Goal: Task Accomplishment & Management: Manage account settings

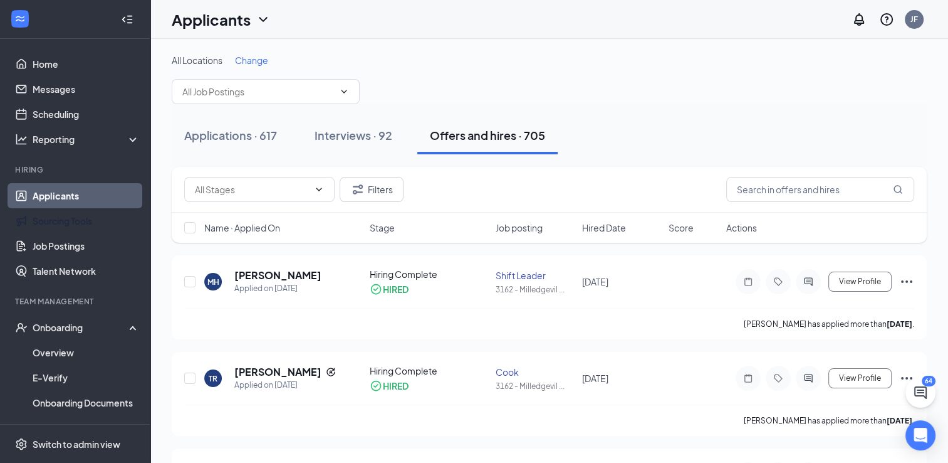
scroll to position [90, 0]
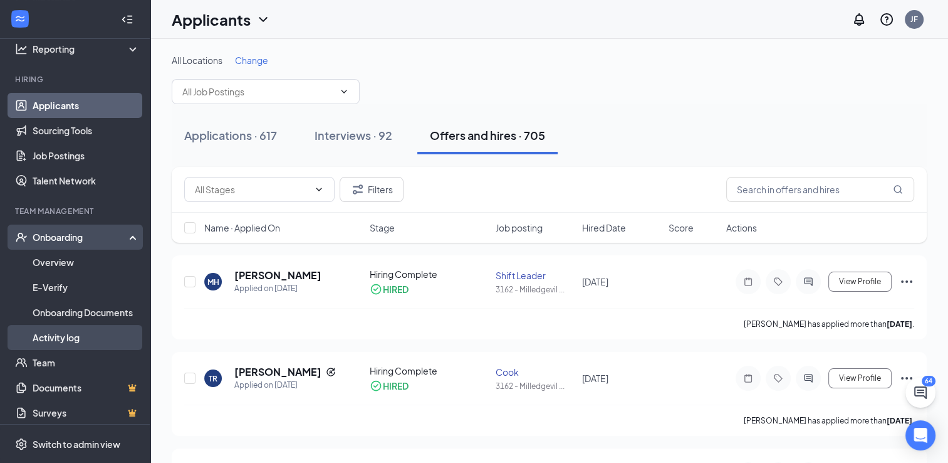
click at [84, 334] on link "Activity log" at bounding box center [86, 337] width 107 height 25
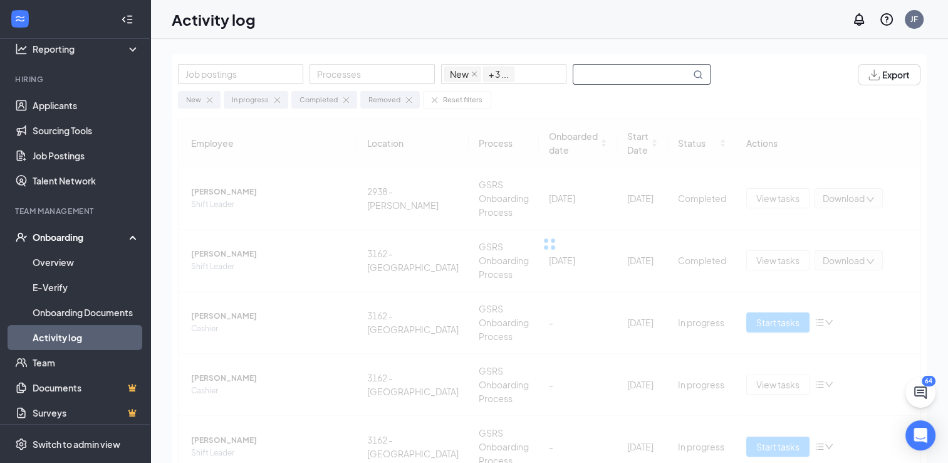
click at [628, 76] on input "text" at bounding box center [632, 74] width 117 height 19
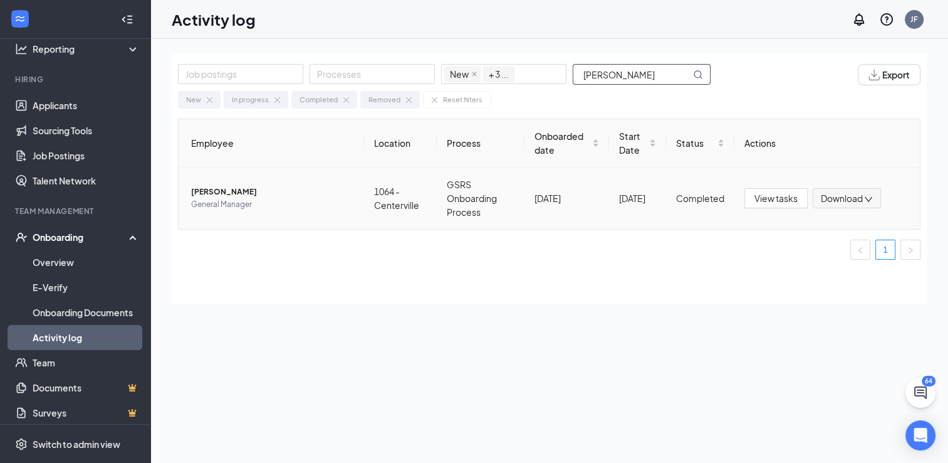
type input "ladena"
click at [244, 195] on span "LADENA D DANIELY" at bounding box center [272, 192] width 163 height 13
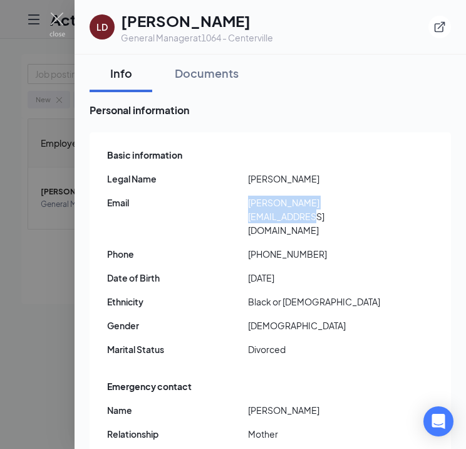
drag, startPoint x: 250, startPoint y: 200, endPoint x: 373, endPoint y: 202, distance: 122.9
click at [373, 202] on span "daniely.ladena10@gmail.com" at bounding box center [318, 216] width 141 height 41
drag, startPoint x: 373, startPoint y: 202, endPoint x: 364, endPoint y: 202, distance: 9.4
drag, startPoint x: 55, startPoint y: 21, endPoint x: 68, endPoint y: 23, distance: 13.2
click at [55, 21] on img at bounding box center [58, 25] width 16 height 24
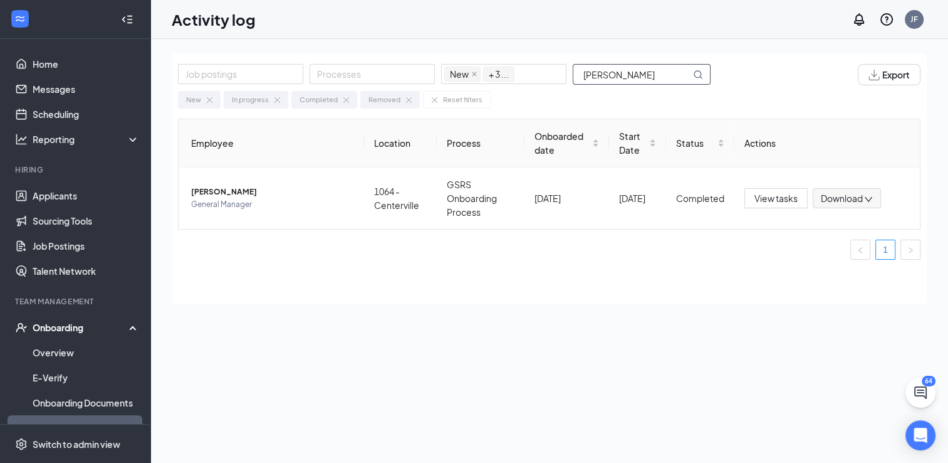
click at [660, 80] on input "ladena" at bounding box center [632, 74] width 117 height 19
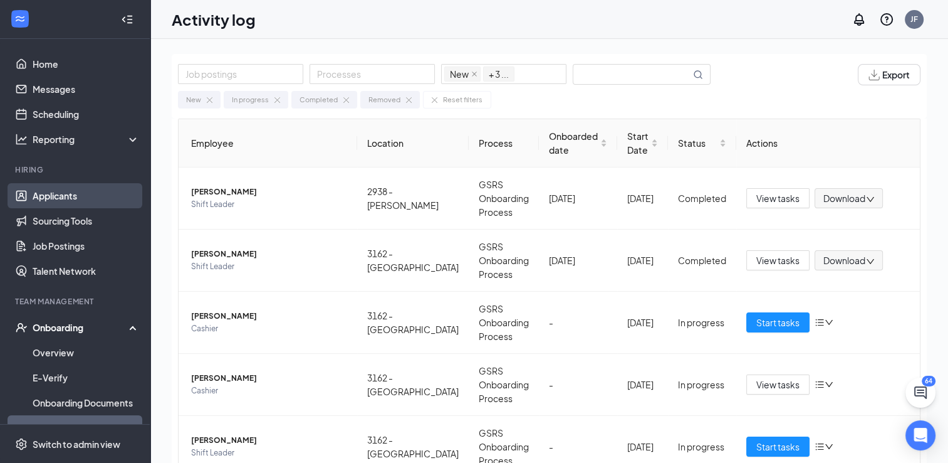
click at [63, 197] on link "Applicants" at bounding box center [86, 195] width 107 height 25
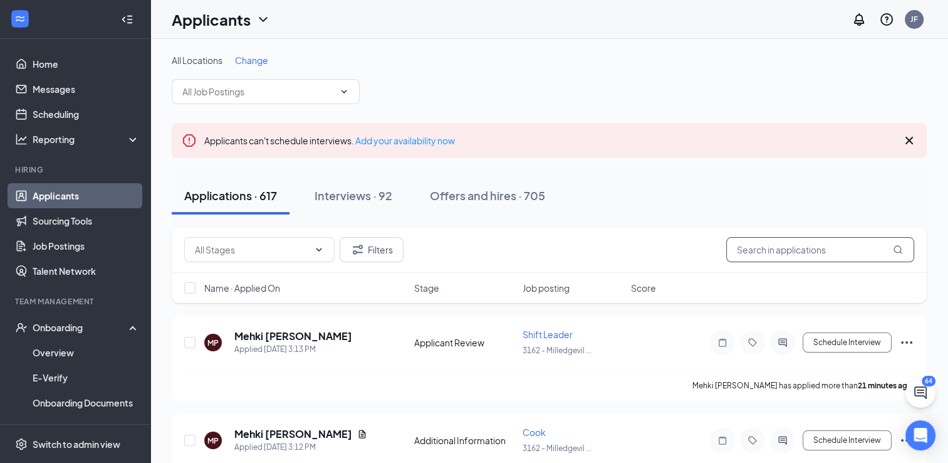
click at [834, 245] on input "text" at bounding box center [821, 249] width 188 height 25
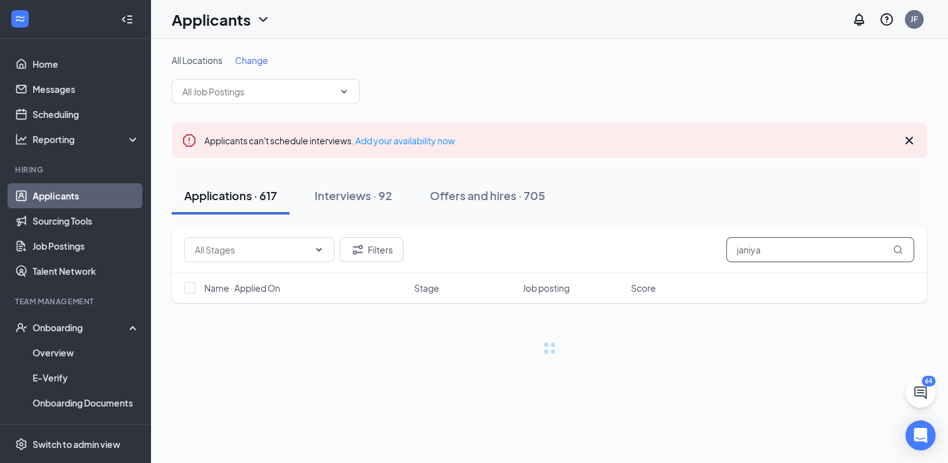
type input "[PERSON_NAME]"
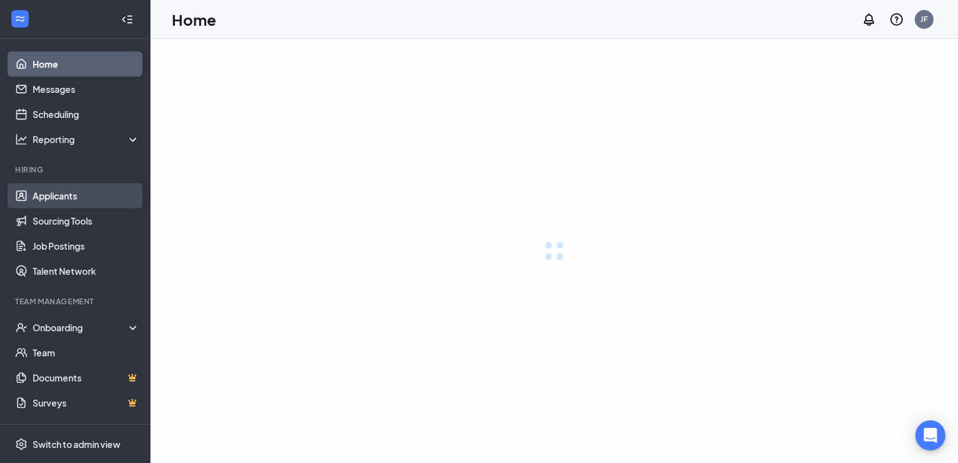
click at [65, 197] on link "Applicants" at bounding box center [86, 195] width 107 height 25
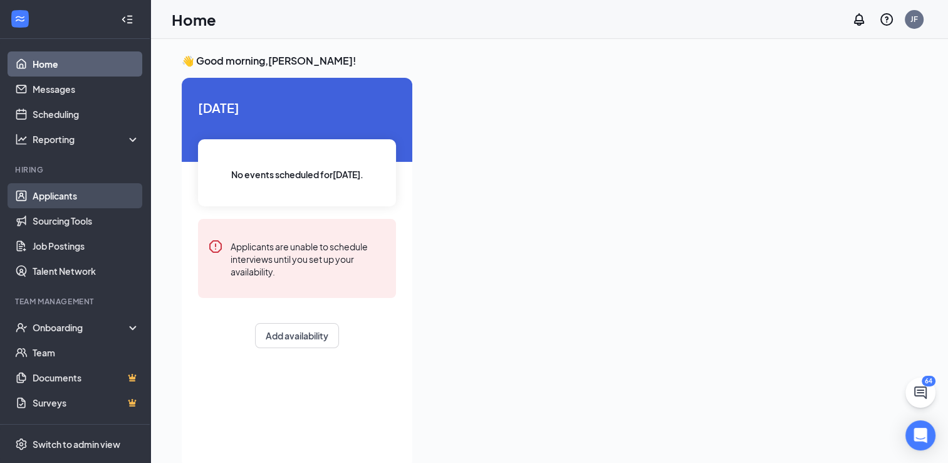
drag, startPoint x: 28, startPoint y: 195, endPoint x: 63, endPoint y: 196, distance: 35.8
click at [33, 194] on link "Applicants" at bounding box center [86, 195] width 107 height 25
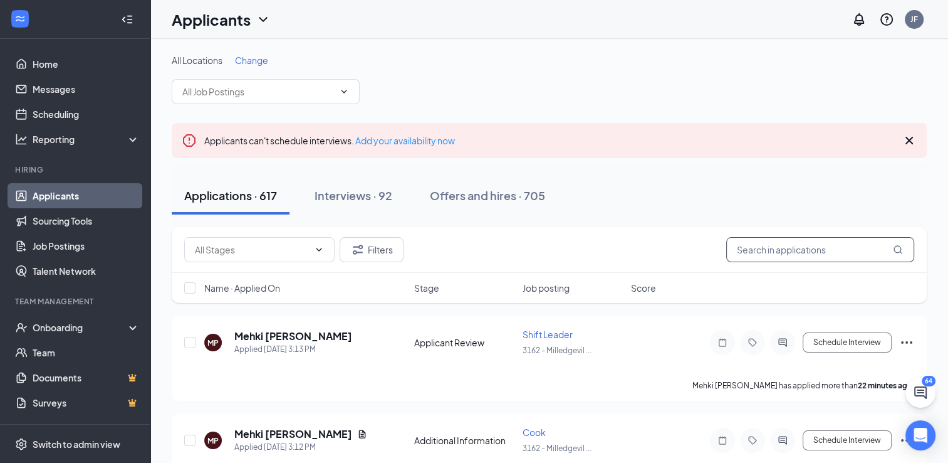
click at [748, 251] on input "text" at bounding box center [821, 249] width 188 height 25
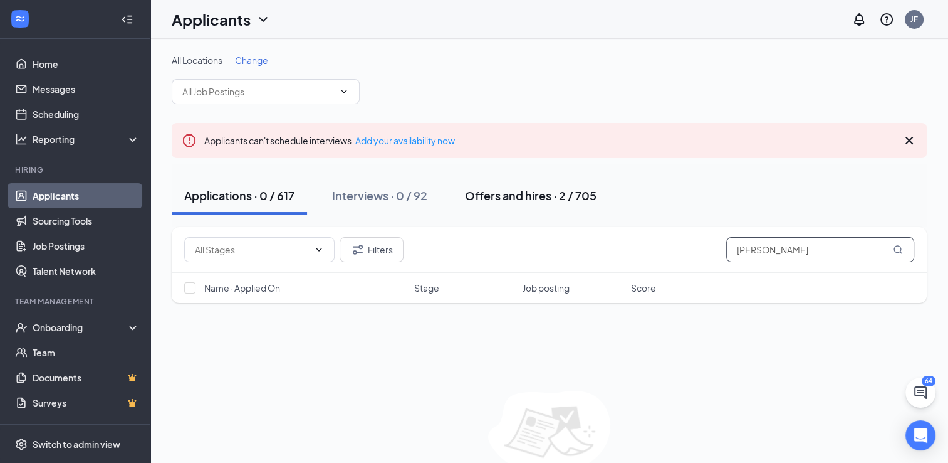
type input "[PERSON_NAME]"
click at [493, 197] on div "Offers and hires · 2 / 705" at bounding box center [531, 195] width 132 height 16
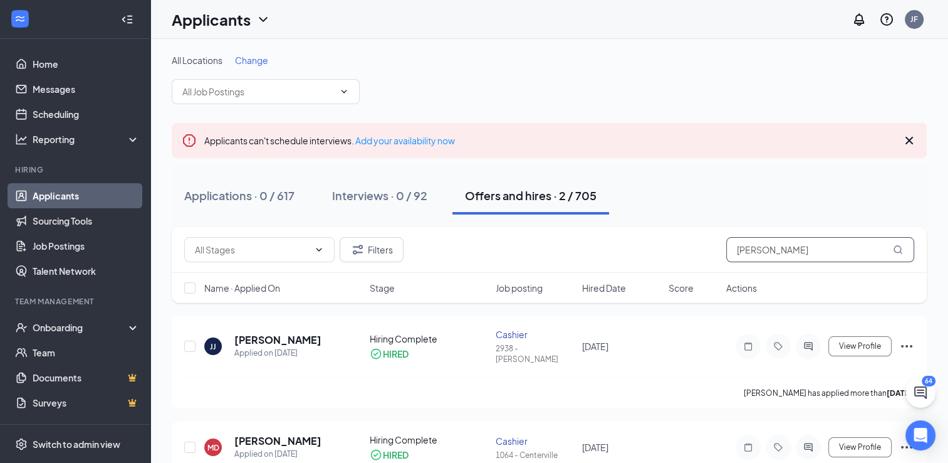
click at [762, 240] on input "[PERSON_NAME]" at bounding box center [821, 249] width 188 height 25
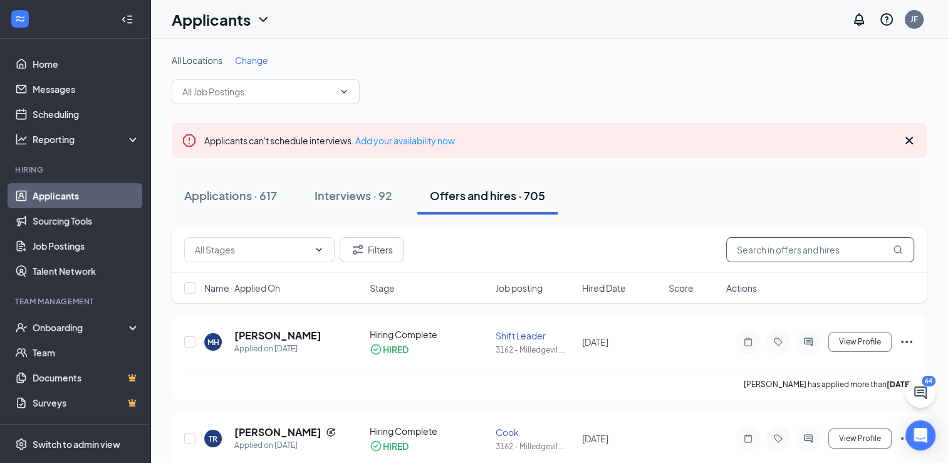
click at [769, 244] on input "text" at bounding box center [821, 249] width 188 height 25
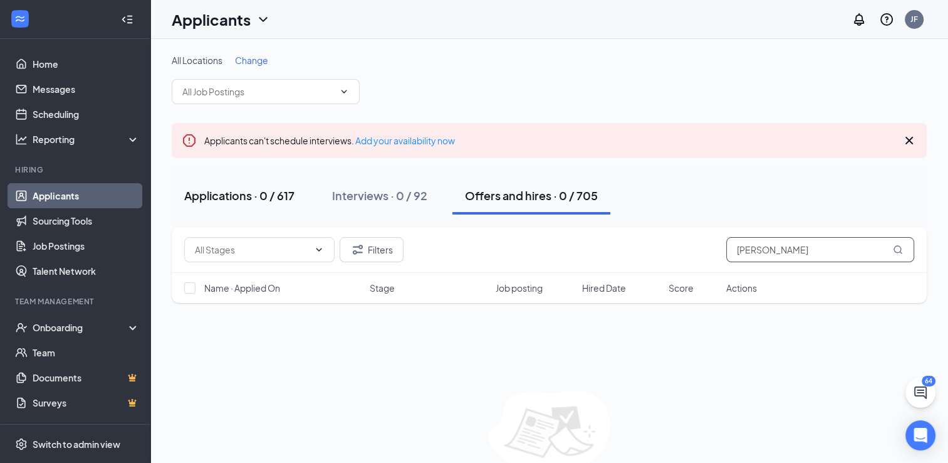
type input "[PERSON_NAME]"
click at [269, 200] on div "Applications · 0 / 617" at bounding box center [239, 195] width 110 height 16
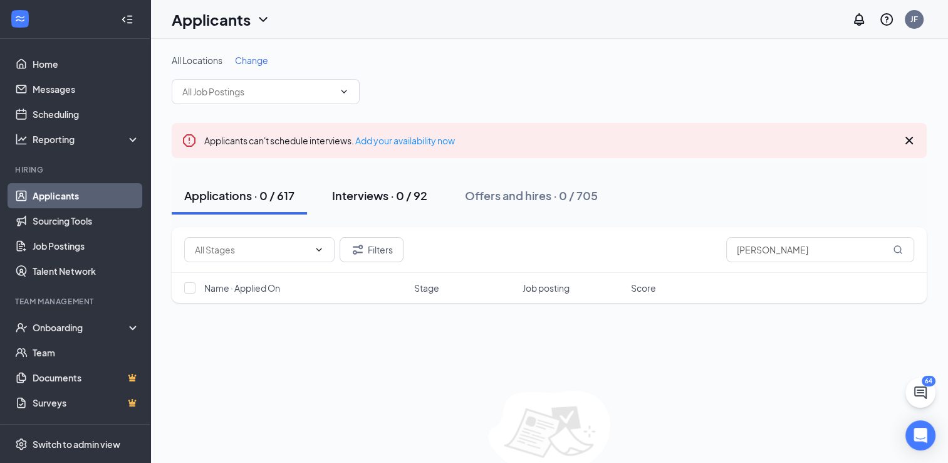
click at [411, 201] on div "Interviews · 0 / 92" at bounding box center [379, 195] width 95 height 16
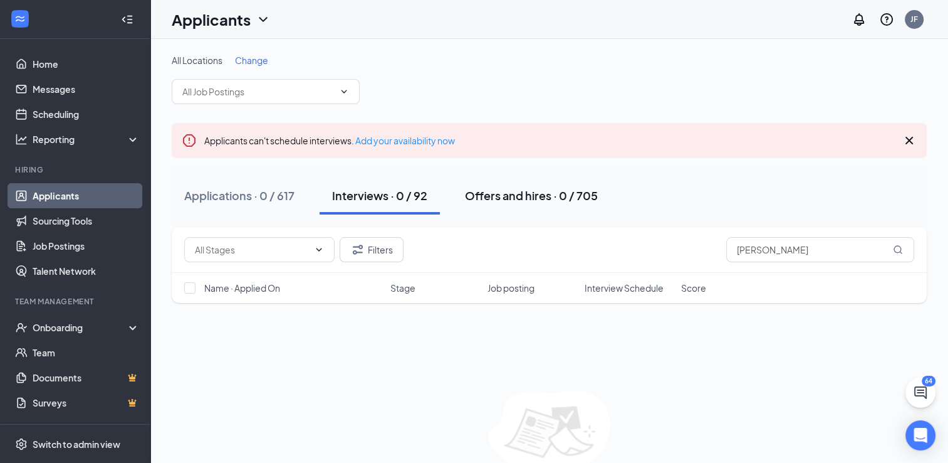
drag, startPoint x: 266, startPoint y: 203, endPoint x: 481, endPoint y: 213, distance: 215.3
click at [266, 202] on button "Applications · 0 / 617" at bounding box center [239, 196] width 135 height 38
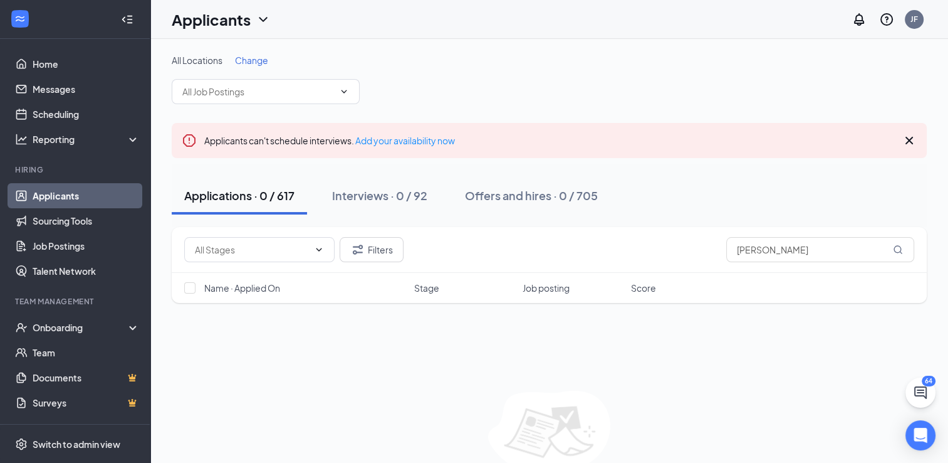
click at [902, 137] on icon "Cross" at bounding box center [909, 140] width 15 height 15
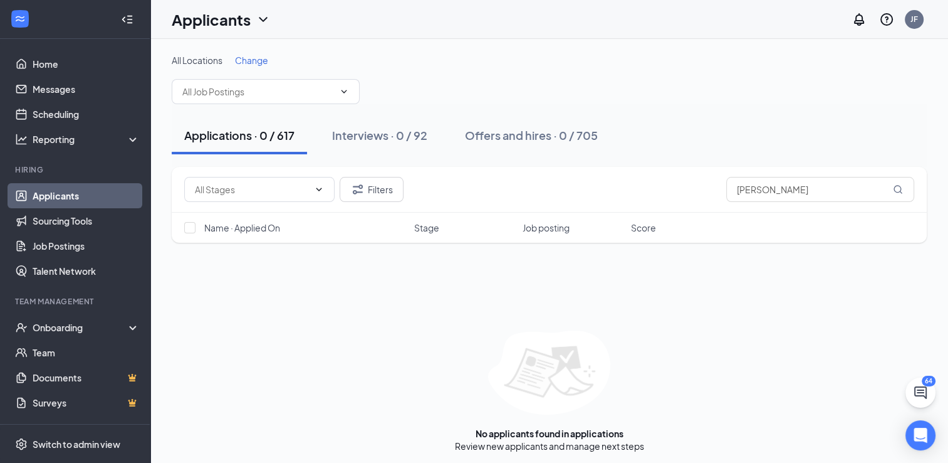
click at [243, 62] on span "Change" at bounding box center [251, 60] width 33 height 11
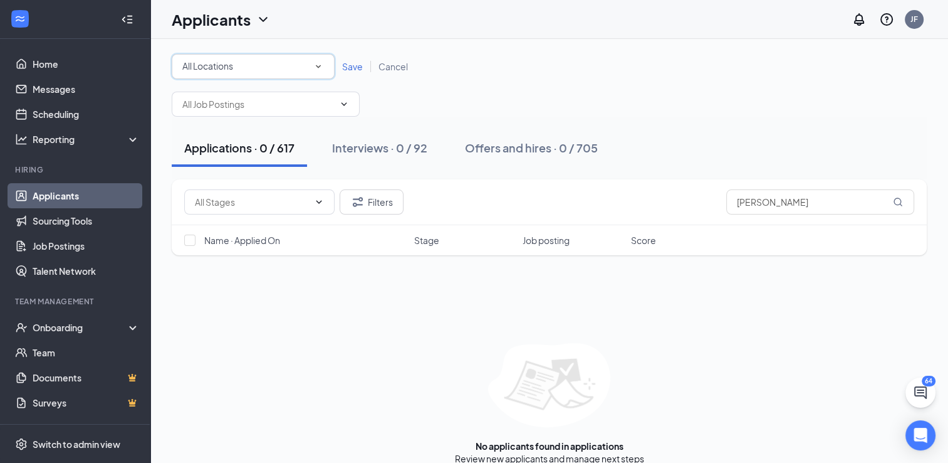
click at [320, 65] on icon "SmallChevronDown" at bounding box center [318, 66] width 5 height 3
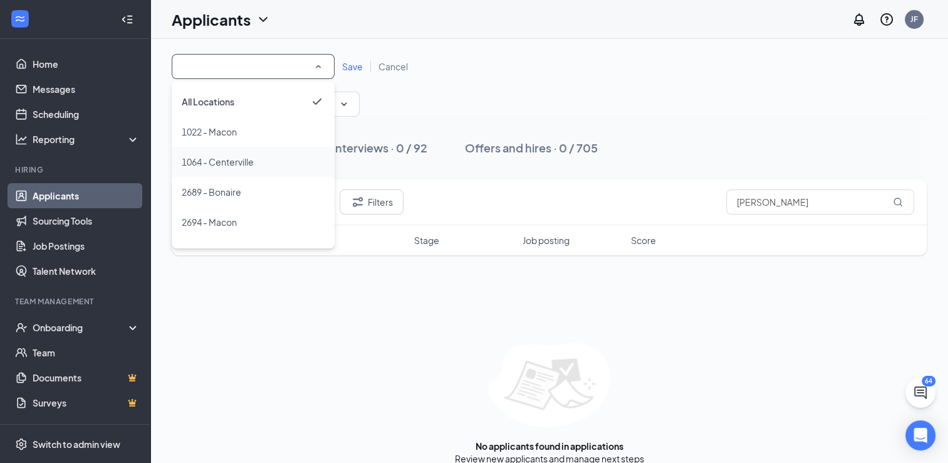
click at [254, 164] on span "1064 - Centerville" at bounding box center [218, 161] width 72 height 11
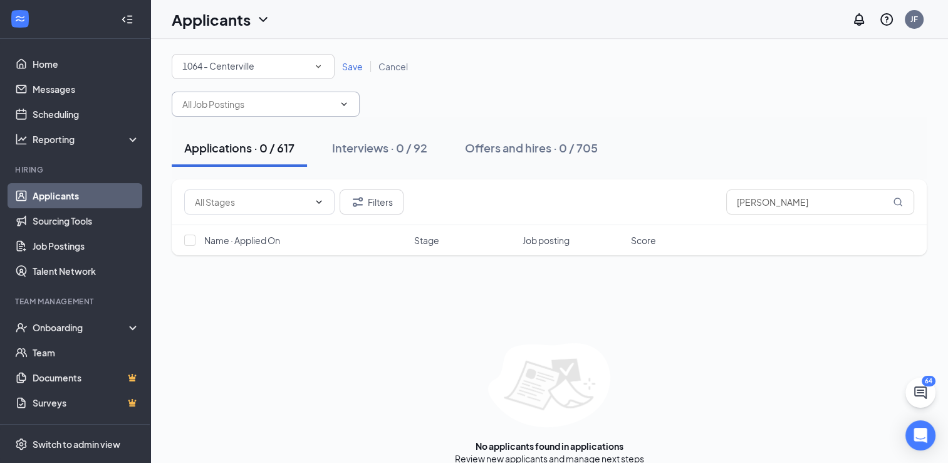
click at [349, 106] on icon "ChevronDown" at bounding box center [344, 104] width 10 height 10
click at [347, 110] on span at bounding box center [266, 104] width 188 height 25
click at [326, 98] on input "text" at bounding box center [258, 104] width 152 height 14
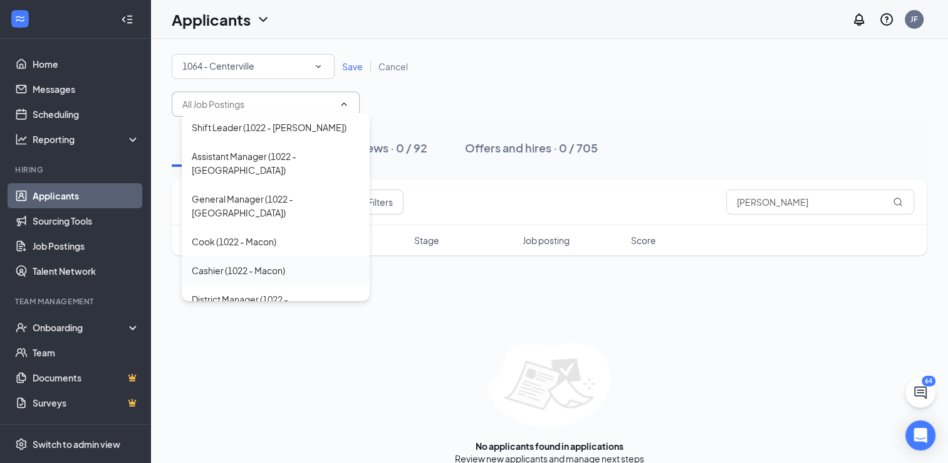
scroll to position [251, 0]
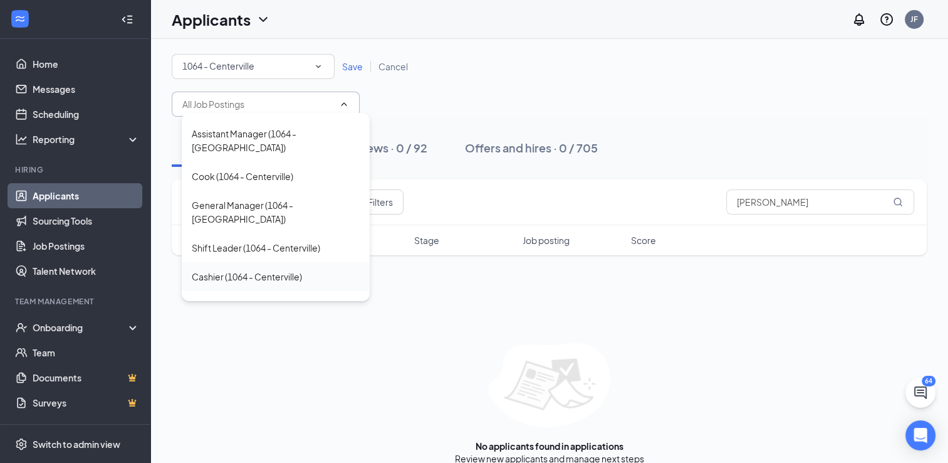
click at [302, 270] on div "Cashier (1064 - Centerville)" at bounding box center [247, 277] width 110 height 14
type input "Cashier (1064 - Centerville)"
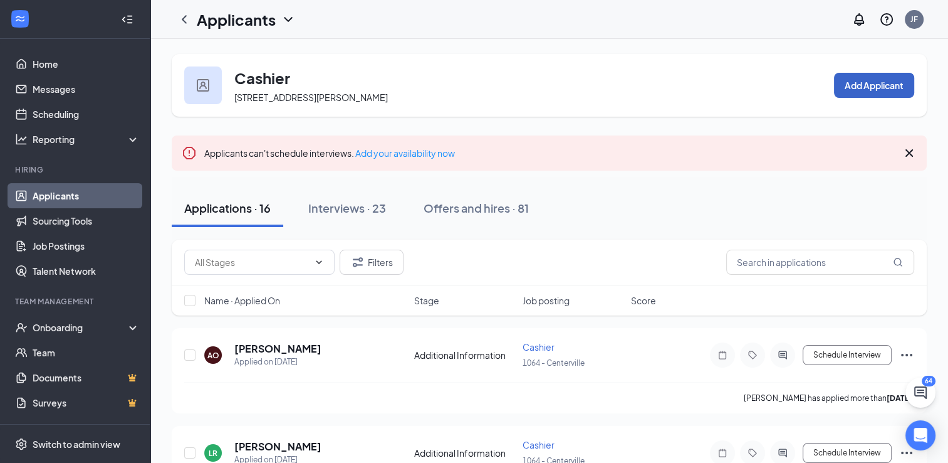
click at [859, 88] on button "Add Applicant" at bounding box center [874, 85] width 80 height 25
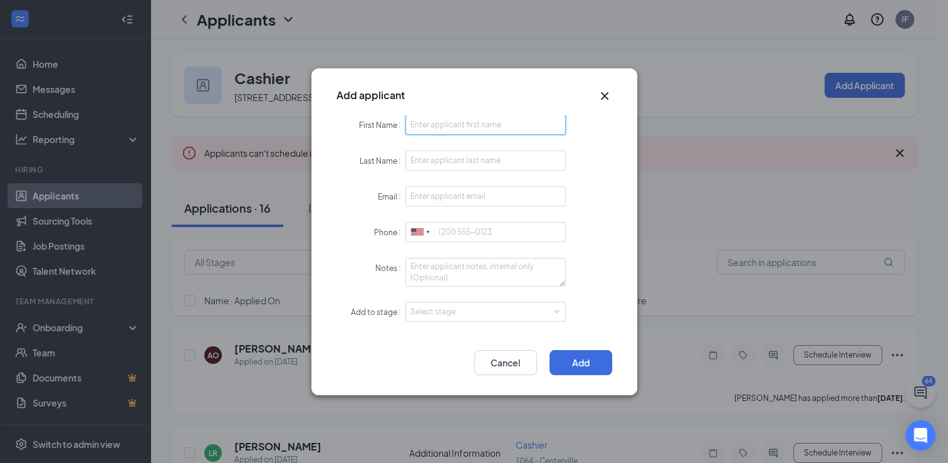
click at [496, 134] on input "First Name" at bounding box center [486, 125] width 161 height 20
type input "[PERSON_NAME]"
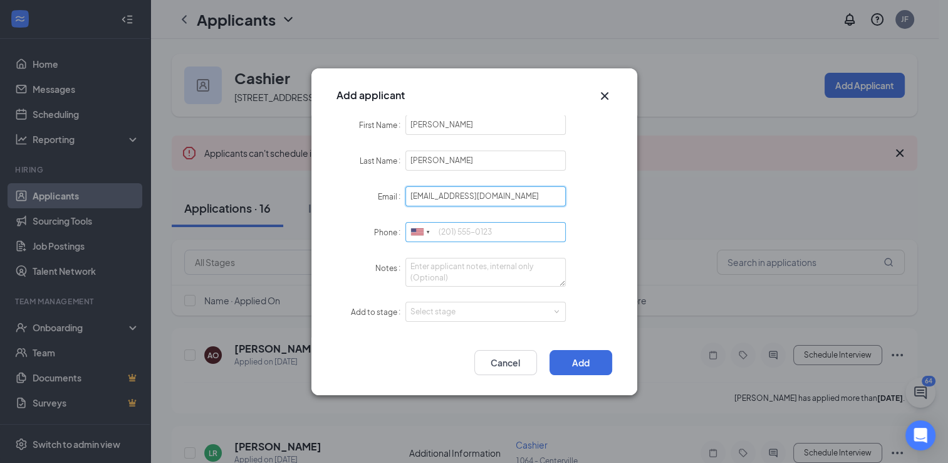
type input "[EMAIL_ADDRESS][DOMAIN_NAME]"
click at [441, 231] on input "Phone" at bounding box center [486, 232] width 161 height 20
click at [489, 308] on div "Select stage" at bounding box center [483, 311] width 145 height 13
type input "4787225223"
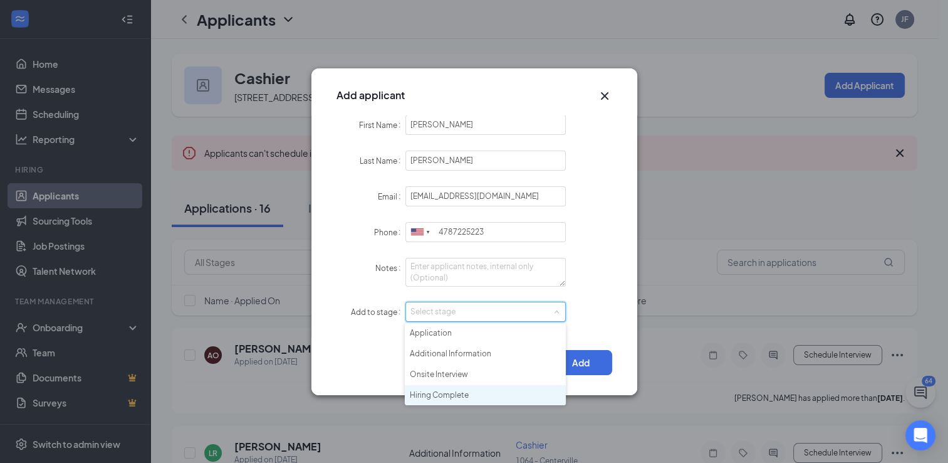
click at [488, 392] on li "Hiring Complete" at bounding box center [485, 395] width 161 height 21
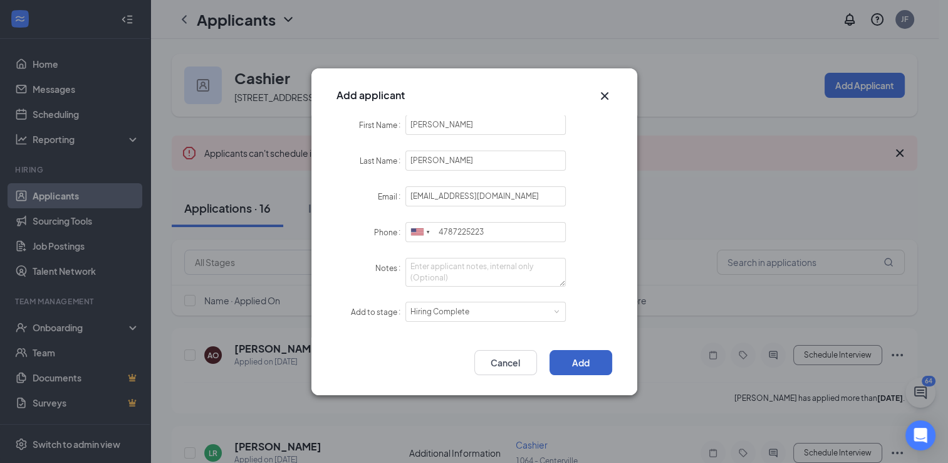
click at [576, 355] on button "Add" at bounding box center [581, 362] width 63 height 25
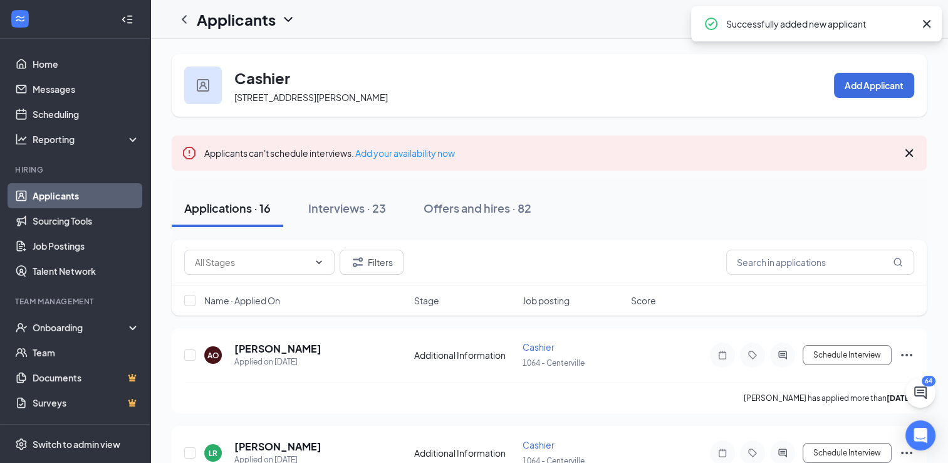
click at [926, 19] on icon "Cross" at bounding box center [927, 23] width 15 height 15
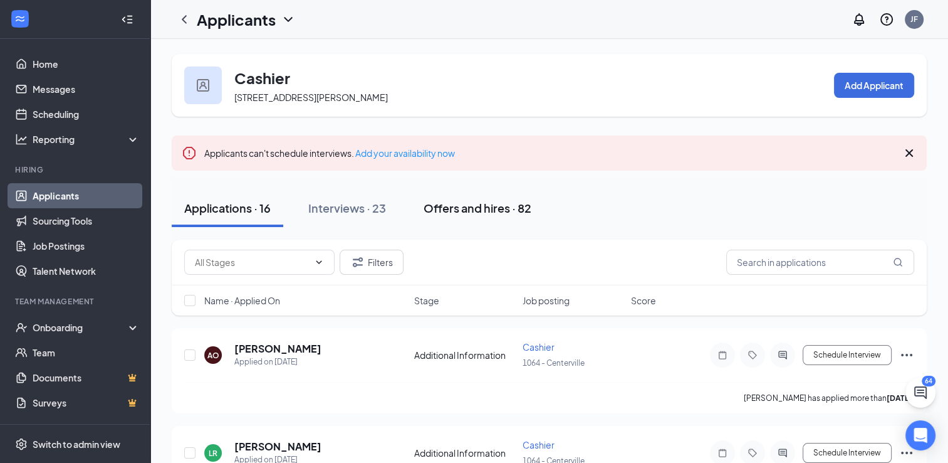
click at [517, 209] on div "Offers and hires · 82" at bounding box center [478, 208] width 108 height 16
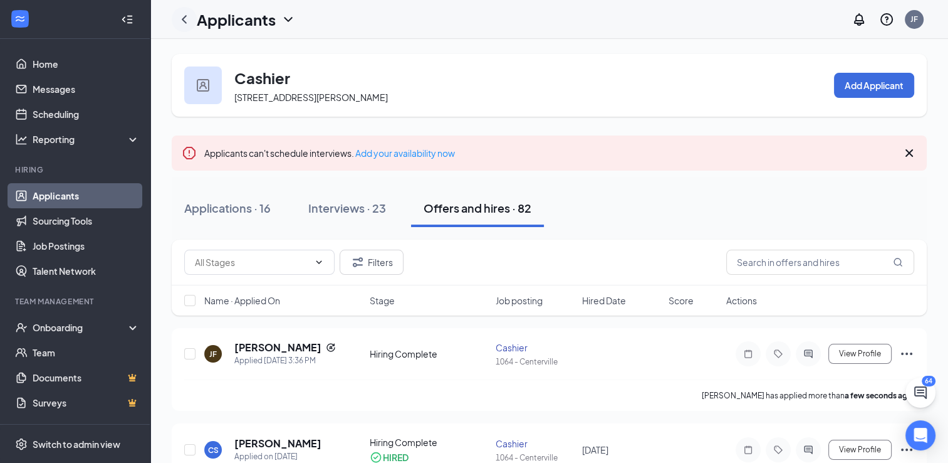
click at [177, 19] on icon "ChevronLeft" at bounding box center [184, 19] width 15 height 15
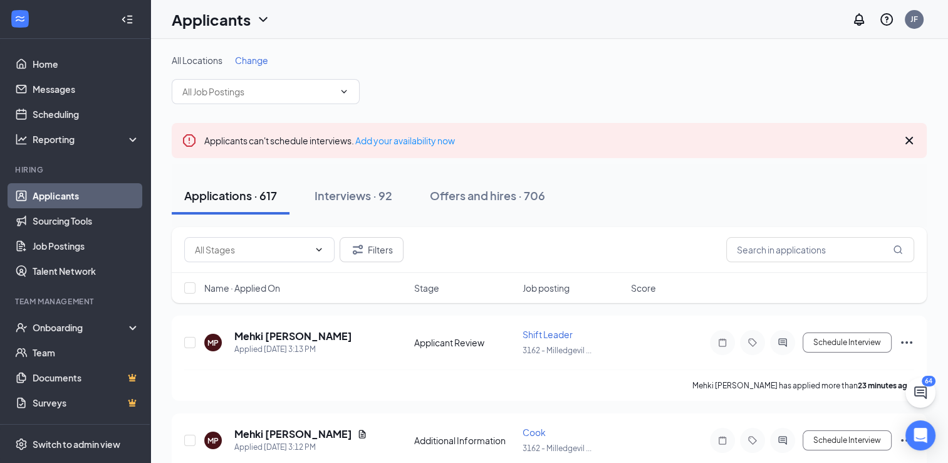
click at [906, 140] on icon "Cross" at bounding box center [909, 140] width 15 height 15
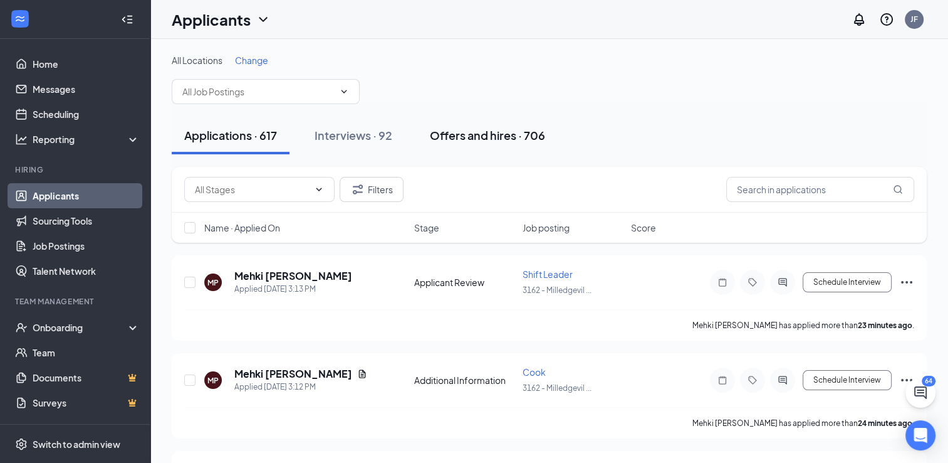
click at [478, 135] on div "Offers and hires · 706" at bounding box center [487, 135] width 115 height 16
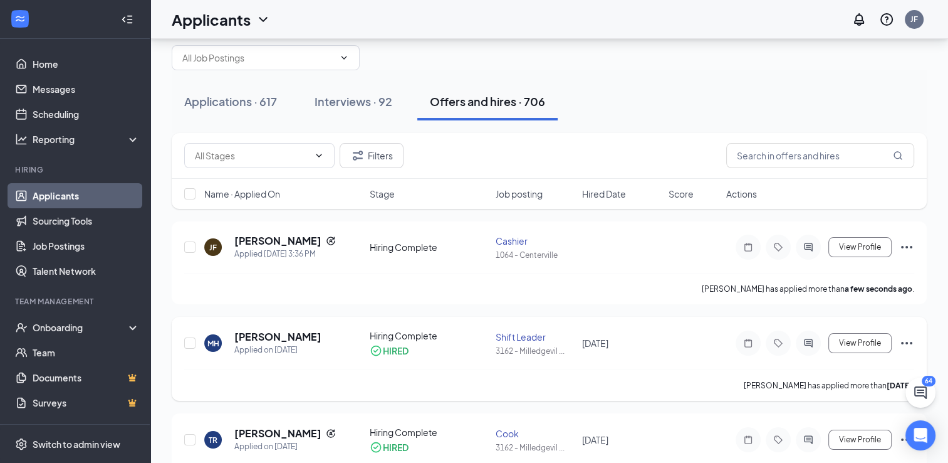
scroll to position [63, 0]
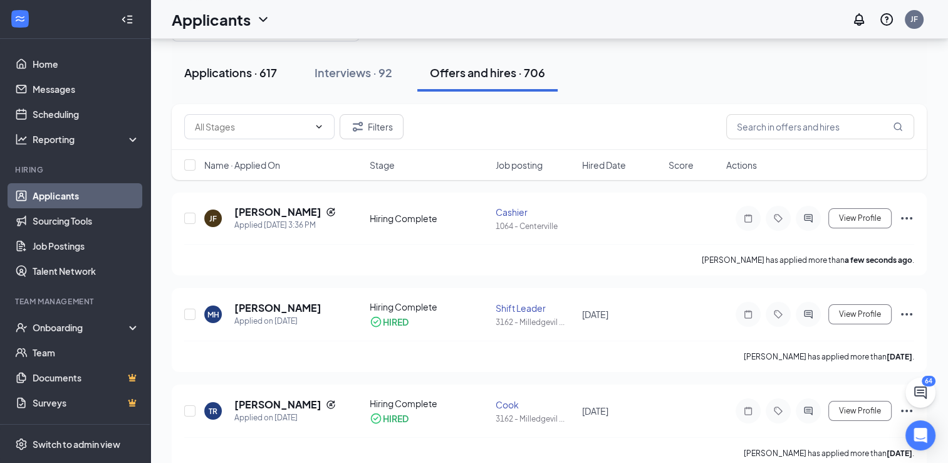
click at [238, 71] on div "Applications · 617" at bounding box center [230, 73] width 93 height 16
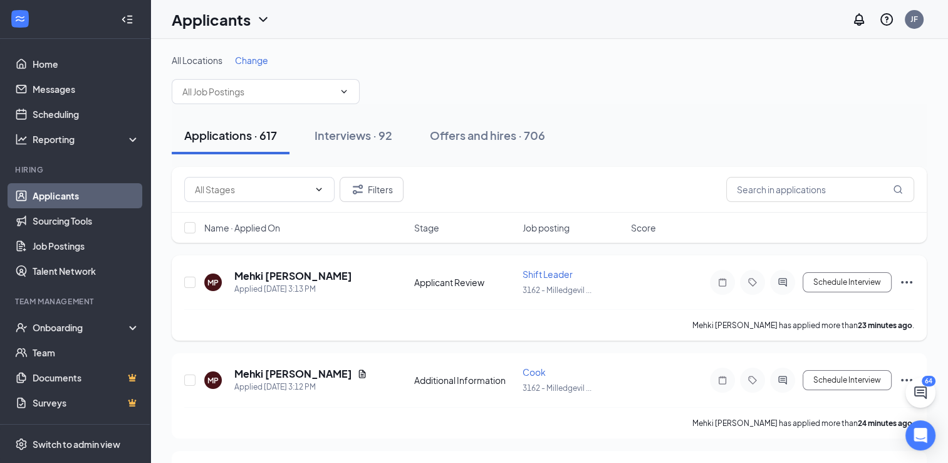
click at [912, 280] on icon "Ellipses" at bounding box center [907, 282] width 15 height 15
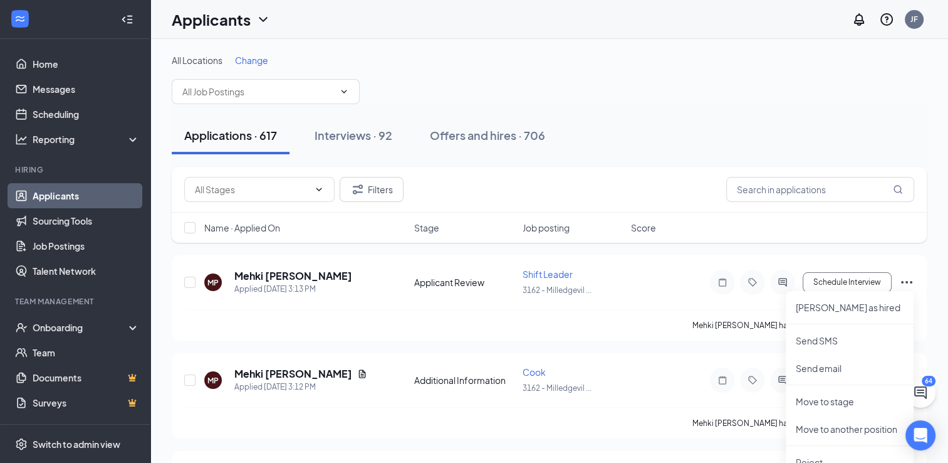
click at [740, 245] on div "Filters Name · Applied On Stage Job posting Score" at bounding box center [549, 211] width 755 height 88
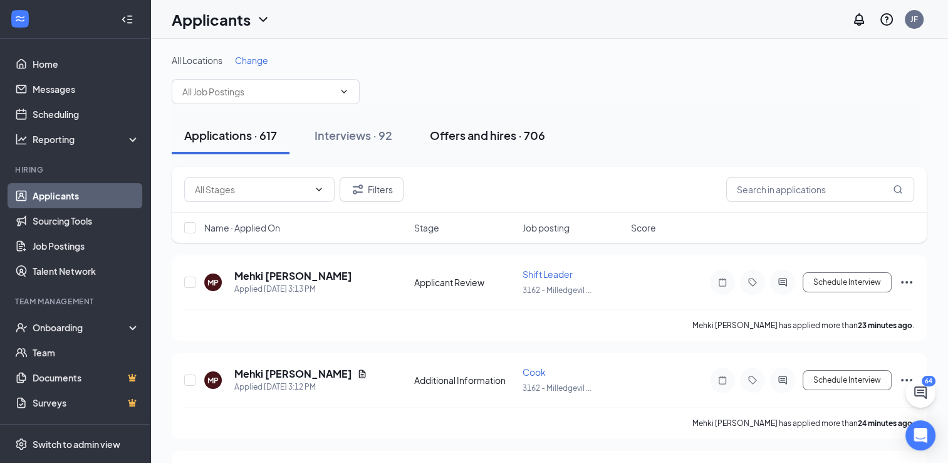
click at [502, 136] on div "Offers and hires · 706" at bounding box center [487, 135] width 115 height 16
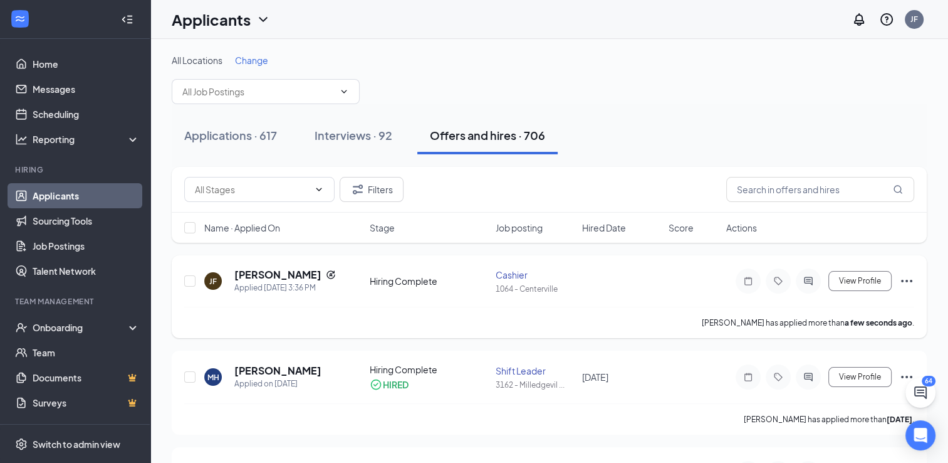
click at [909, 280] on icon "Ellipses" at bounding box center [907, 280] width 15 height 15
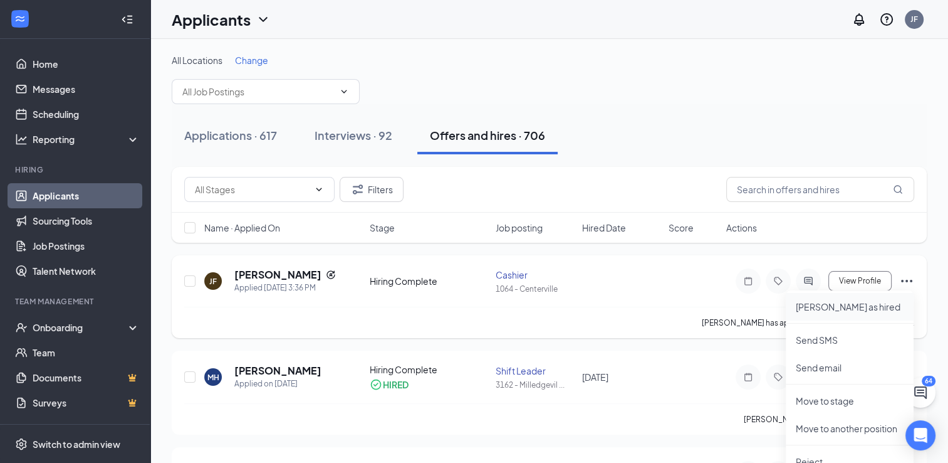
click at [867, 312] on p "[PERSON_NAME] as hired" at bounding box center [850, 306] width 108 height 13
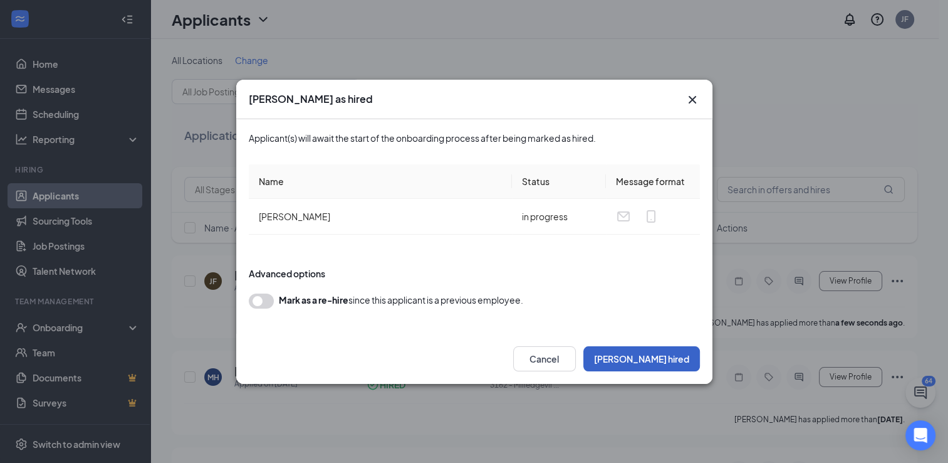
click at [664, 357] on button "[PERSON_NAME] hired" at bounding box center [642, 358] width 117 height 25
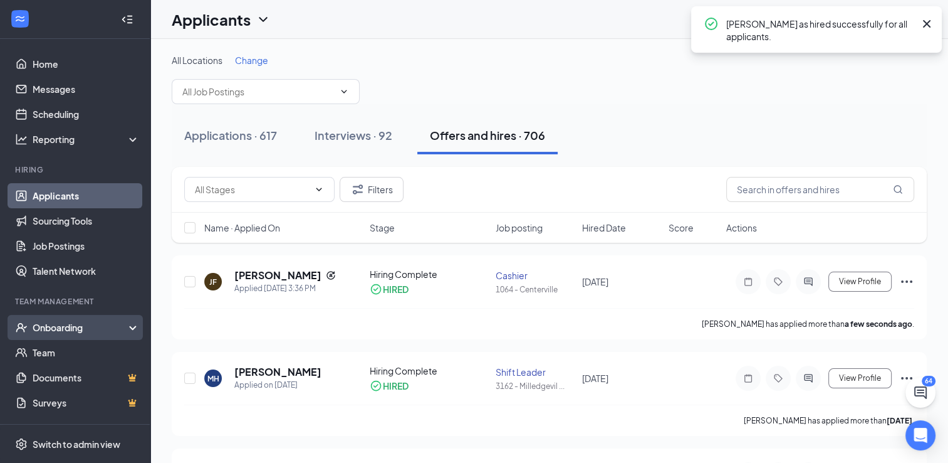
click at [105, 323] on div "Onboarding" at bounding box center [81, 327] width 97 height 13
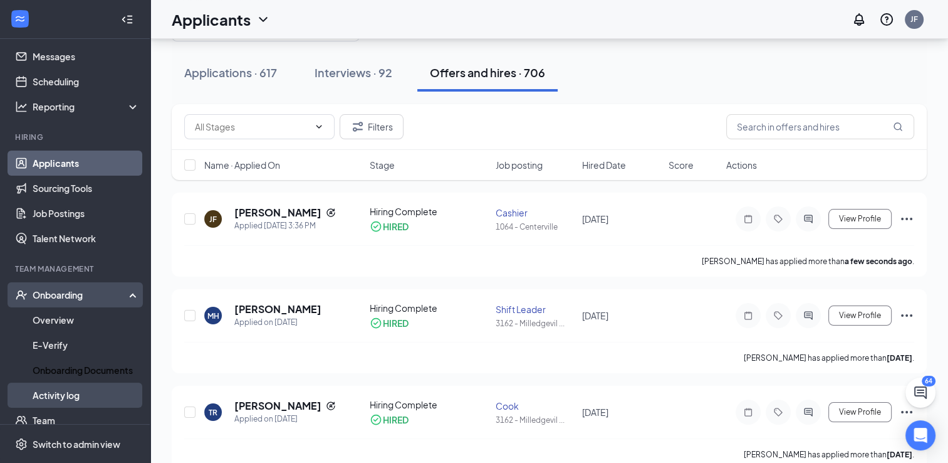
scroll to position [63, 0]
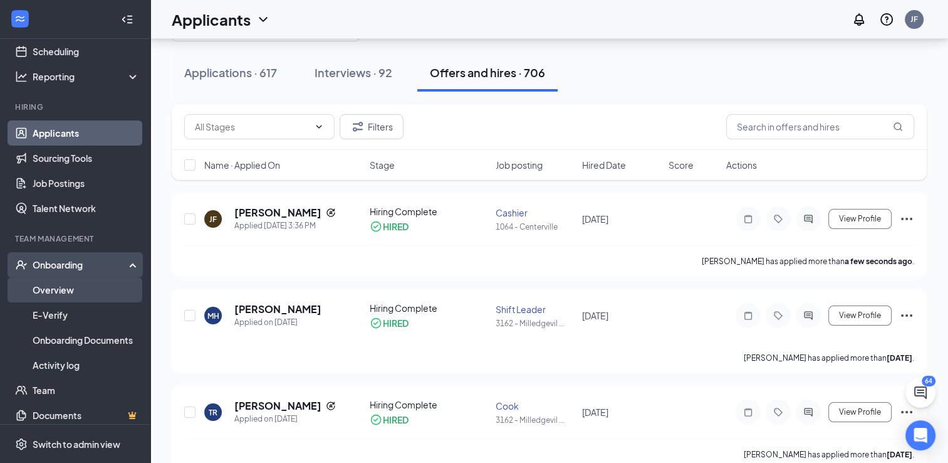
click at [77, 289] on link "Overview" at bounding box center [86, 289] width 107 height 25
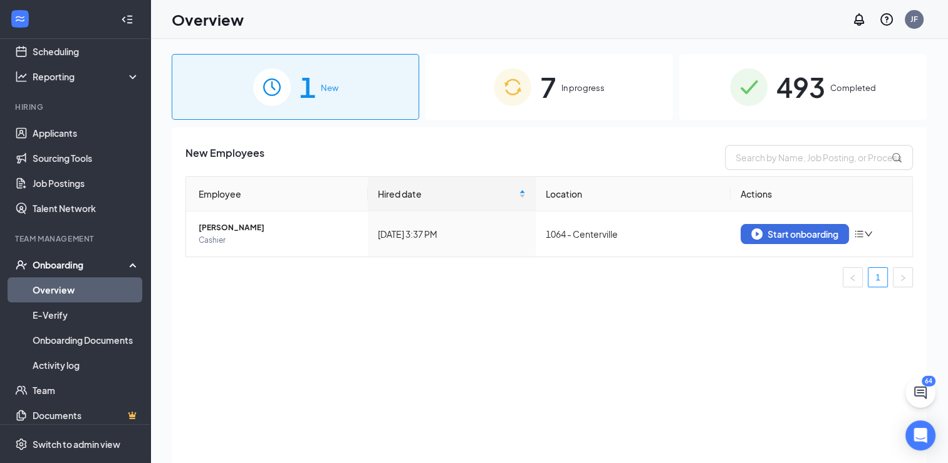
click at [356, 99] on div "1 New" at bounding box center [296, 87] width 248 height 66
click at [815, 230] on div "Start onboarding" at bounding box center [795, 233] width 87 height 11
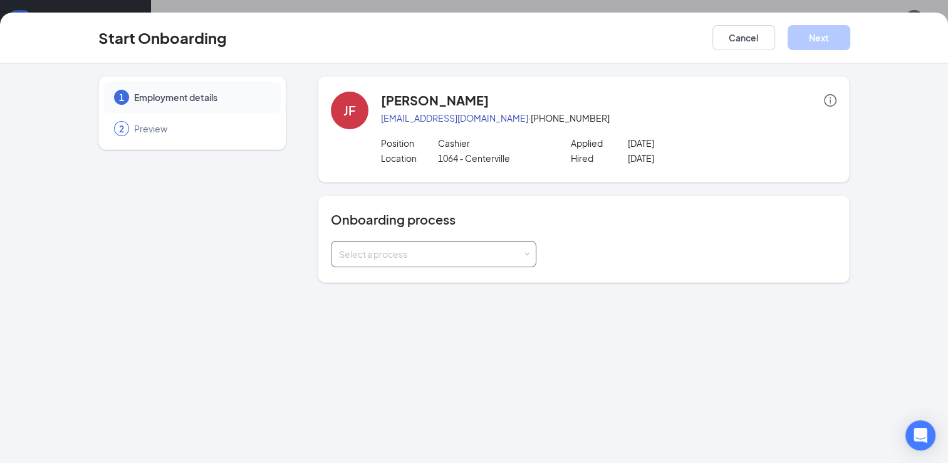
click at [442, 262] on div "Select a process" at bounding box center [433, 253] width 189 height 25
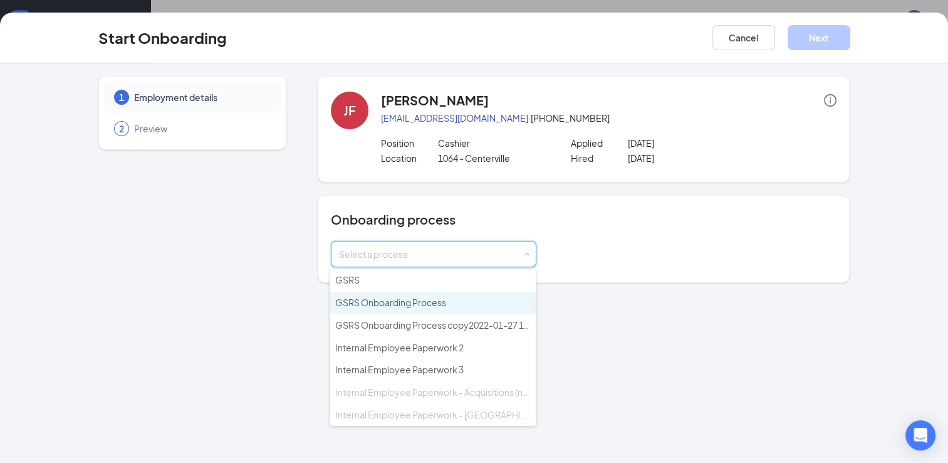
click at [451, 302] on li "GSRS Onboarding Process" at bounding box center [433, 303] width 206 height 23
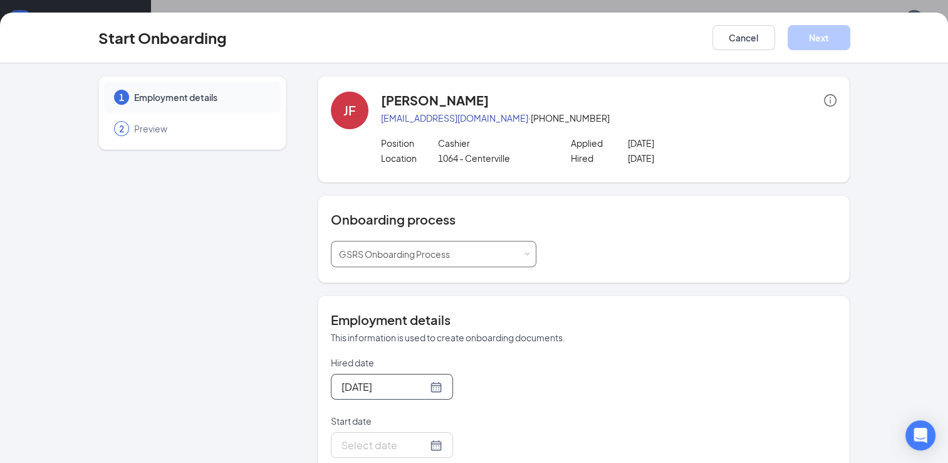
scroll to position [63, 0]
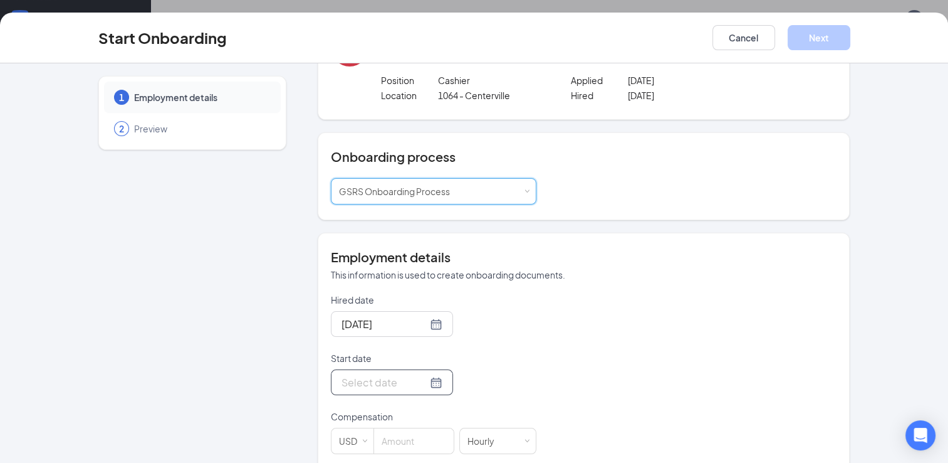
click at [384, 372] on div at bounding box center [392, 382] width 122 height 26
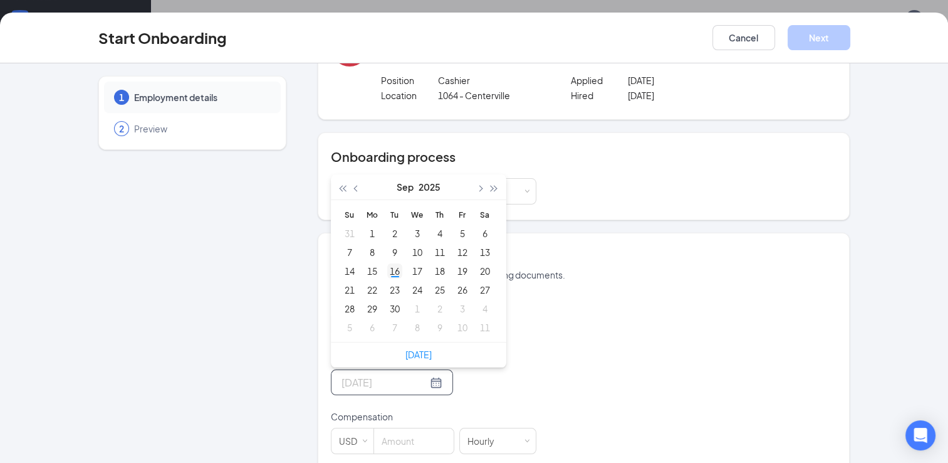
type input "[DATE]"
click at [391, 267] on div "16" at bounding box center [394, 270] width 15 height 15
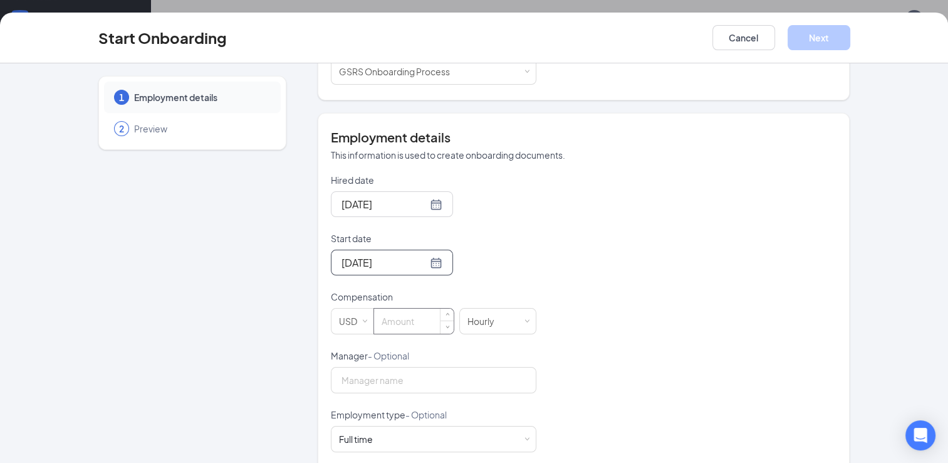
scroll to position [188, 0]
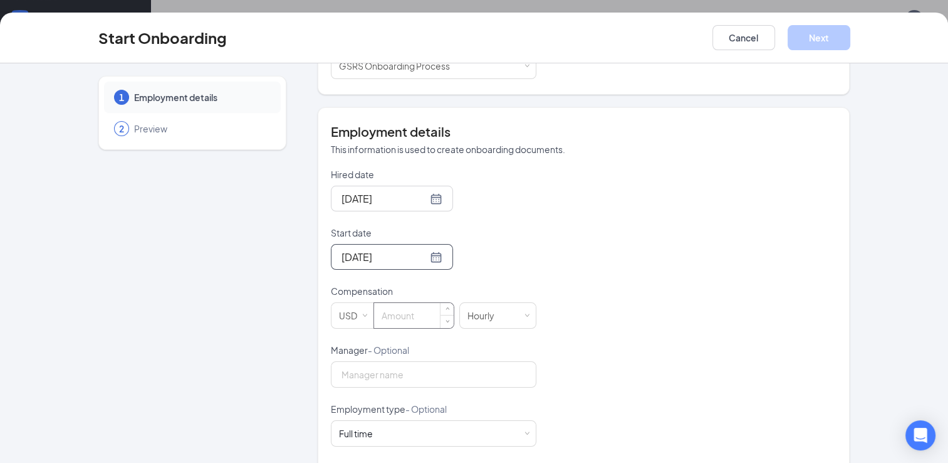
click at [389, 313] on input at bounding box center [414, 315] width 80 height 25
type input "2"
type input "1"
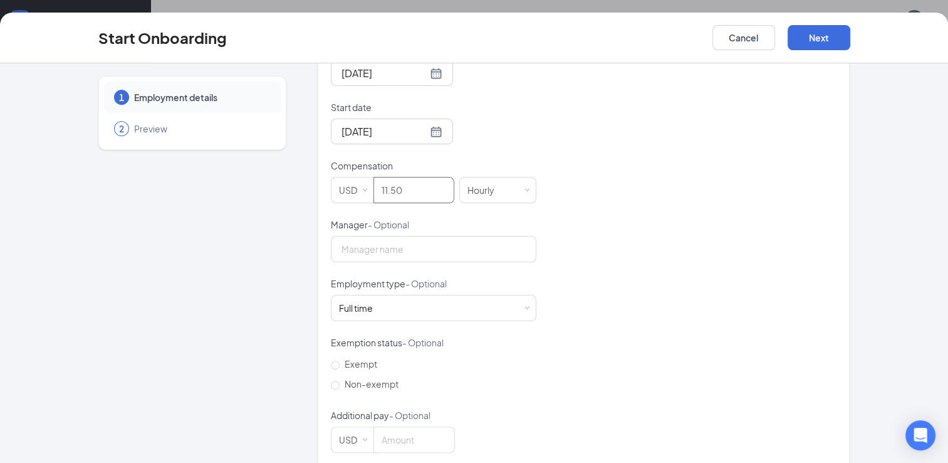
type input "11.50"
click at [360, 380] on span "Non-exempt" at bounding box center [372, 383] width 64 height 11
click at [340, 381] on input "Non-exempt" at bounding box center [335, 385] width 9 height 9
radio input "true"
type input "11.5"
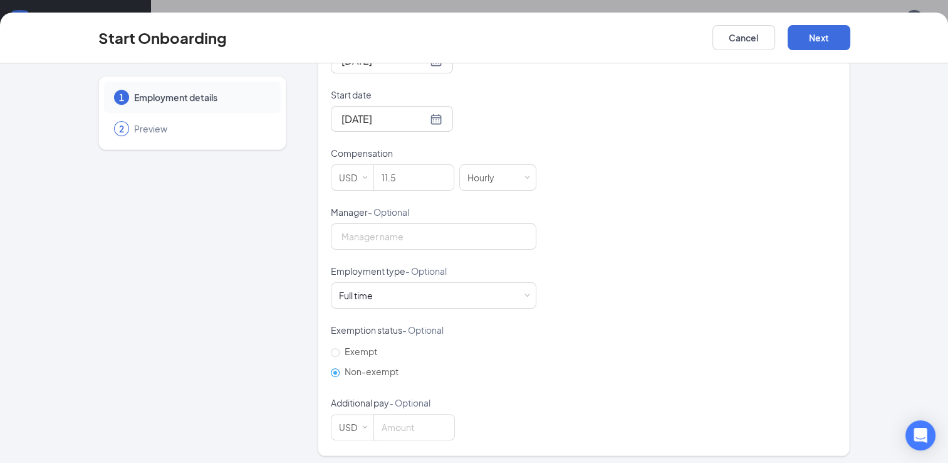
scroll to position [330, 0]
click at [835, 31] on button "Next" at bounding box center [819, 37] width 63 height 25
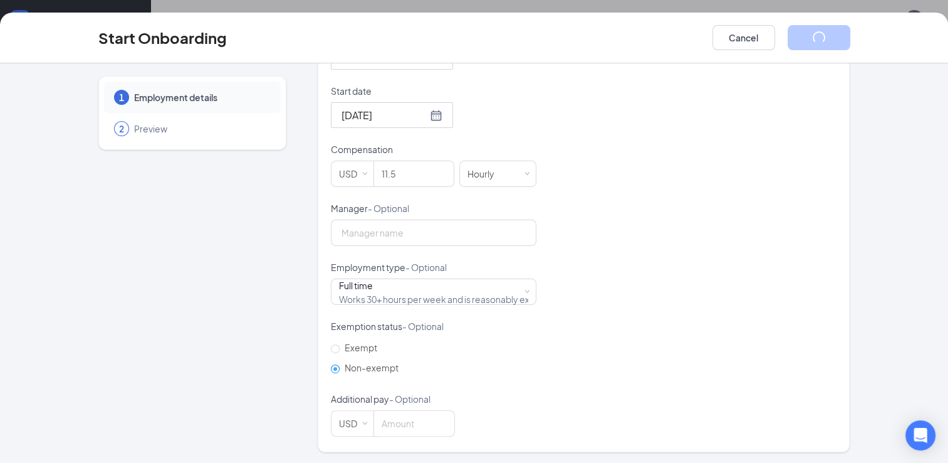
scroll to position [0, 0]
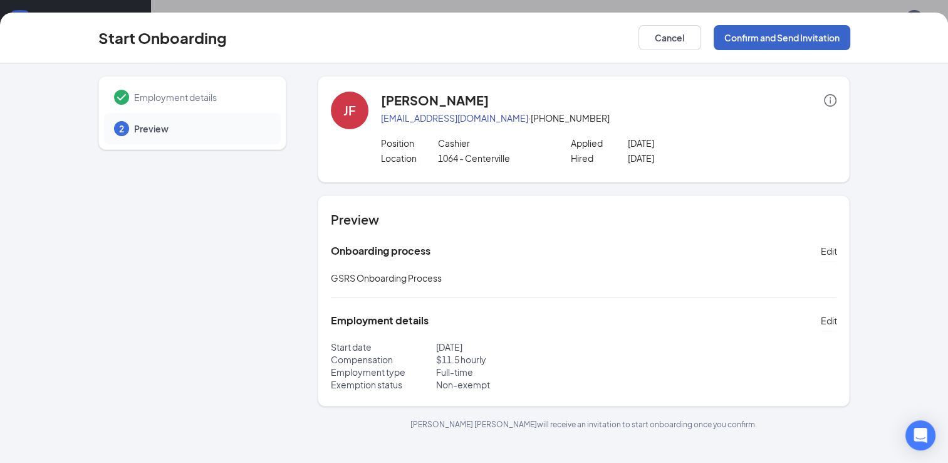
click at [821, 35] on button "Confirm and Send Invitation" at bounding box center [782, 37] width 137 height 25
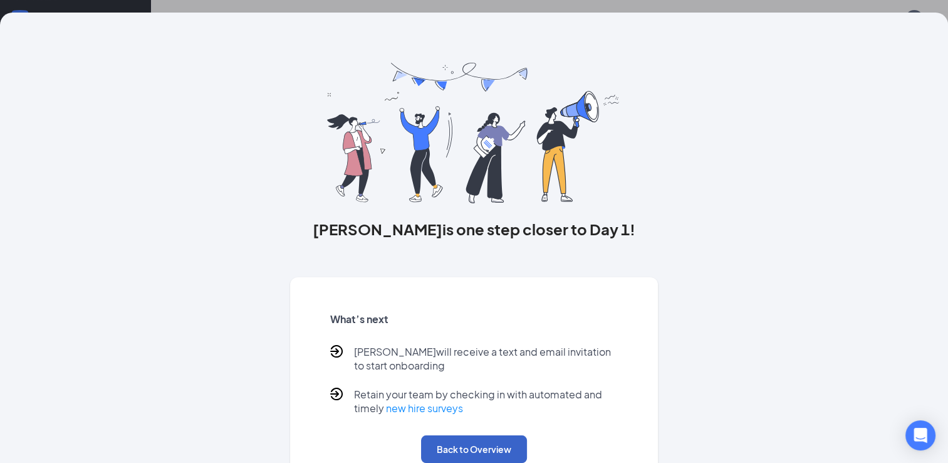
click at [491, 443] on button "Back to Overview" at bounding box center [474, 449] width 106 height 28
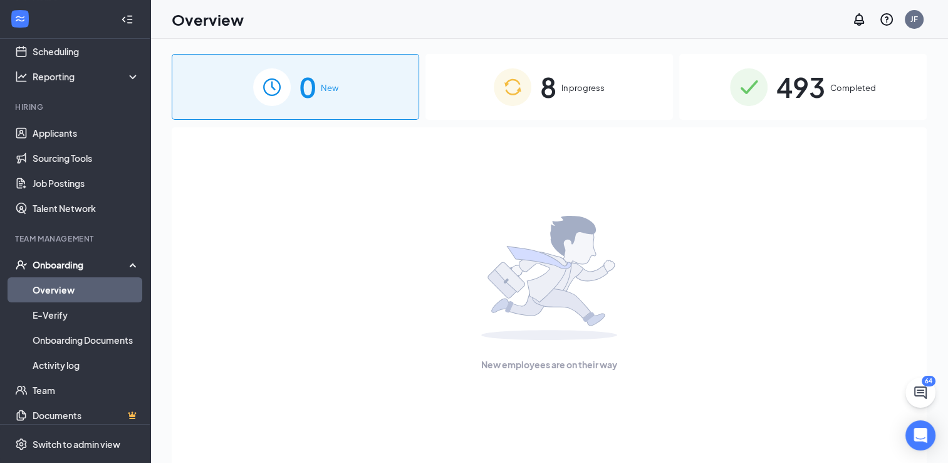
click at [589, 88] on span "In progress" at bounding box center [583, 87] width 43 height 13
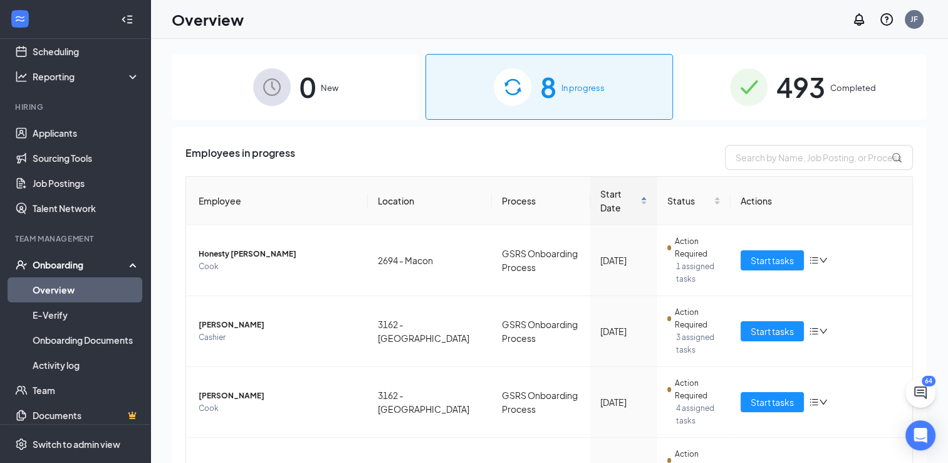
click at [710, 95] on div "493 Completed" at bounding box center [804, 87] width 248 height 66
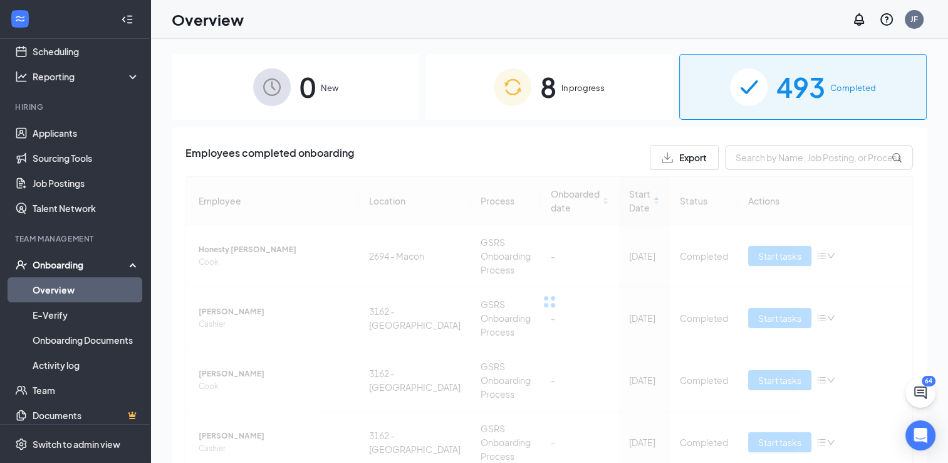
click at [398, 85] on div "0 New" at bounding box center [296, 87] width 248 height 66
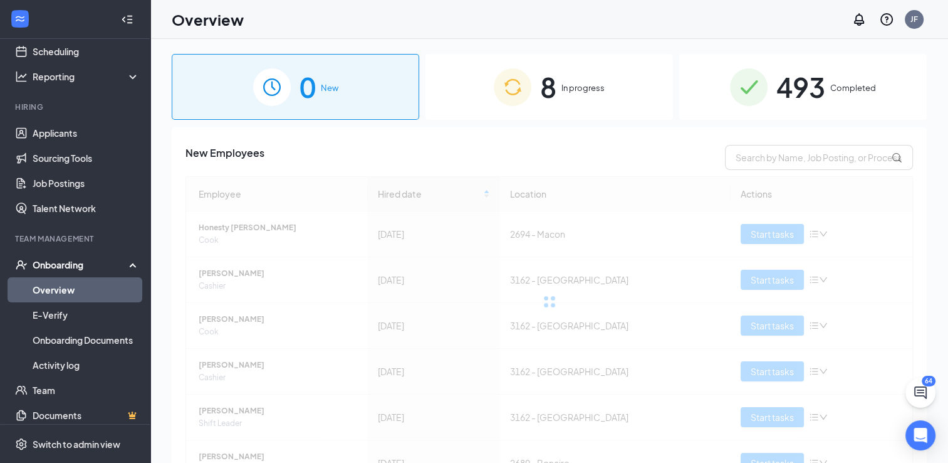
click at [496, 87] on img at bounding box center [513, 87] width 38 height 38
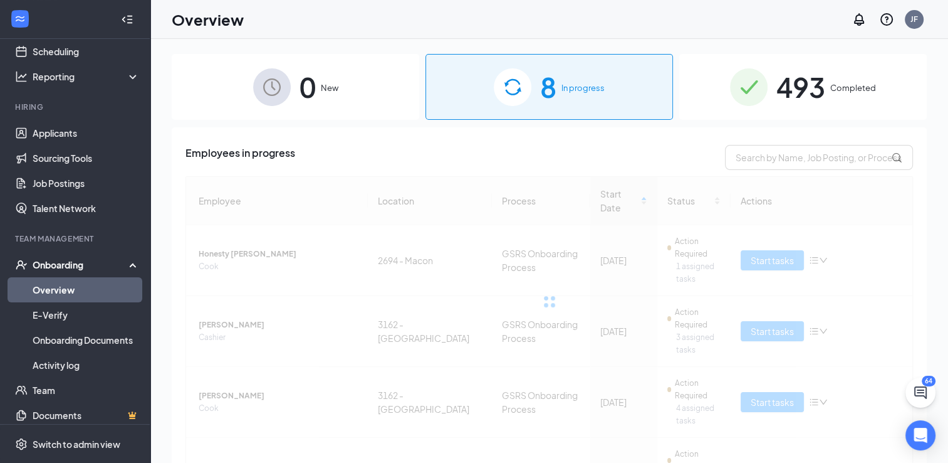
click at [760, 92] on div "493 Completed" at bounding box center [804, 87] width 248 height 66
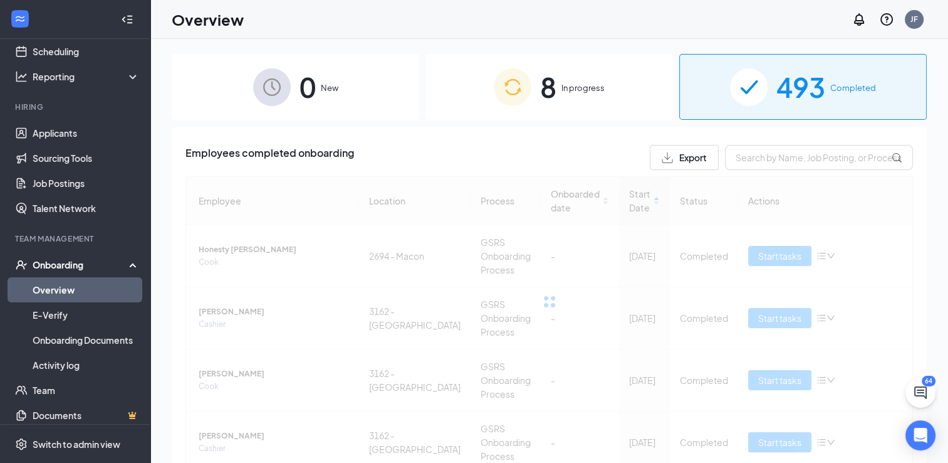
click at [616, 95] on div "8 In progress" at bounding box center [550, 87] width 248 height 66
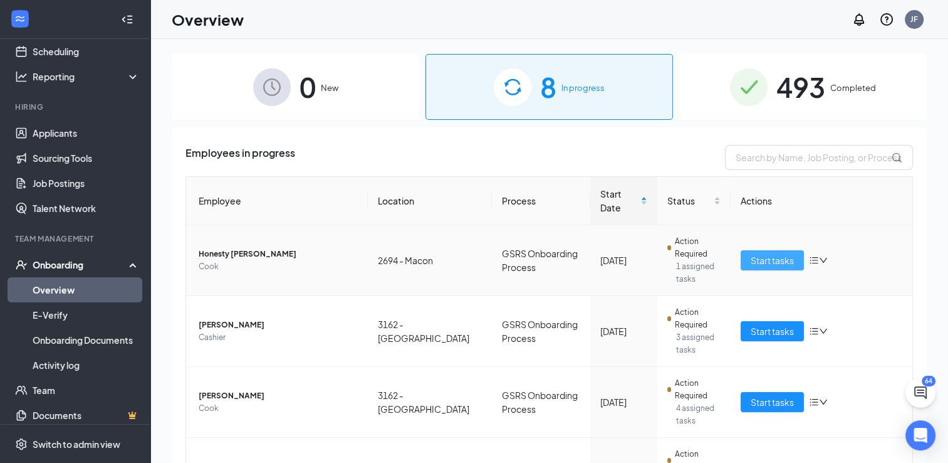
click at [767, 253] on span "Start tasks" at bounding box center [772, 260] width 43 height 14
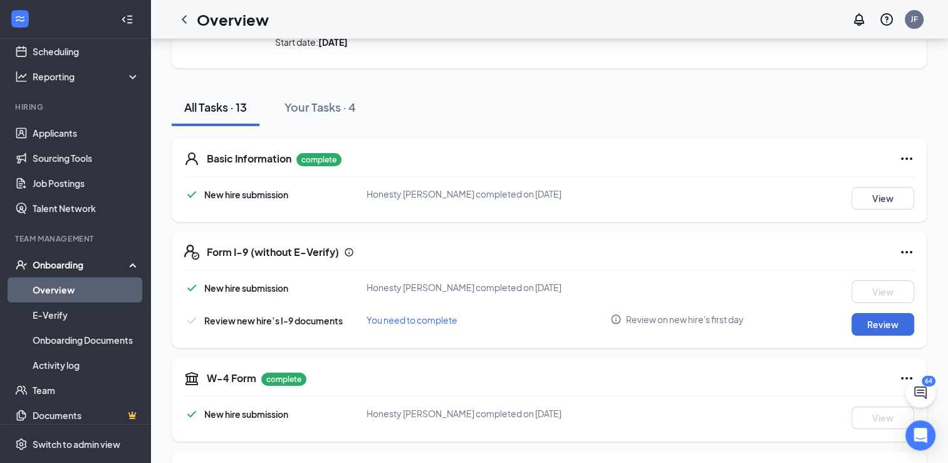
scroll to position [346, 0]
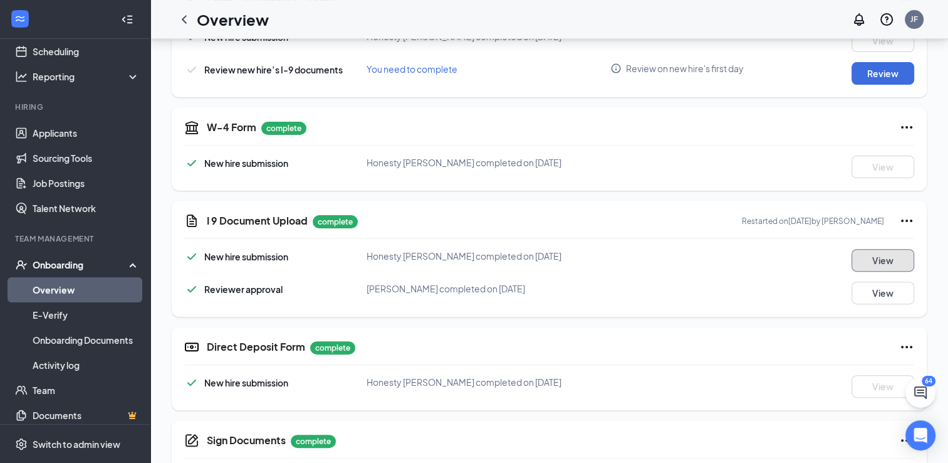
click at [883, 257] on button "View" at bounding box center [883, 260] width 63 height 23
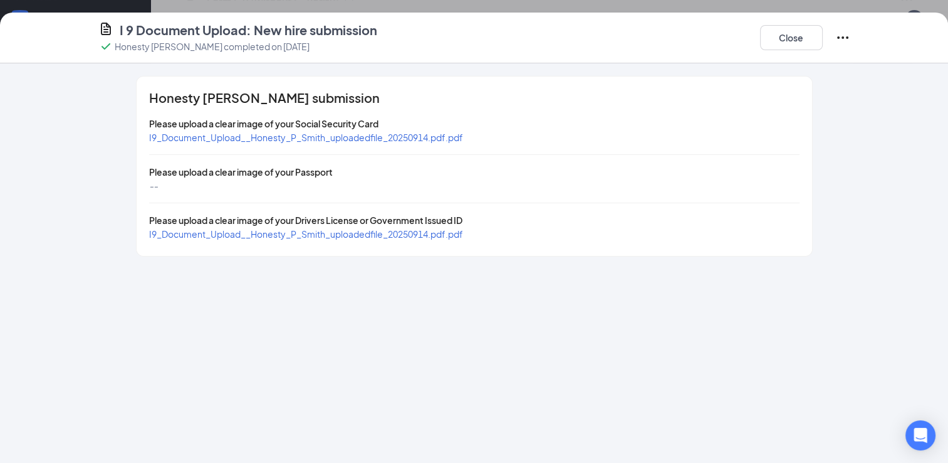
click at [425, 134] on span "I9_Document_Upload__Honesty_P_Smith_uploadedfile_20250914.pdf.pdf" at bounding box center [306, 137] width 314 height 11
click at [361, 234] on span "I9_Document_Upload__Honesty_P_Smith_uploadedfile_20250914.pdf.pdf" at bounding box center [306, 233] width 314 height 11
click at [792, 39] on button "Close" at bounding box center [791, 37] width 63 height 25
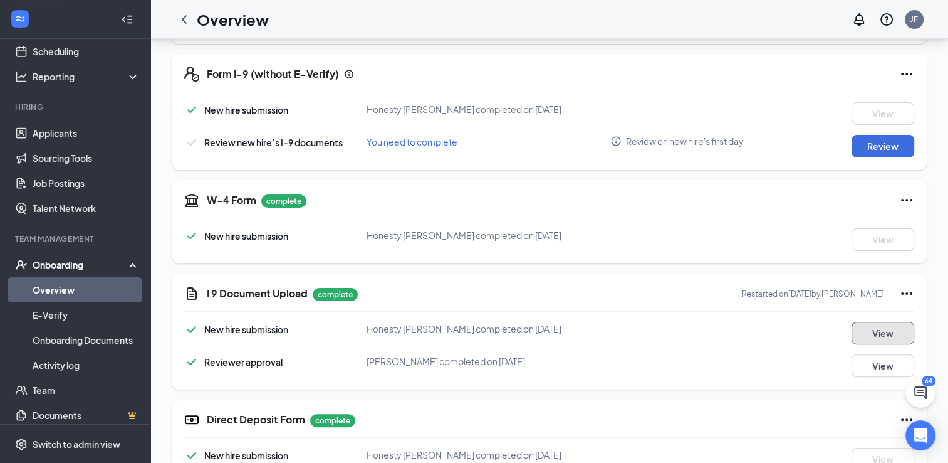
scroll to position [221, 0]
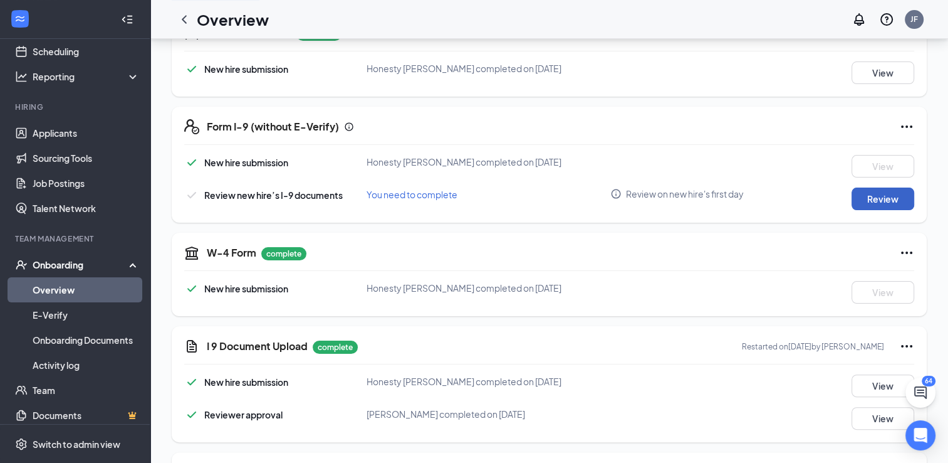
click at [870, 197] on button "Review" at bounding box center [883, 198] width 63 height 23
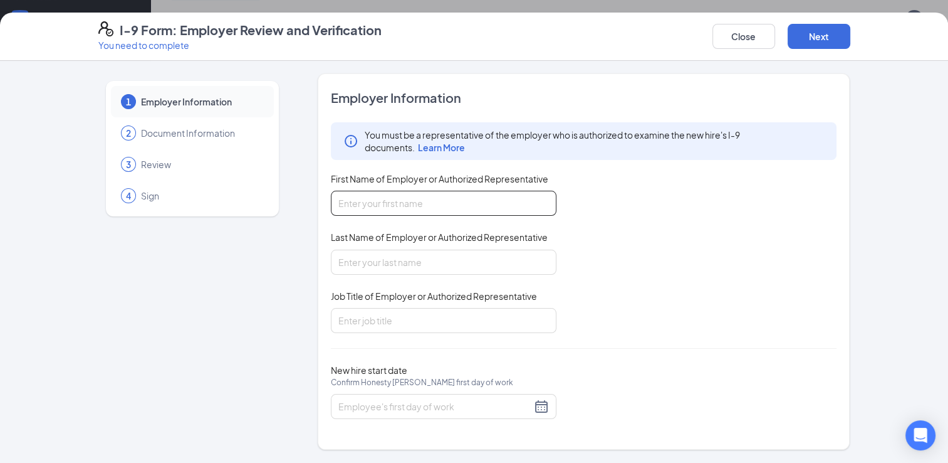
drag, startPoint x: 507, startPoint y: 204, endPoint x: 532, endPoint y: 184, distance: 31.2
click at [507, 204] on input "First Name of Employer or Authorized Representative" at bounding box center [444, 203] width 226 height 25
type input "[PERSON_NAME]"
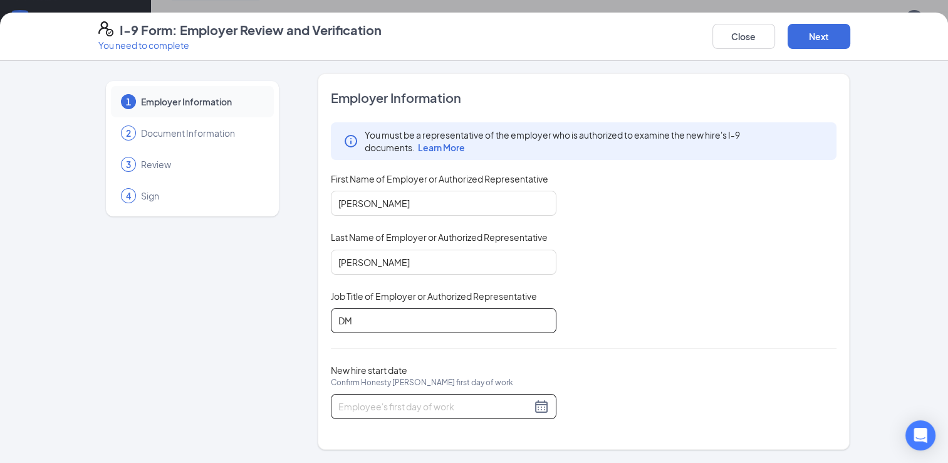
type input "DM"
click at [469, 410] on input "New hire start date Confirm Honesty [PERSON_NAME] first day of work" at bounding box center [435, 406] width 193 height 14
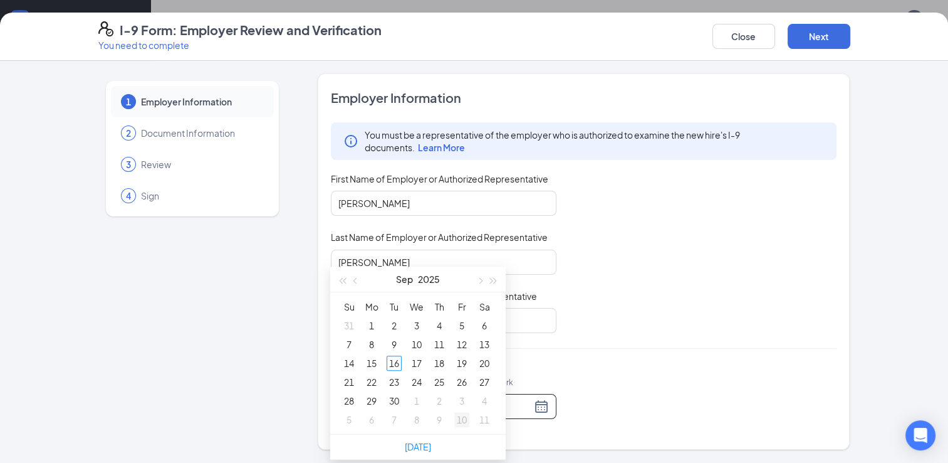
type input "[DATE]"
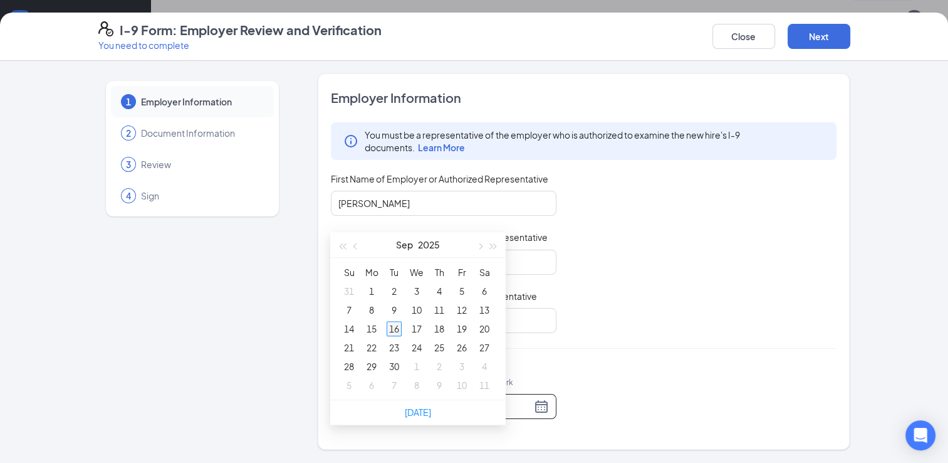
type input "[DATE]"
click at [389, 330] on div "16" at bounding box center [394, 328] width 15 height 15
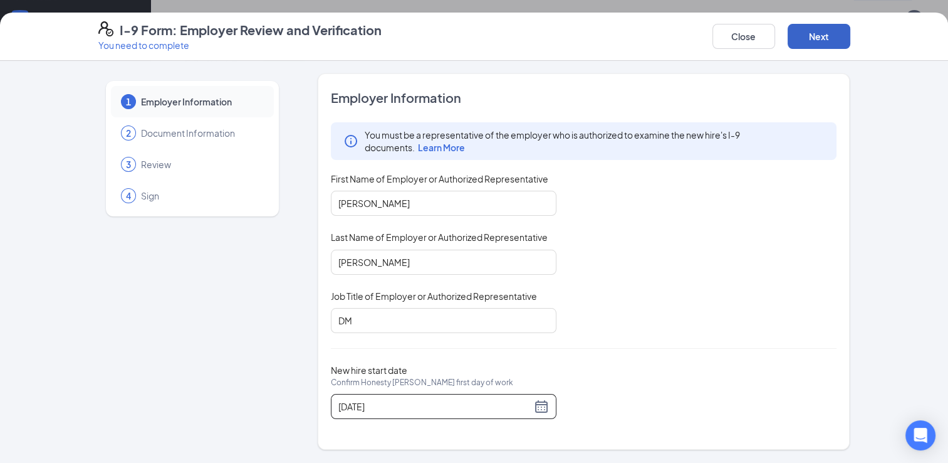
click at [818, 30] on button "Next" at bounding box center [819, 36] width 63 height 25
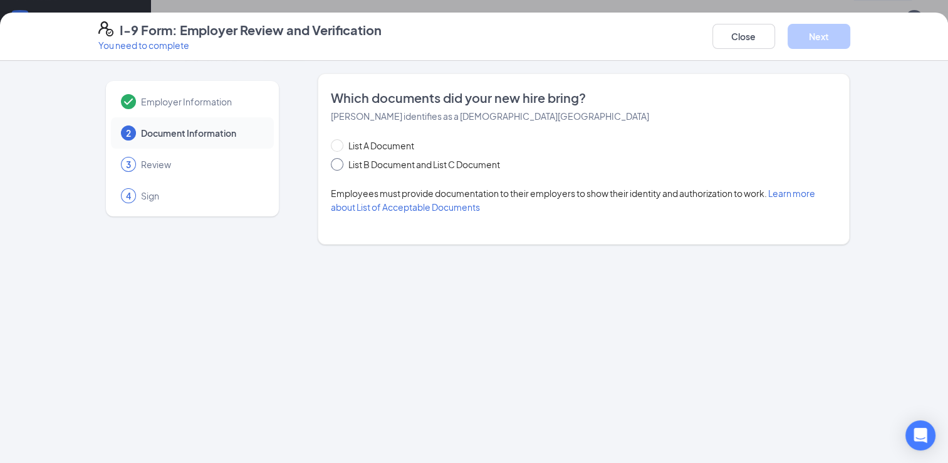
click at [439, 158] on span "List B Document and List C Document" at bounding box center [425, 164] width 162 height 14
click at [340, 158] on input "List B Document and List C Document" at bounding box center [335, 162] width 9 height 9
radio input "true"
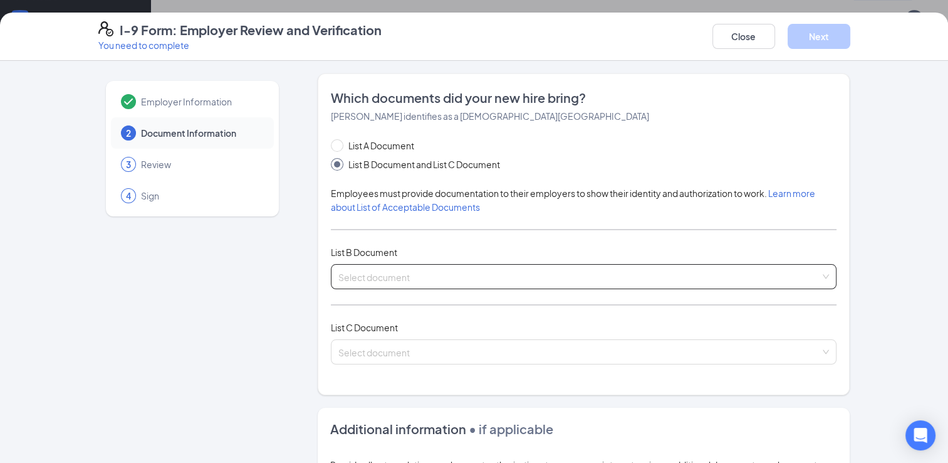
click at [634, 270] on input "search" at bounding box center [580, 274] width 483 height 19
click at [470, 275] on input "search" at bounding box center [580, 274] width 483 height 19
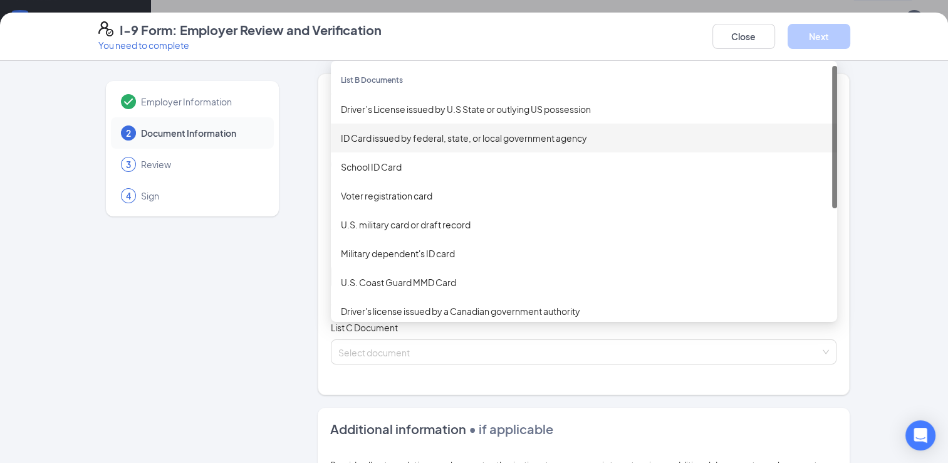
drag, startPoint x: 588, startPoint y: 41, endPoint x: 580, endPoint y: 34, distance: 10.6
click at [587, 41] on div "I-9 Form: Employer Review and Verification You need to complete Close Next" at bounding box center [474, 36] width 802 height 30
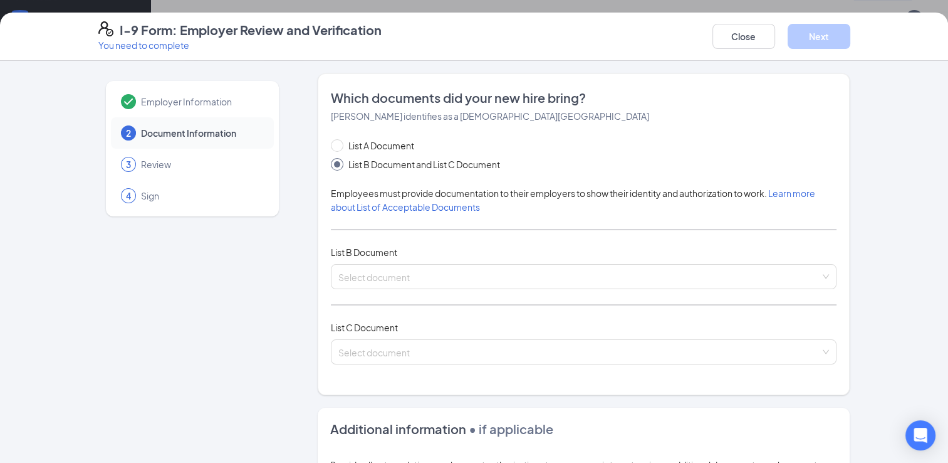
click at [500, 253] on div "List B Document" at bounding box center [584, 252] width 507 height 14
click at [499, 288] on div "List A Document List B Document and List C Document Employees must provide docu…" at bounding box center [584, 259] width 507 height 241
click at [498, 274] on input "search" at bounding box center [580, 274] width 483 height 19
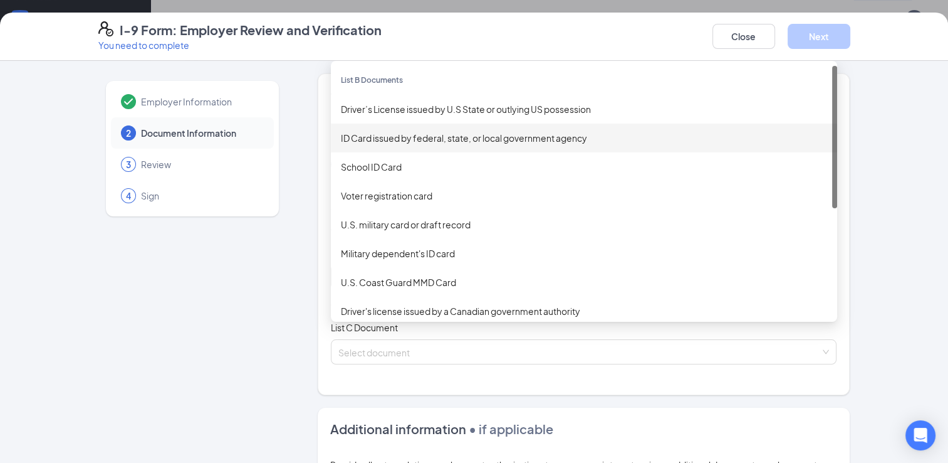
click at [483, 134] on div "ID Card issued by federal, state, or local government agency" at bounding box center [584, 138] width 486 height 14
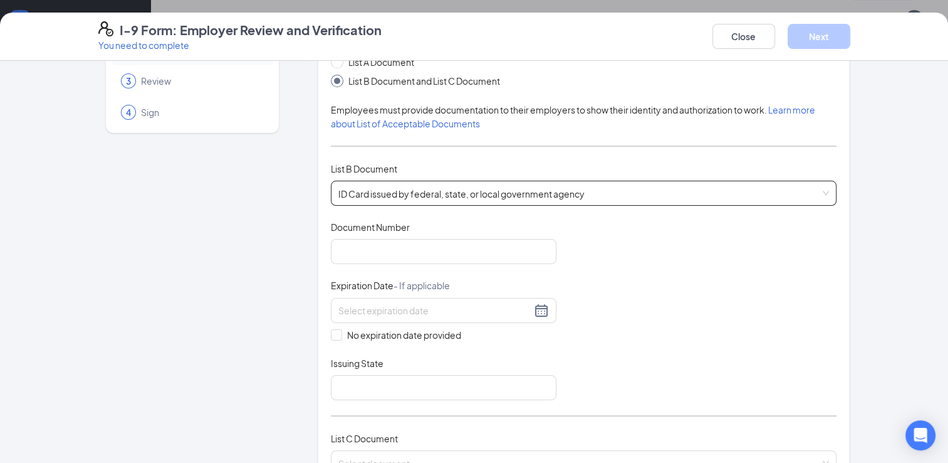
scroll to position [125, 0]
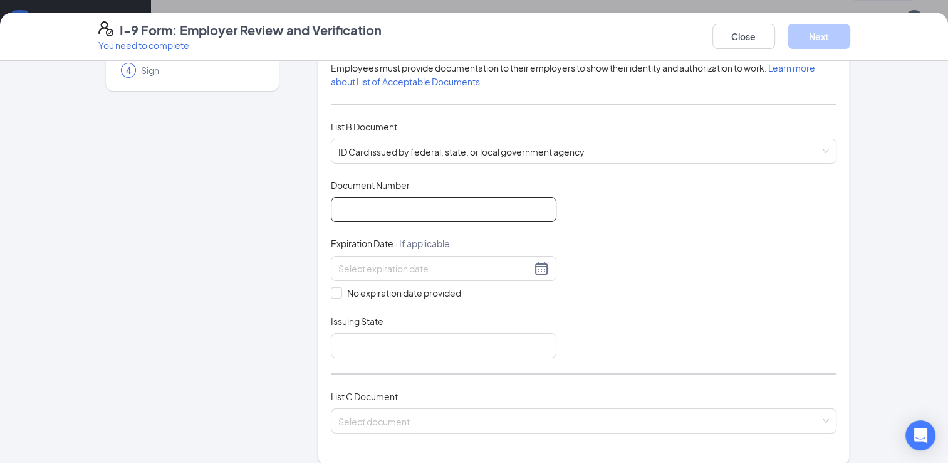
drag, startPoint x: 460, startPoint y: 199, endPoint x: 458, endPoint y: 184, distance: 15.1
click at [460, 199] on input "Document Number" at bounding box center [444, 209] width 226 height 25
type input "071972235"
click at [469, 265] on input at bounding box center [435, 268] width 193 height 14
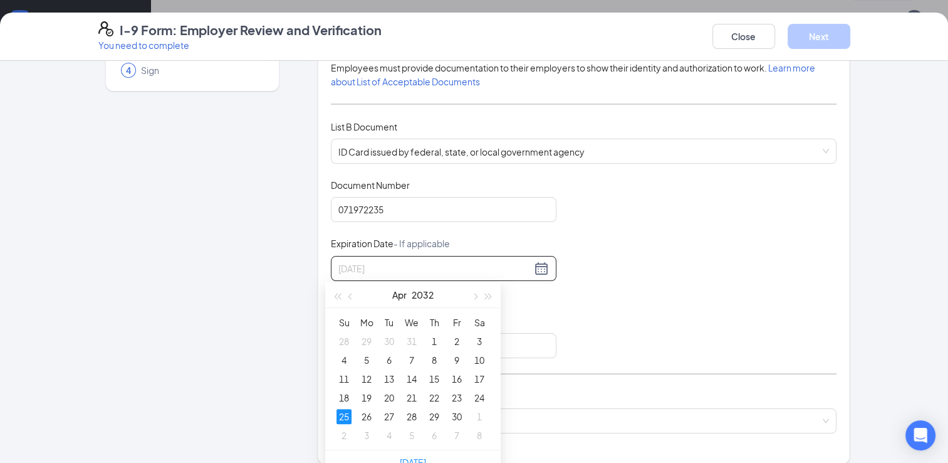
click at [344, 418] on div "25" at bounding box center [344, 416] width 15 height 15
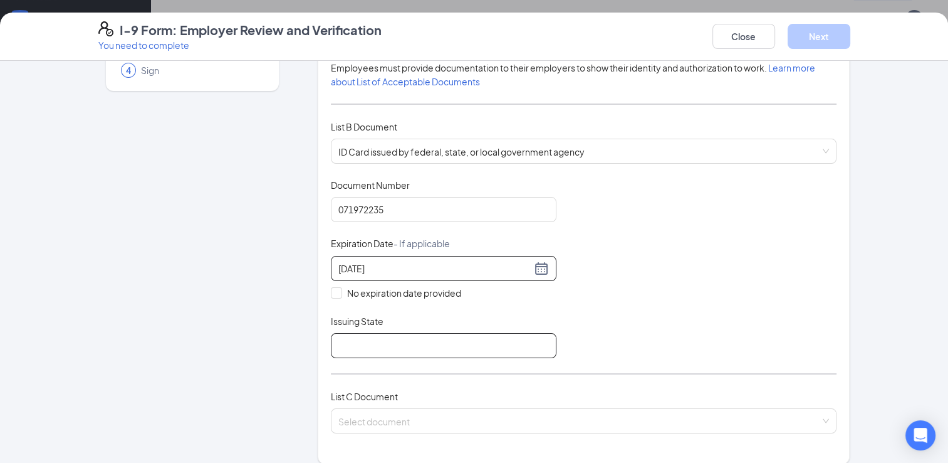
type input "[DATE]"
click at [392, 342] on input "Issuing State" at bounding box center [444, 345] width 226 height 25
type input "GA"
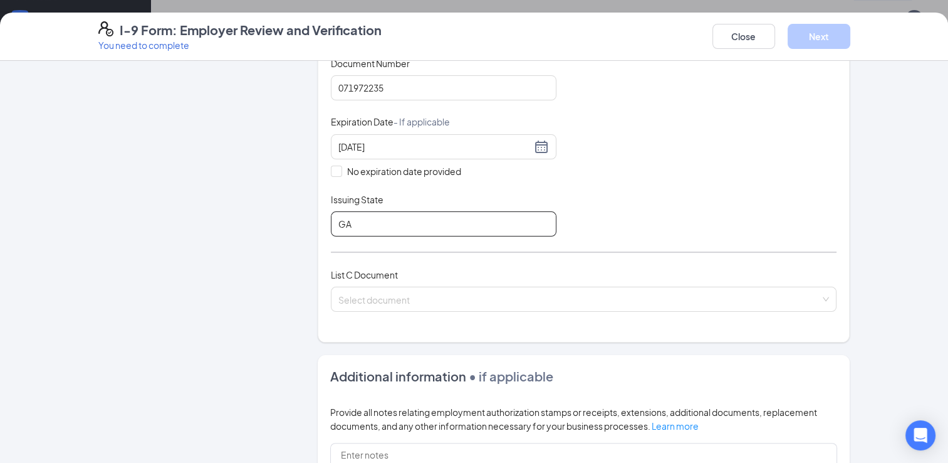
scroll to position [251, 0]
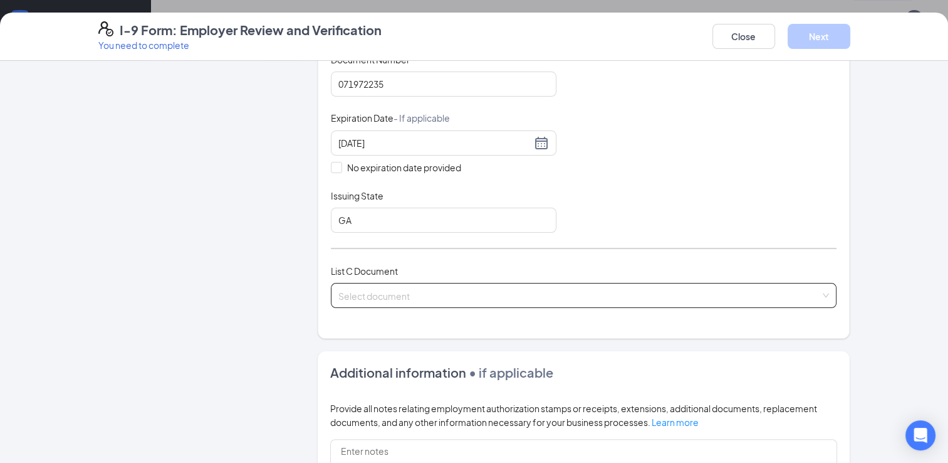
click at [610, 290] on input "search" at bounding box center [580, 292] width 483 height 19
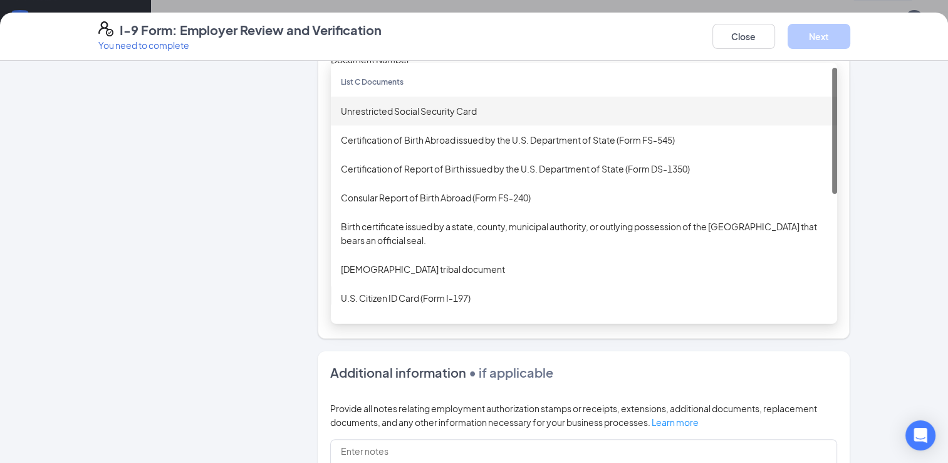
click at [494, 104] on div "Unrestricted Social Security Card" at bounding box center [584, 111] width 486 height 14
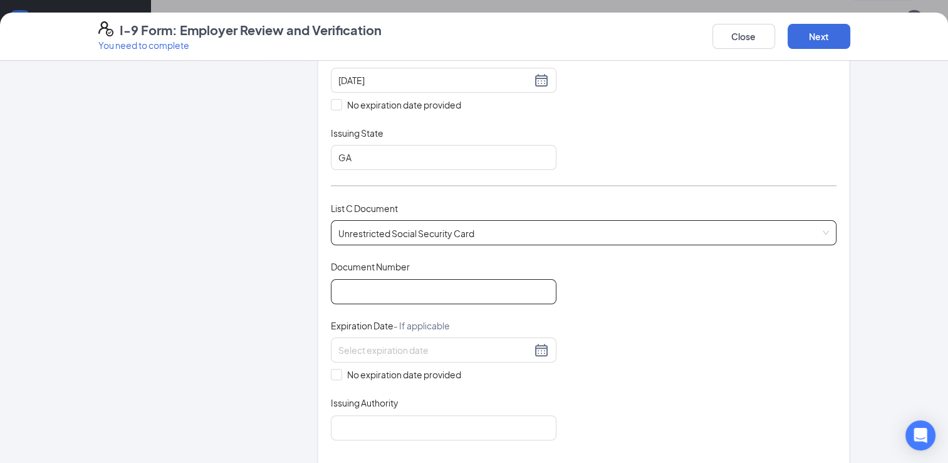
scroll to position [376, 0]
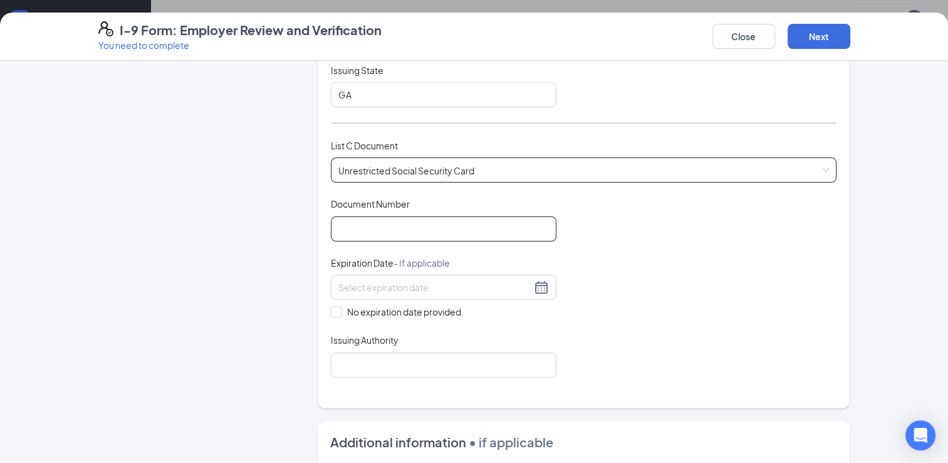
click at [399, 229] on input "Document Number" at bounding box center [444, 228] width 226 height 25
type input "669-44-5857"
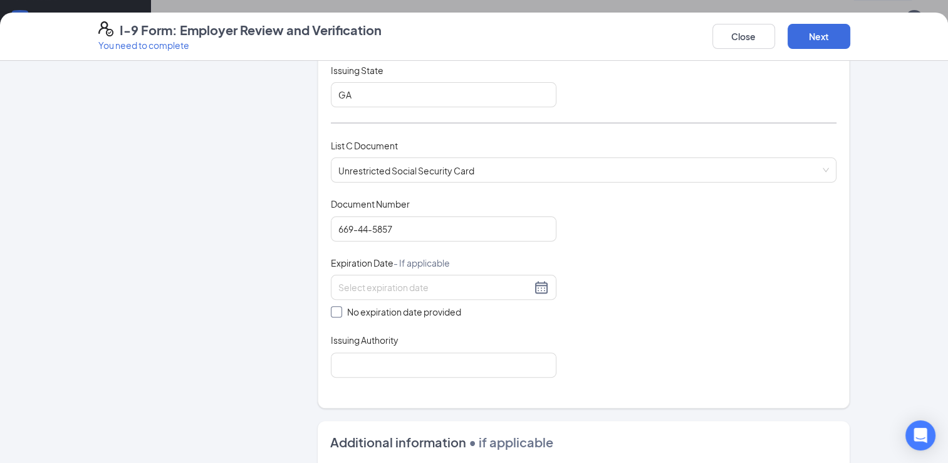
click at [334, 312] on span at bounding box center [336, 311] width 11 height 11
click at [334, 312] on input "No expiration date provided" at bounding box center [335, 310] width 9 height 9
checkbox input "true"
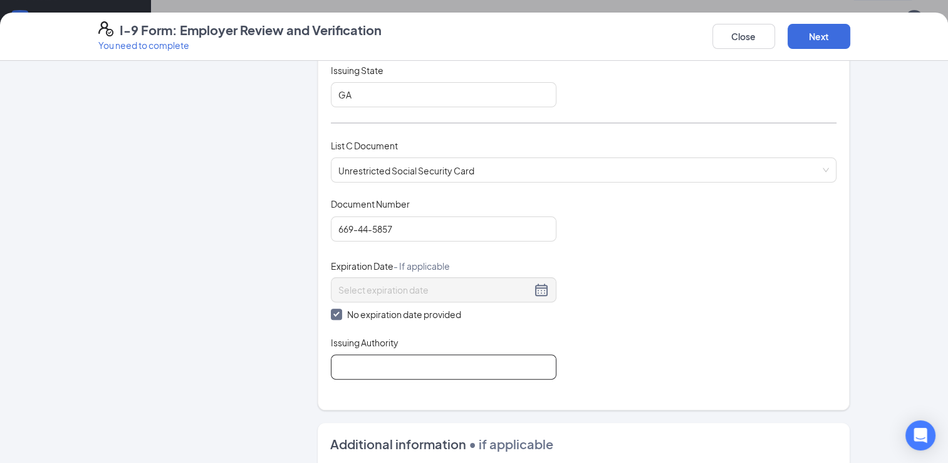
click at [435, 367] on input "Issuing Authority" at bounding box center [444, 366] width 226 height 25
type input "SSA"
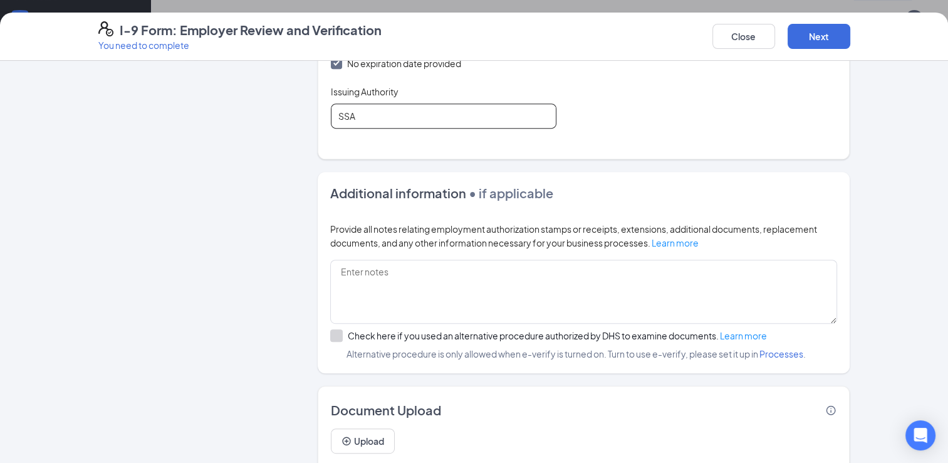
scroll to position [439, 0]
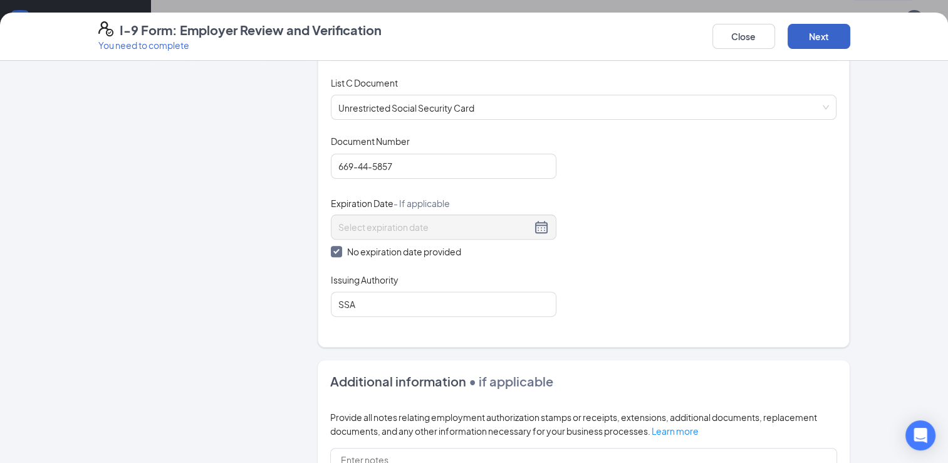
click at [844, 33] on button "Next" at bounding box center [819, 36] width 63 height 25
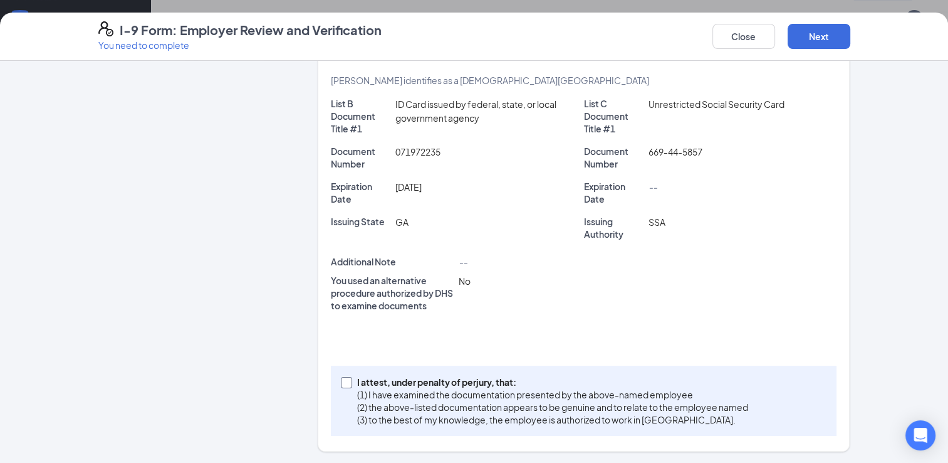
click at [344, 381] on input "I attest, under penalty of [PERSON_NAME], that: (1) I have examined the documen…" at bounding box center [345, 381] width 9 height 9
checkbox input "true"
click at [812, 36] on button "Next" at bounding box center [819, 36] width 63 height 25
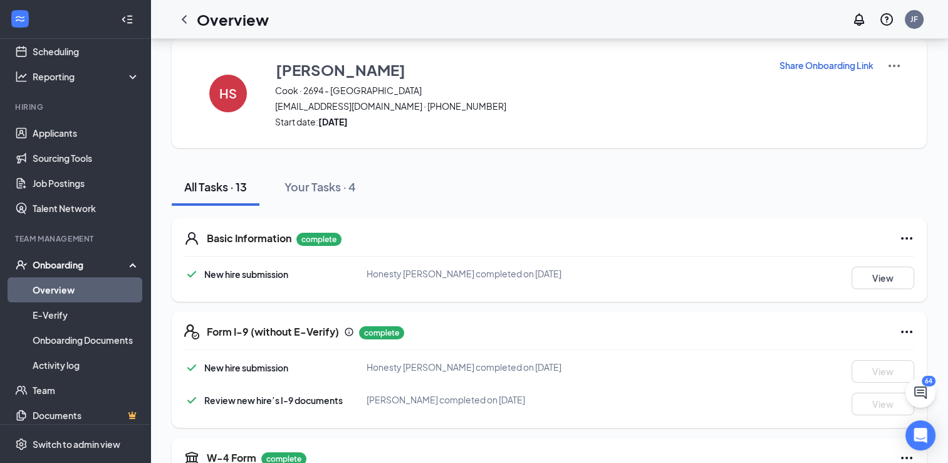
scroll to position [0, 0]
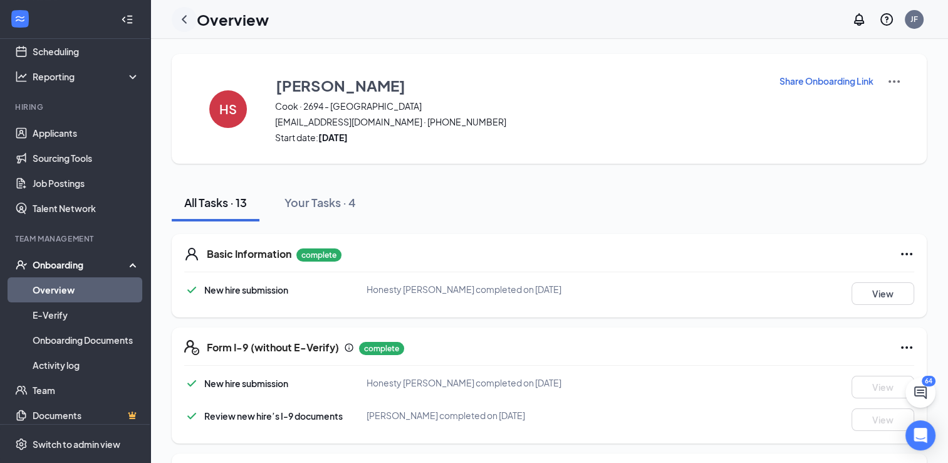
click at [178, 21] on icon "ChevronLeft" at bounding box center [184, 19] width 15 height 15
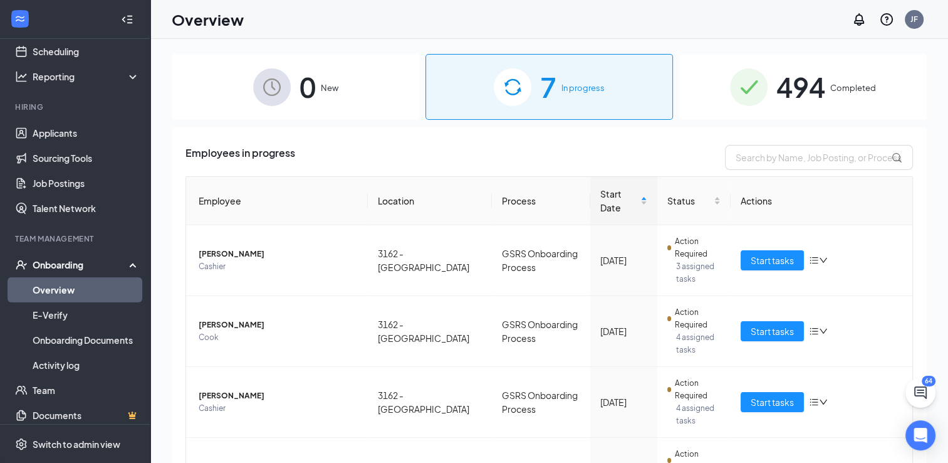
click at [692, 108] on div "494 Completed" at bounding box center [804, 87] width 248 height 66
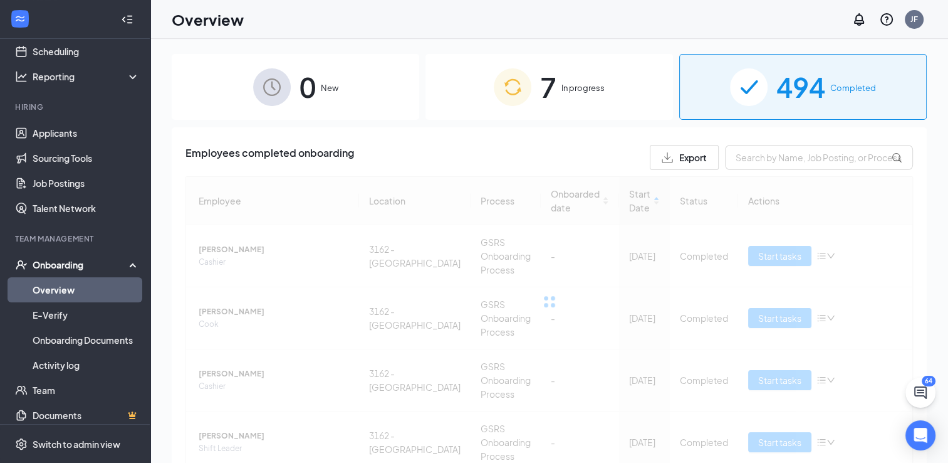
click at [614, 103] on div "7 In progress" at bounding box center [550, 87] width 248 height 66
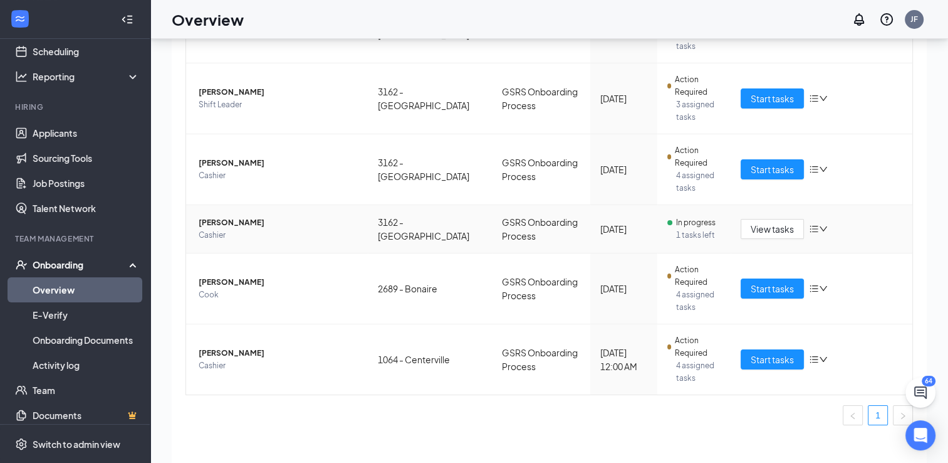
scroll to position [56, 0]
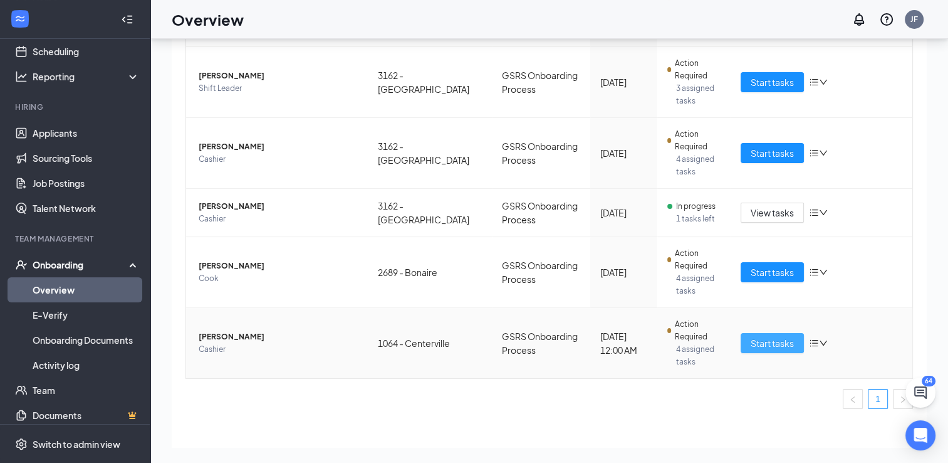
click at [741, 333] on button "Start tasks" at bounding box center [772, 343] width 63 height 20
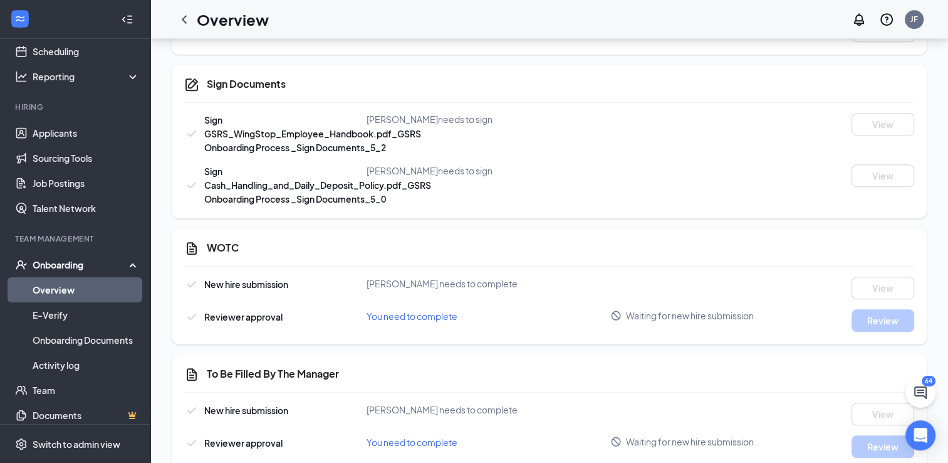
scroll to position [722, 0]
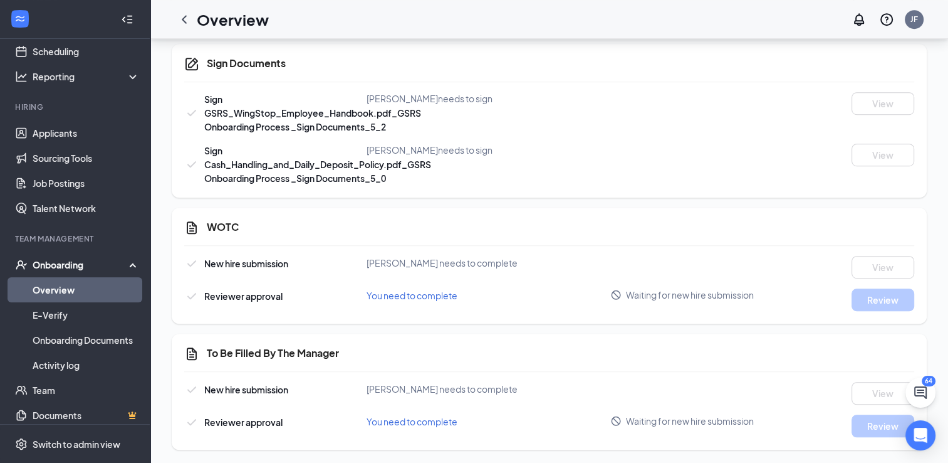
drag, startPoint x: 780, startPoint y: 122, endPoint x: 764, endPoint y: 125, distance: 16.0
click at [780, 122] on div "Sign GSRS_WingStop_Employee_Handbook.pdf_GSRS Onboarding Process _Sign Document…" at bounding box center [549, 112] width 730 height 41
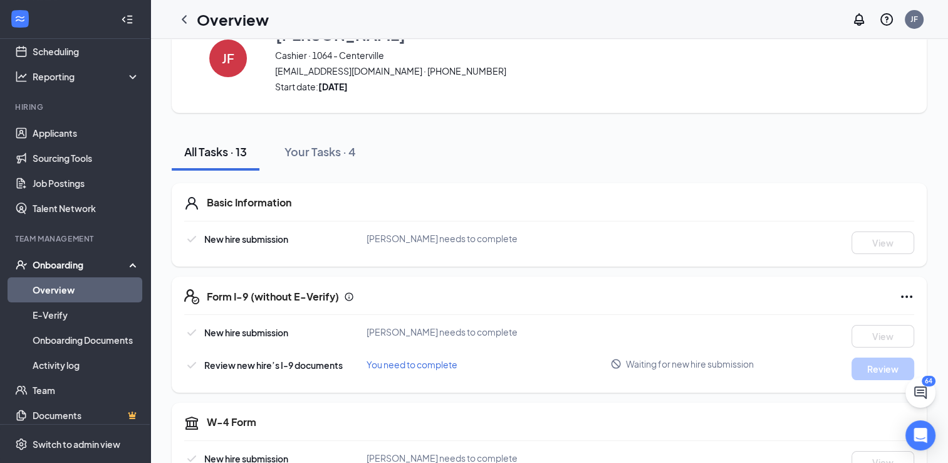
scroll to position [0, 0]
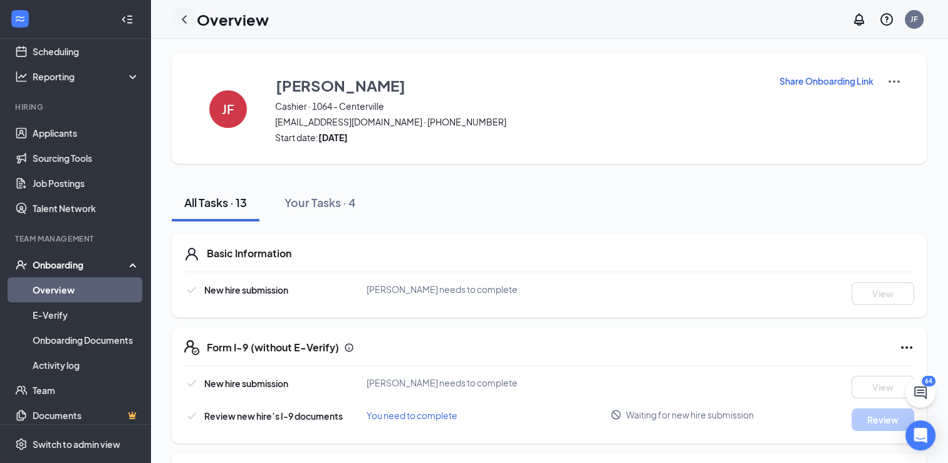
click at [183, 16] on icon "ChevronLeft" at bounding box center [184, 19] width 15 height 15
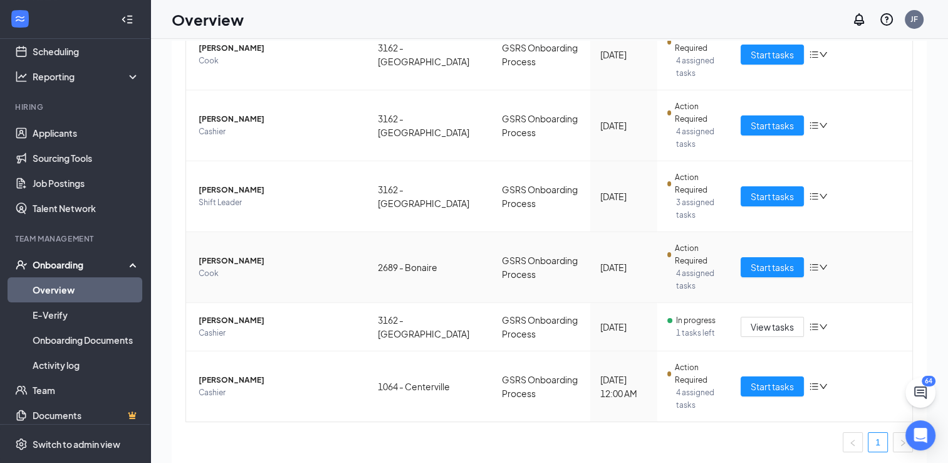
scroll to position [56, 0]
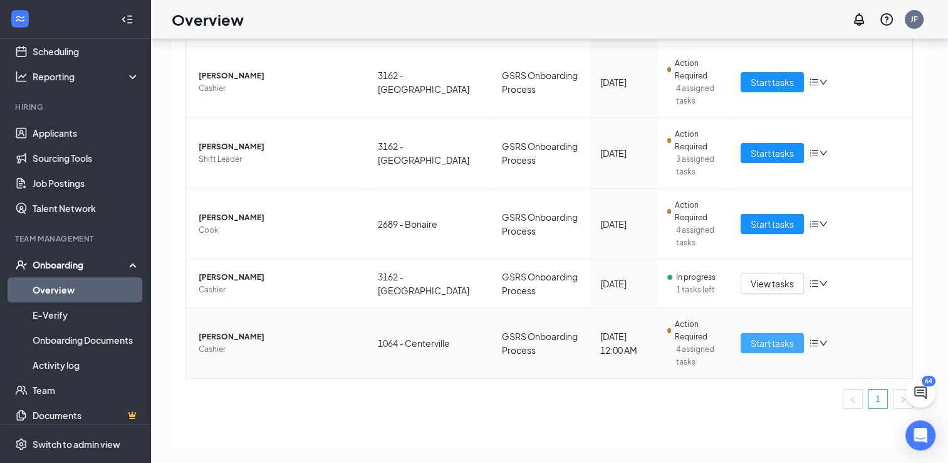
click at [755, 336] on span "Start tasks" at bounding box center [772, 343] width 43 height 14
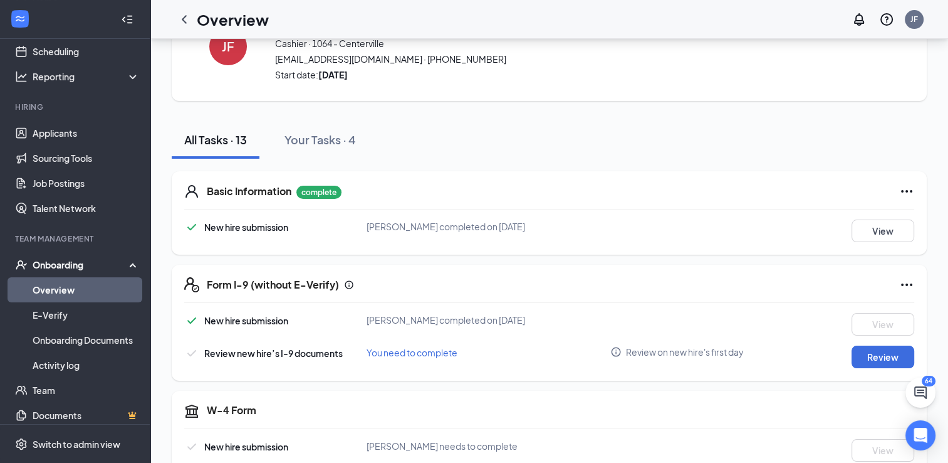
scroll to position [188, 0]
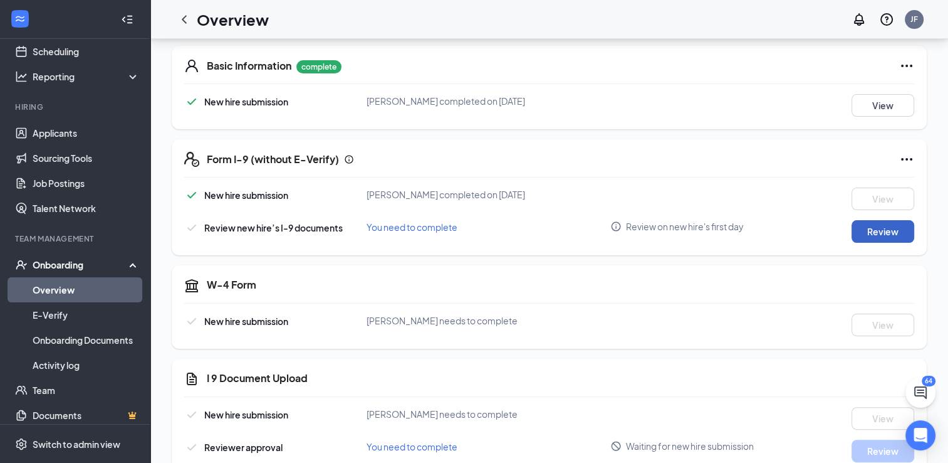
click at [875, 232] on button "Review" at bounding box center [883, 231] width 63 height 23
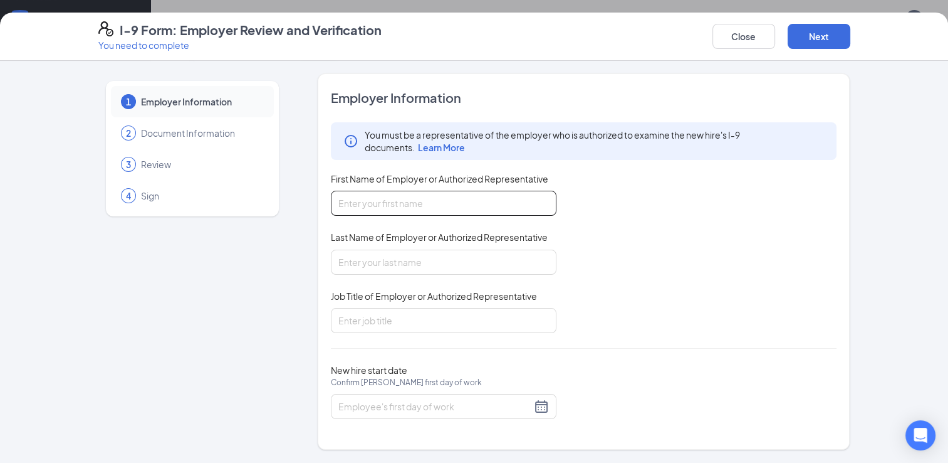
click at [489, 206] on input "First Name of Employer or Authorized Representative" at bounding box center [444, 203] width 226 height 25
type input "[PERSON_NAME]"
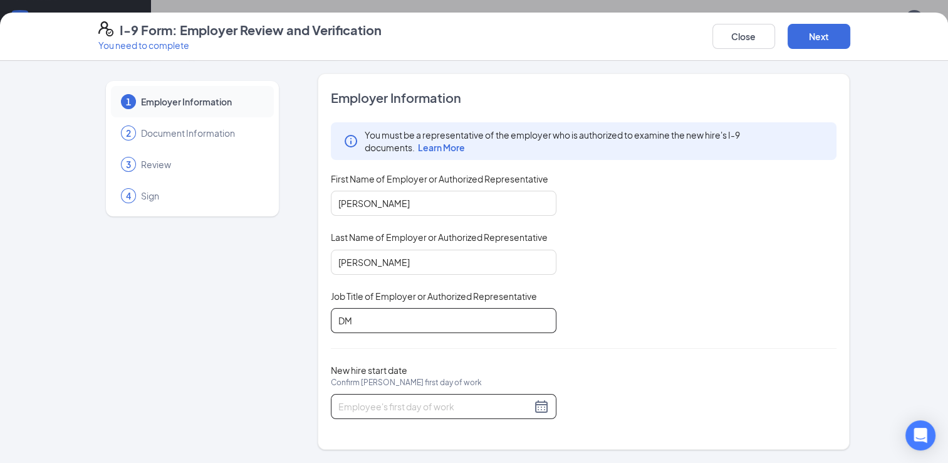
type input "DM"
click at [456, 412] on div at bounding box center [444, 406] width 226 height 25
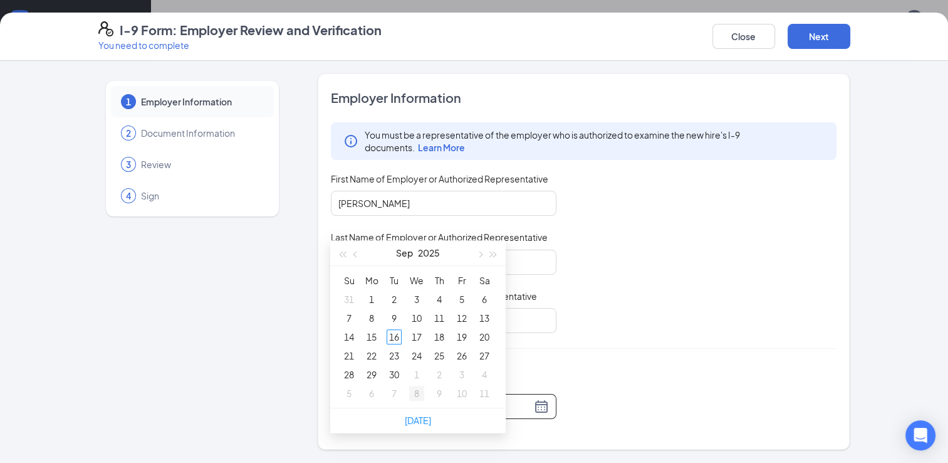
scroll to position [376, 0]
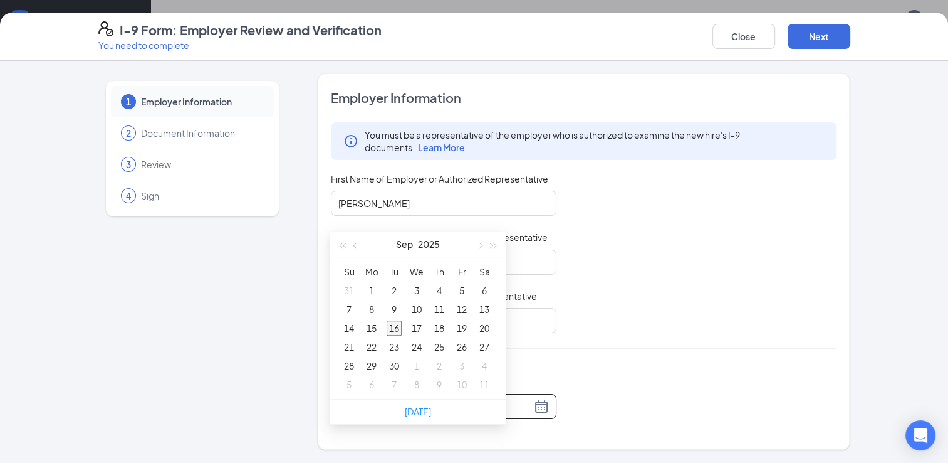
type input "[DATE]"
click at [396, 328] on div "16" at bounding box center [394, 327] width 15 height 15
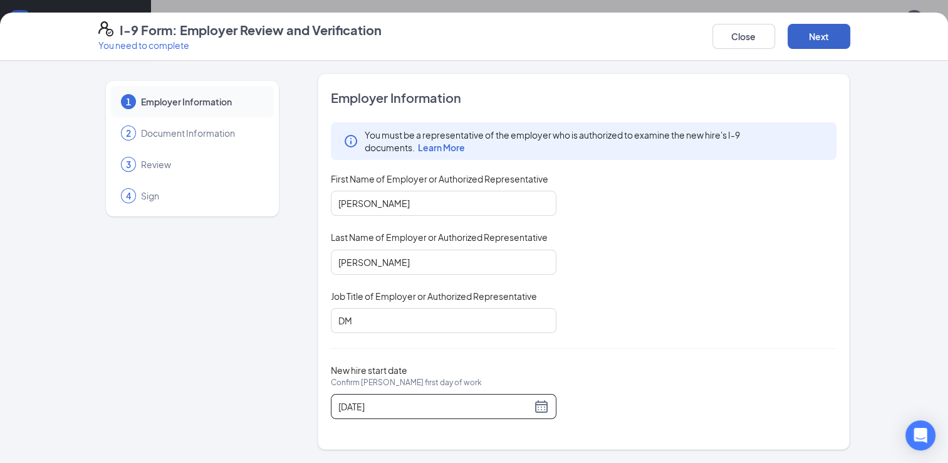
click at [816, 44] on button "Next" at bounding box center [819, 36] width 63 height 25
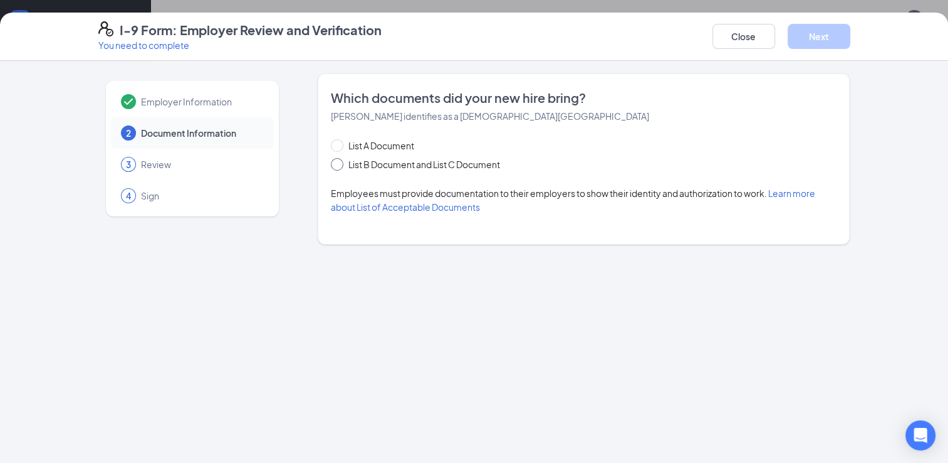
click at [379, 165] on span "List B Document and List C Document" at bounding box center [425, 164] width 162 height 14
click at [340, 165] on input "List B Document and List C Document" at bounding box center [335, 162] width 9 height 9
radio input "true"
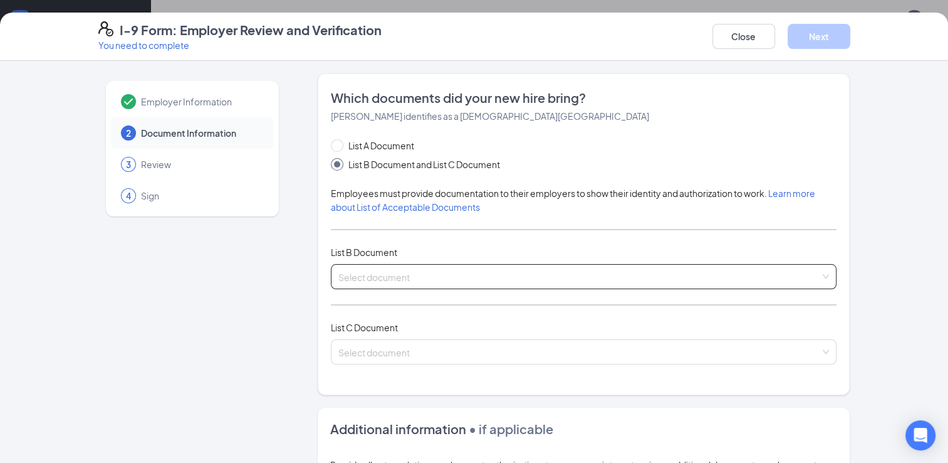
click at [539, 282] on input "search" at bounding box center [580, 274] width 483 height 19
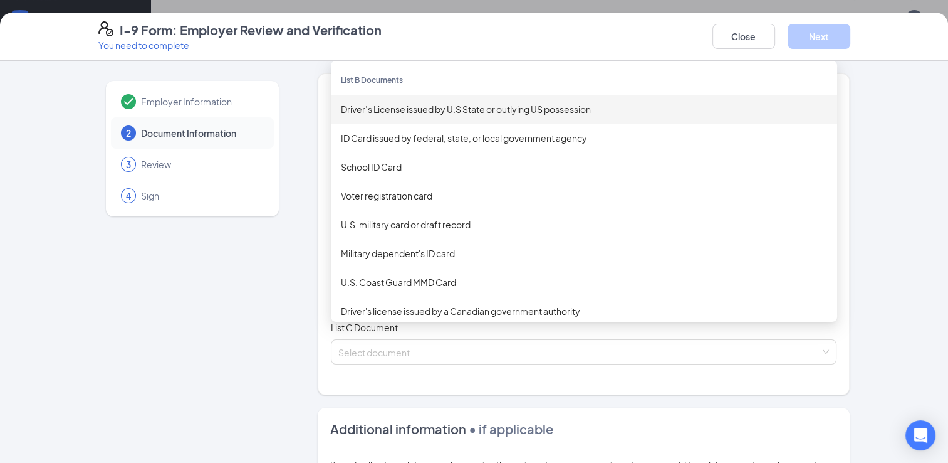
click at [558, 112] on div "Driver’s License issued by U.S State or outlying US possession" at bounding box center [584, 109] width 486 height 14
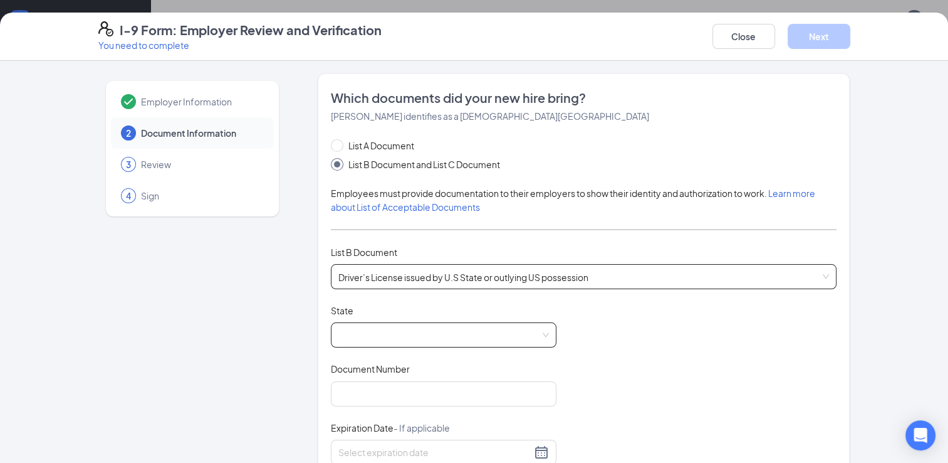
click at [527, 328] on span at bounding box center [444, 335] width 211 height 24
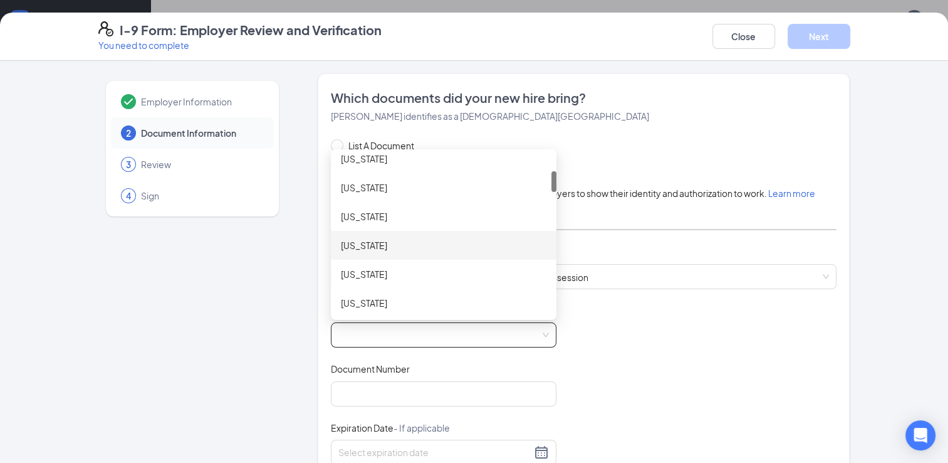
scroll to position [313, 0]
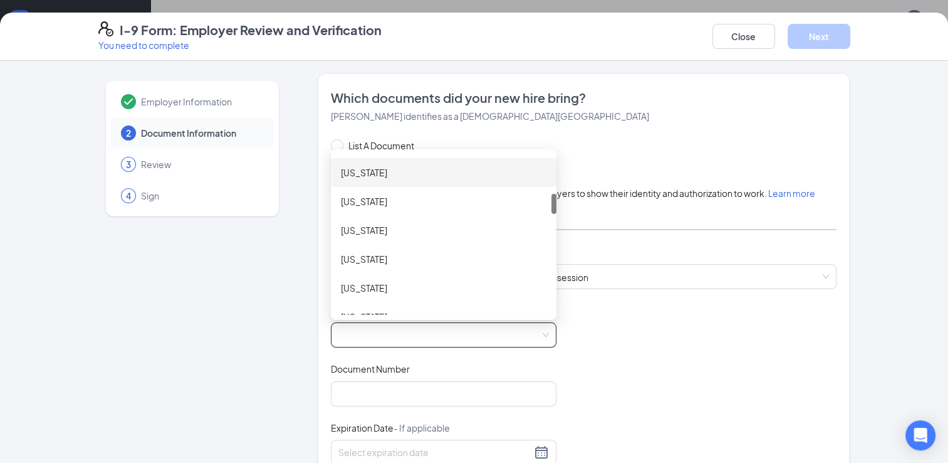
click at [479, 174] on div "[US_STATE]" at bounding box center [444, 172] width 206 height 14
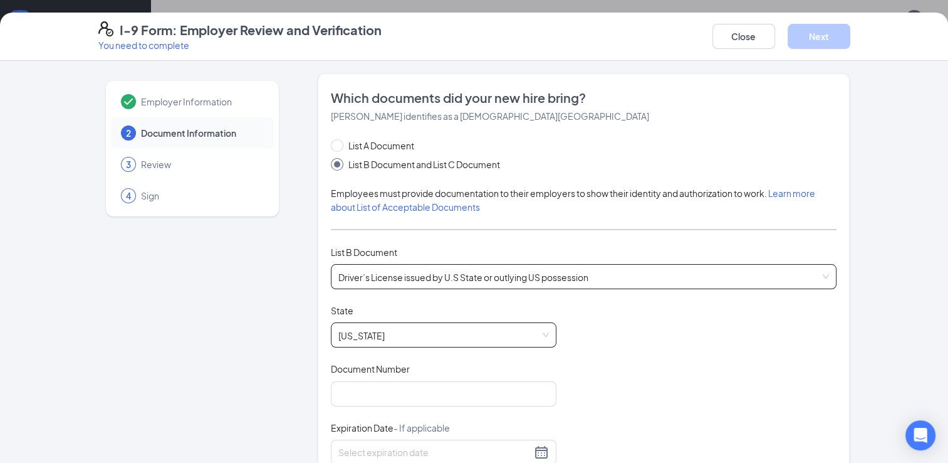
click at [614, 282] on span "Driver’s License issued by U.S State or outlying US possession" at bounding box center [584, 277] width 491 height 24
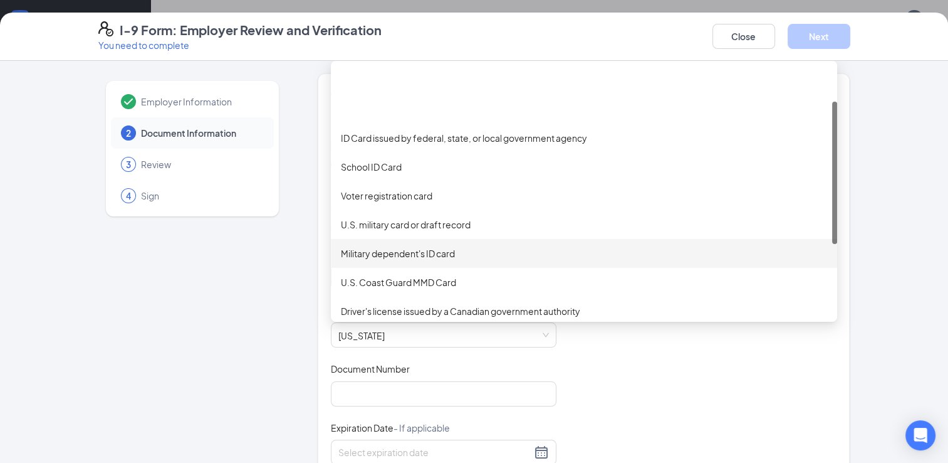
scroll to position [63, 0]
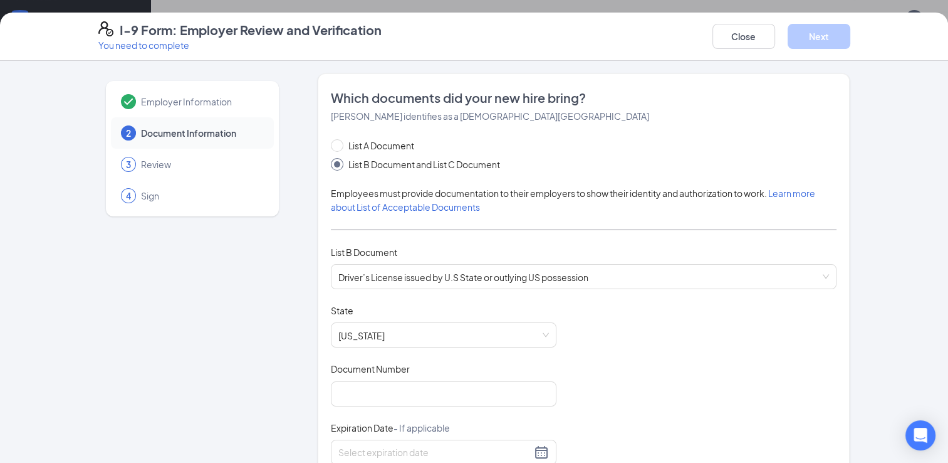
click at [688, 402] on div "Document Title Driver’s License issued by U.S State or outlying US possession S…" at bounding box center [584, 423] width 507 height 238
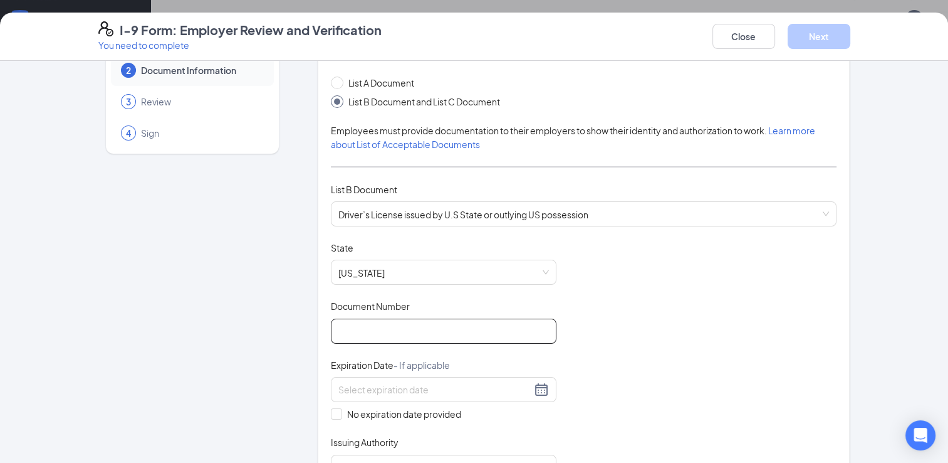
click at [518, 323] on input "Document Number" at bounding box center [444, 330] width 226 height 25
click at [612, 333] on div "Document Title Driver’s License issued by U.S State or outlying US possession S…" at bounding box center [584, 360] width 507 height 238
click at [509, 322] on input "Document Number" at bounding box center [444, 330] width 226 height 25
type input "072073380"
click at [427, 386] on input at bounding box center [435, 389] width 193 height 14
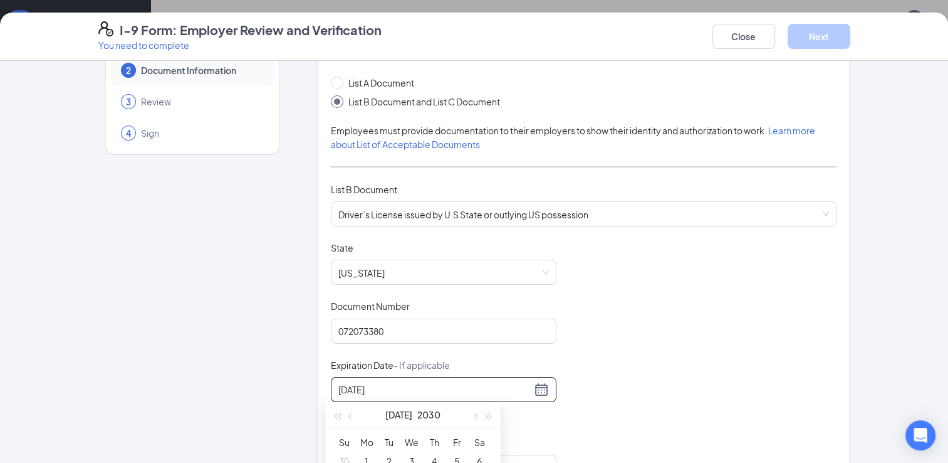
type input "[DATE]"
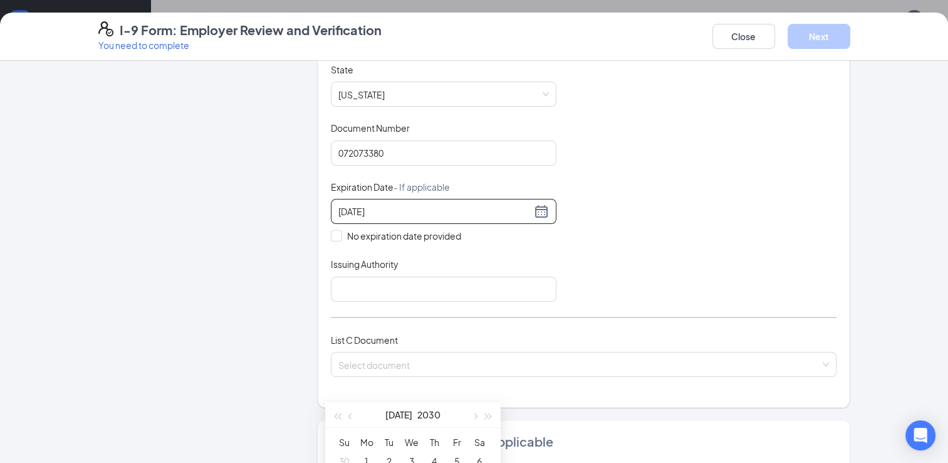
scroll to position [303, 0]
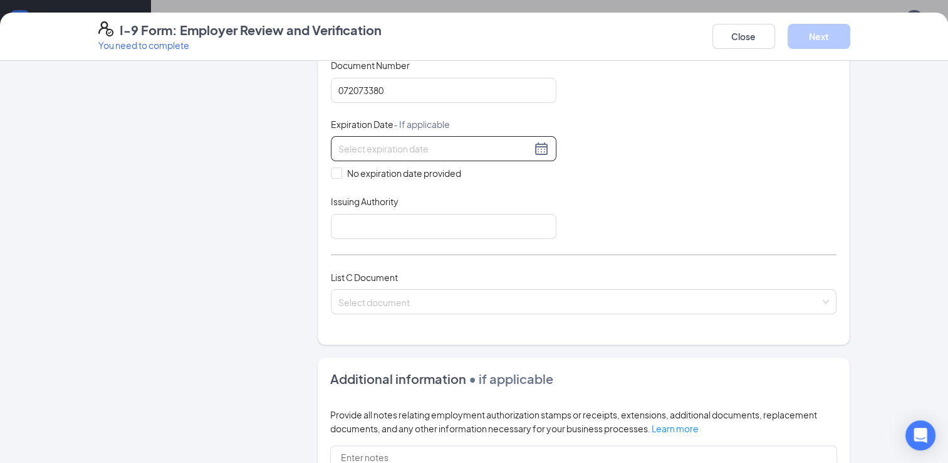
click at [461, 317] on div "List C Document Select document" at bounding box center [584, 299] width 507 height 59
click at [425, 145] on input at bounding box center [435, 149] width 193 height 14
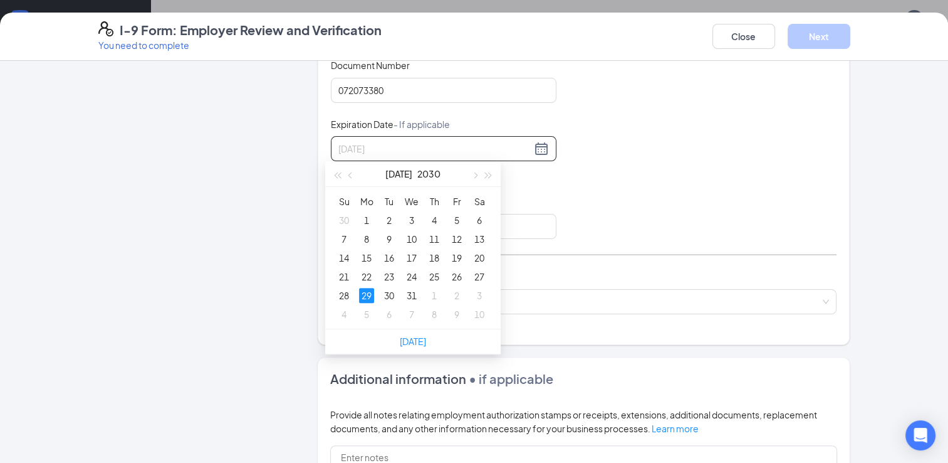
click at [367, 293] on div "29" at bounding box center [366, 295] width 15 height 15
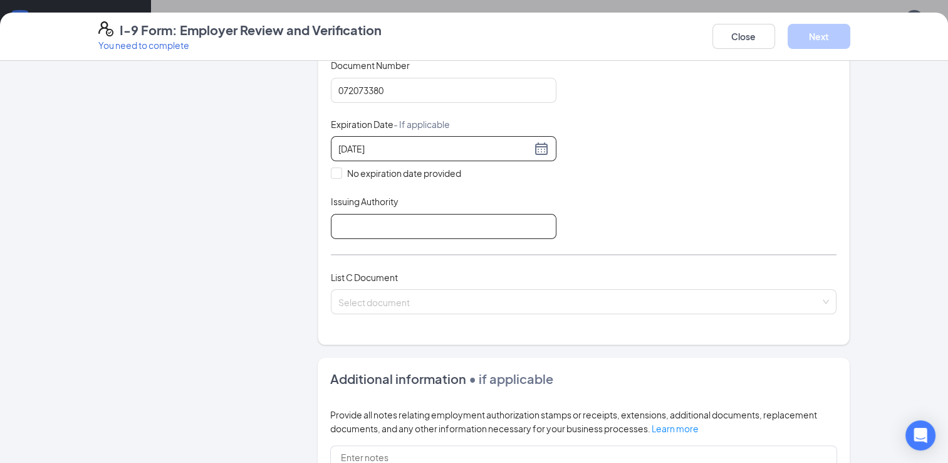
type input "[DATE]"
click at [372, 221] on input "Issuing Authority" at bounding box center [444, 226] width 226 height 25
type input "GA"
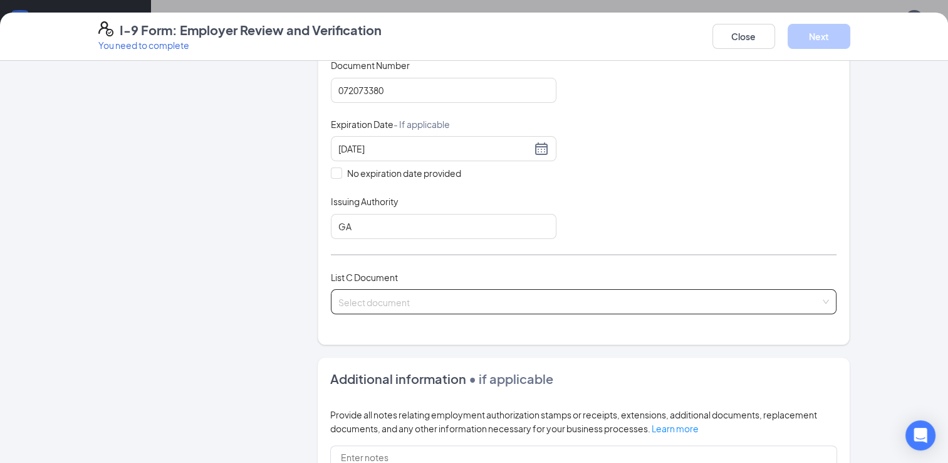
click at [397, 303] on input "search" at bounding box center [580, 299] width 483 height 19
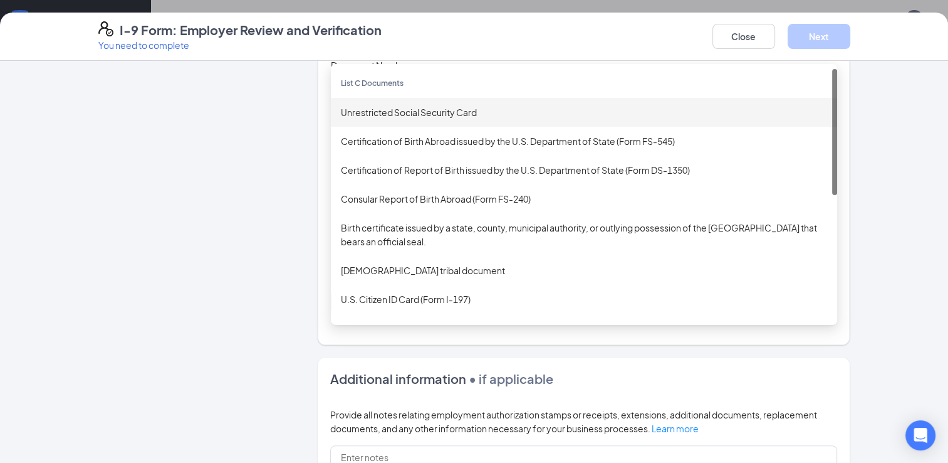
click at [461, 107] on div "Unrestricted Social Security Card" at bounding box center [584, 112] width 486 height 14
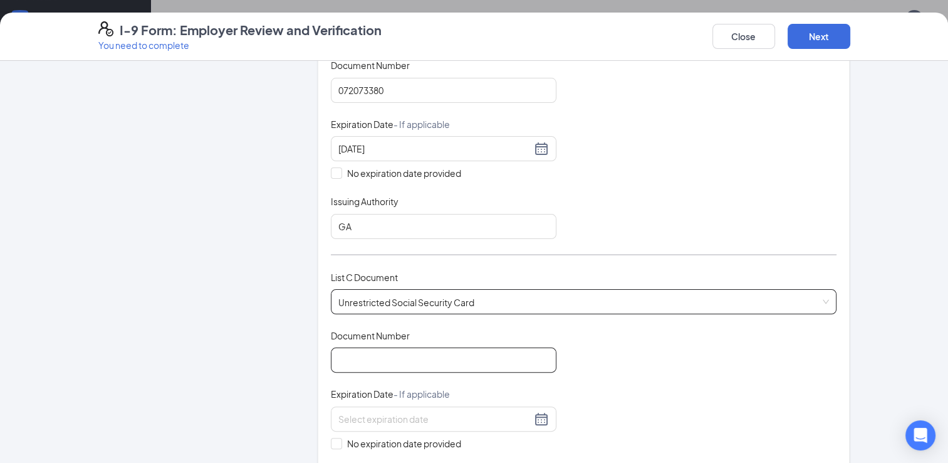
click at [437, 349] on input "Document Number" at bounding box center [444, 359] width 226 height 25
click at [587, 363] on div "Document Title Unrestricted Social Security Card Document Number Expiration Dat…" at bounding box center [584, 418] width 507 height 179
click at [521, 347] on input "Document Number" at bounding box center [444, 359] width 226 height 25
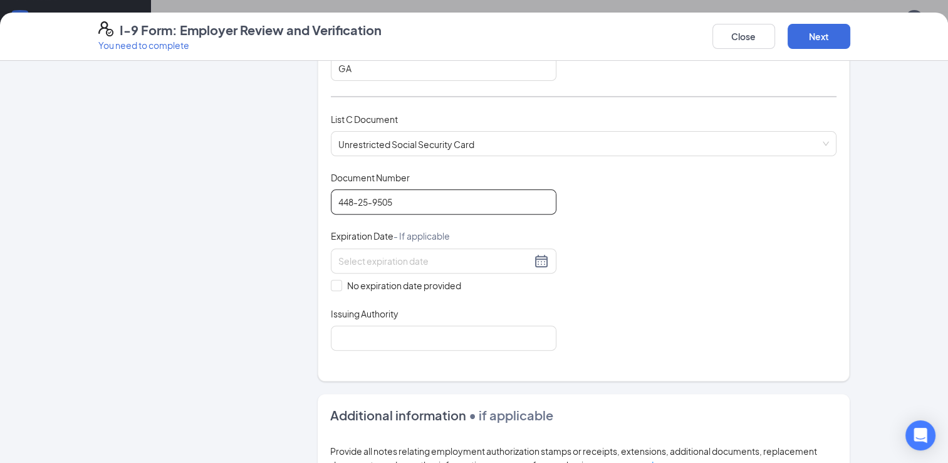
scroll to position [491, 0]
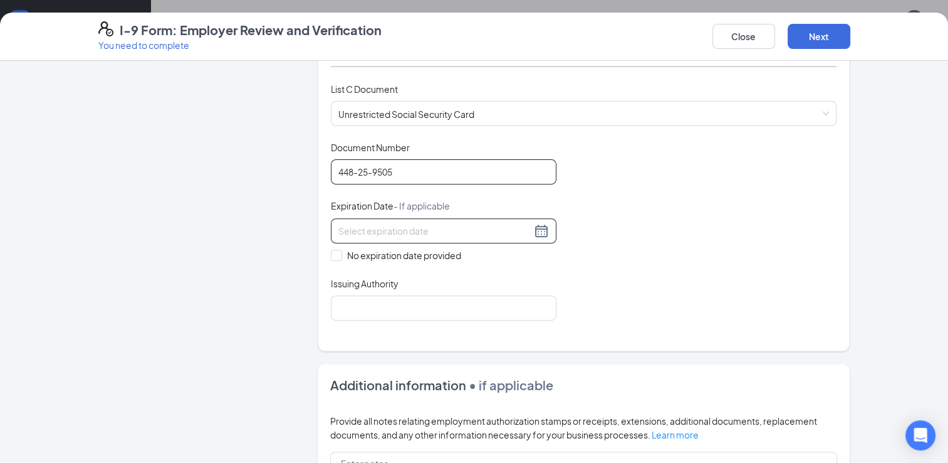
type input "448-25-9505"
click at [364, 228] on input at bounding box center [435, 231] width 193 height 14
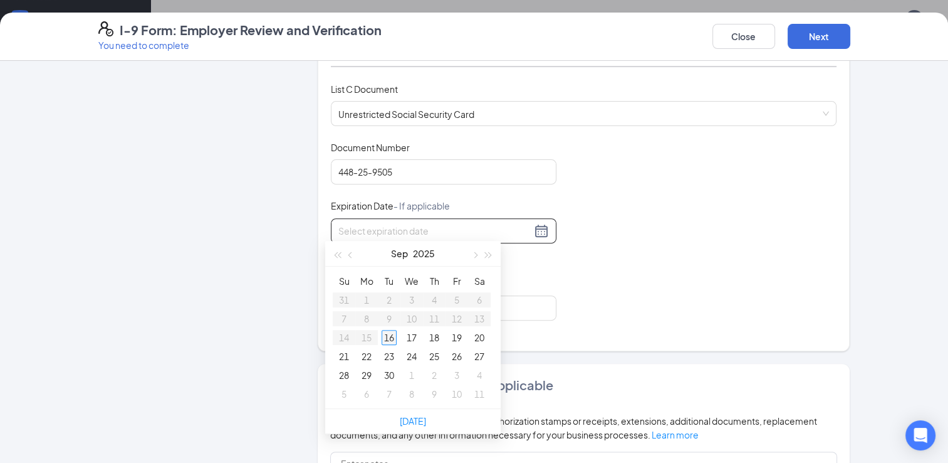
type input "[DATE]"
click at [538, 300] on input "Issuing Authority" at bounding box center [444, 307] width 226 height 25
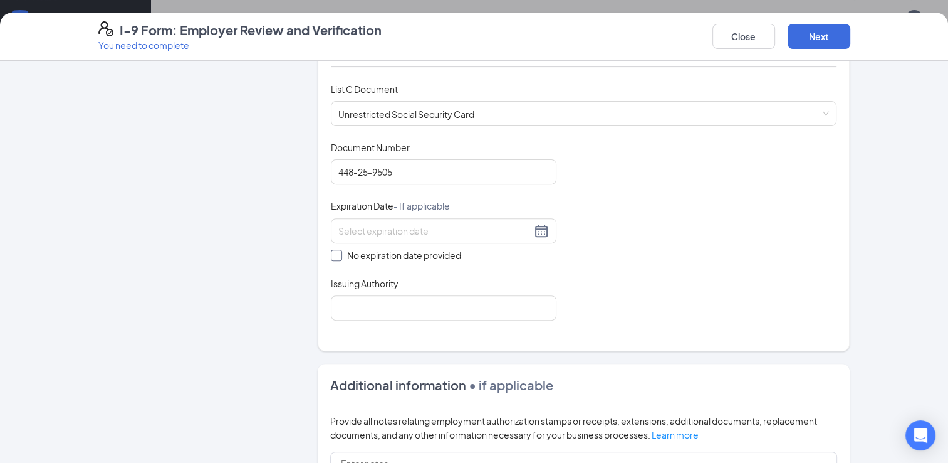
click at [342, 248] on span "No expiration date provided" at bounding box center [404, 255] width 124 height 14
click at [337, 250] on input "No expiration date provided" at bounding box center [335, 254] width 9 height 9
checkbox input "true"
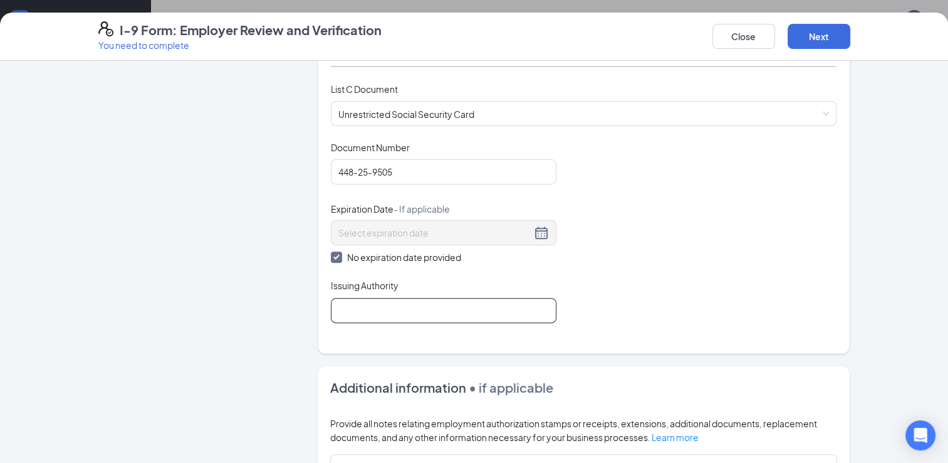
click at [391, 298] on input "Issuing Authority" at bounding box center [444, 310] width 226 height 25
type input "SSA"
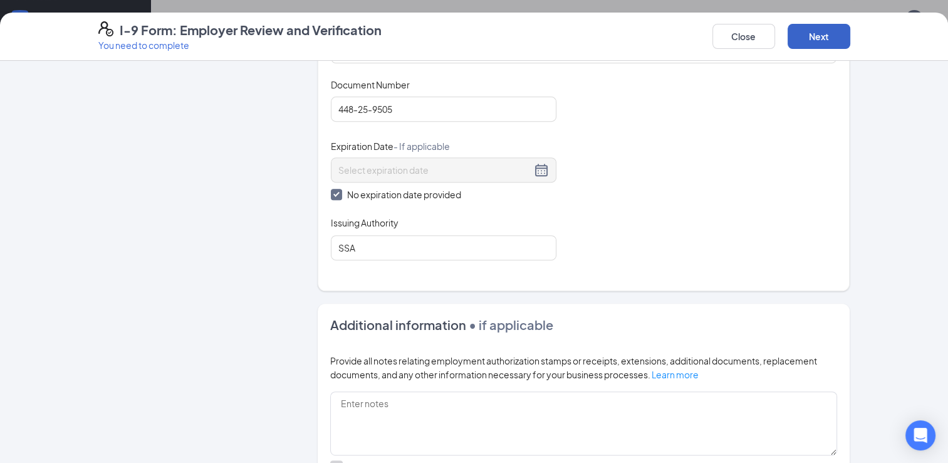
click at [836, 31] on button "Next" at bounding box center [819, 36] width 63 height 25
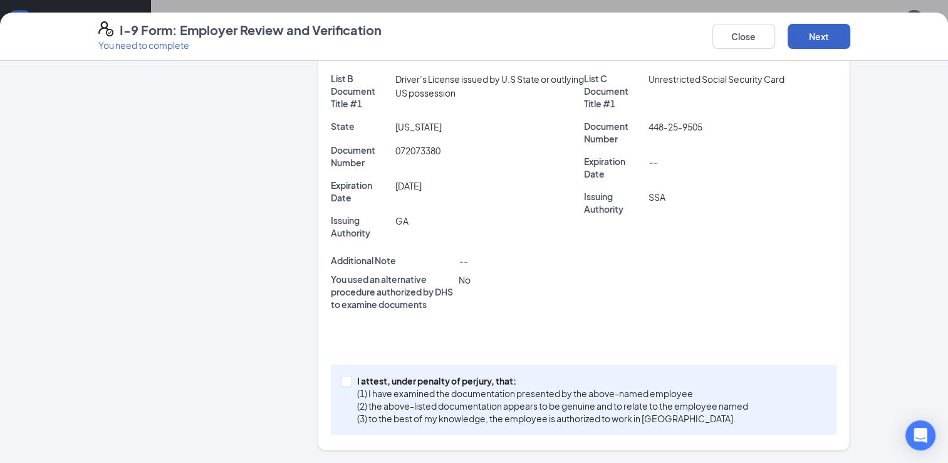
scroll to position [270, 0]
click at [341, 379] on input "I attest, under penalty of [PERSON_NAME], that: (1) I have examined the documen…" at bounding box center [345, 381] width 9 height 9
checkbox input "true"
click at [807, 31] on button "Next" at bounding box center [819, 36] width 63 height 25
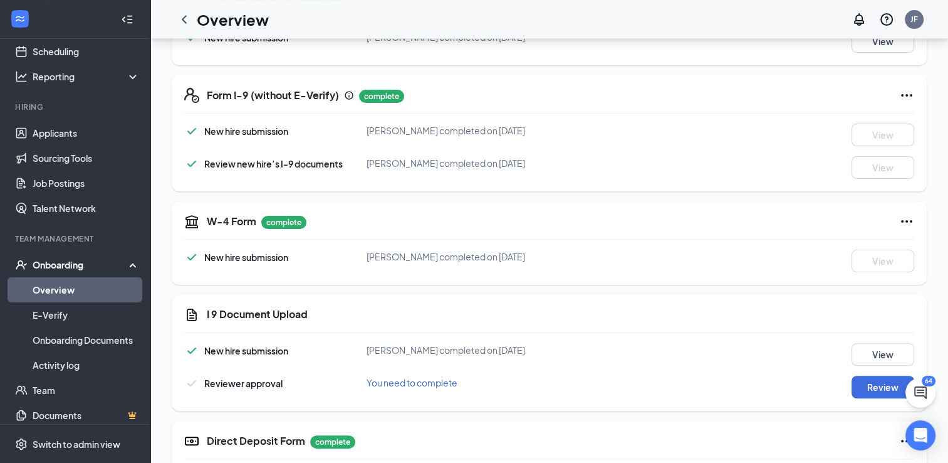
scroll to position [313, 0]
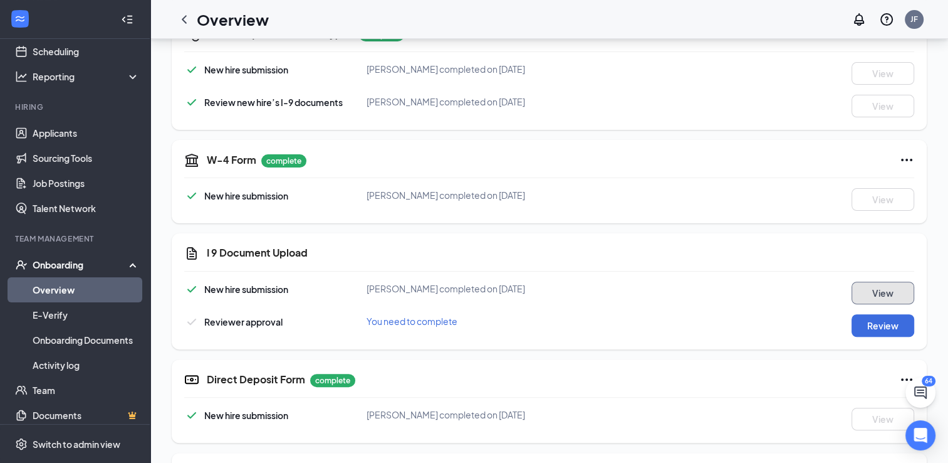
click at [875, 293] on button "View" at bounding box center [883, 292] width 63 height 23
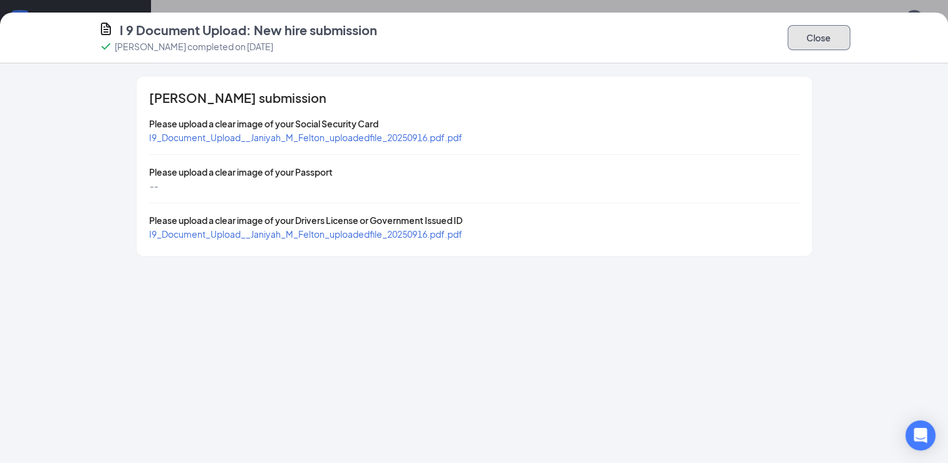
click at [814, 35] on button "Close" at bounding box center [819, 37] width 63 height 25
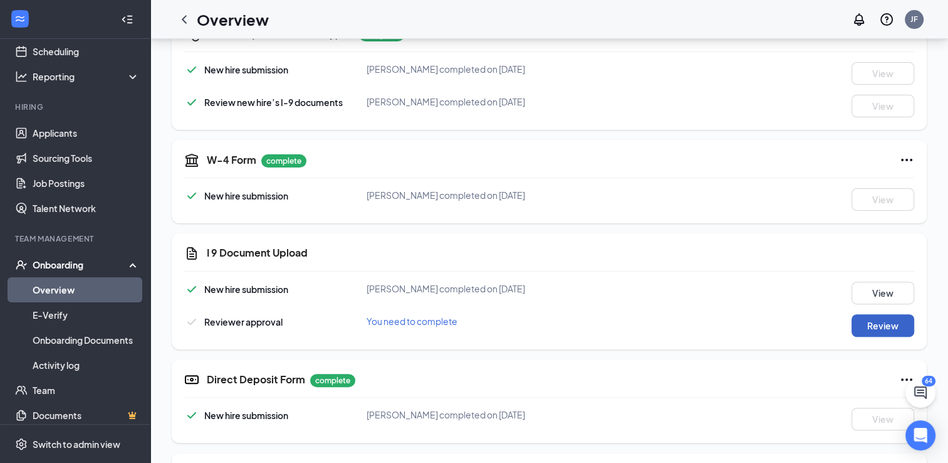
click at [870, 327] on button "Review" at bounding box center [883, 325] width 63 height 23
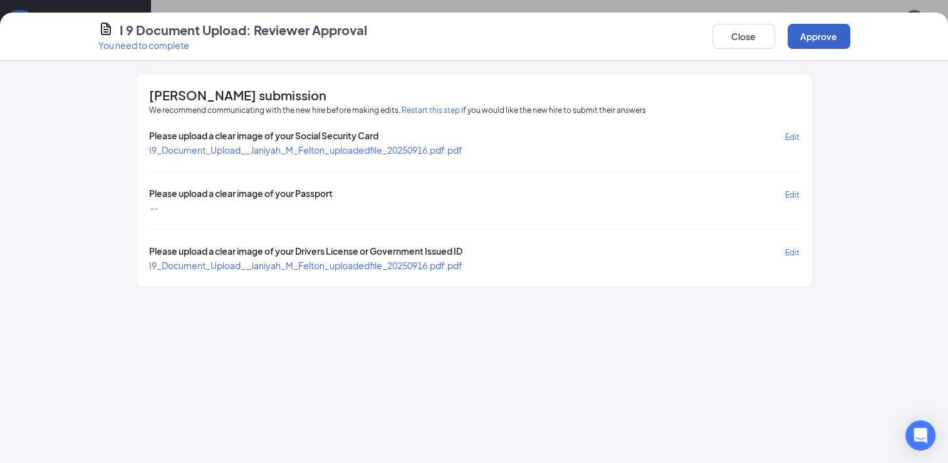
drag, startPoint x: 807, startPoint y: 41, endPoint x: 814, endPoint y: 61, distance: 21.2
click at [812, 58] on div "I 9 Document Upload: Reviewer Approval You need to complete Close Approve" at bounding box center [474, 37] width 948 height 48
click at [802, 28] on button "Approve" at bounding box center [819, 36] width 63 height 25
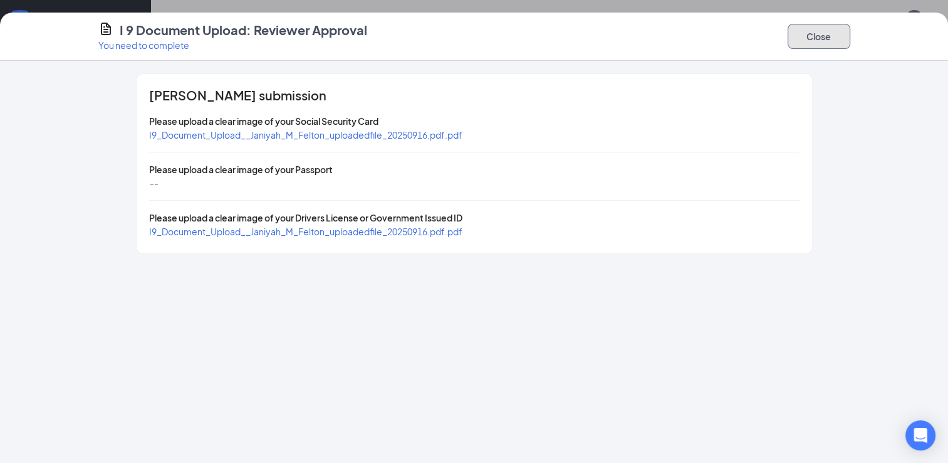
click at [821, 42] on button "Close" at bounding box center [819, 36] width 63 height 25
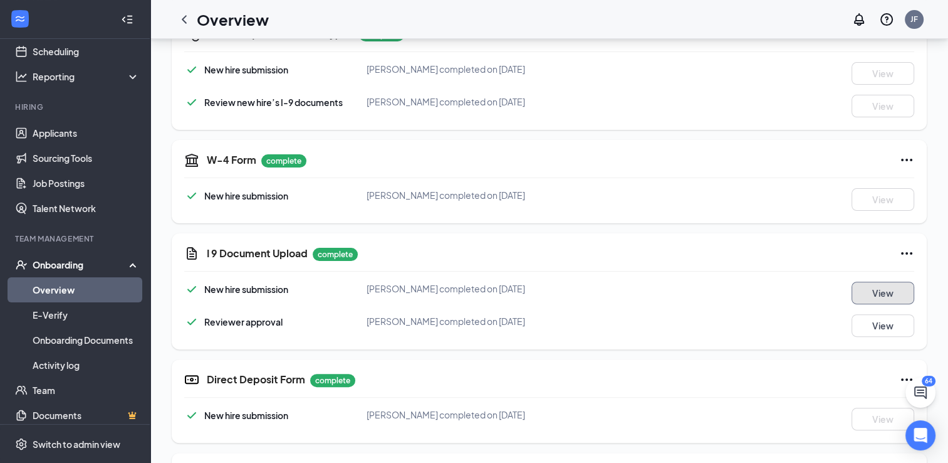
click at [858, 289] on button "View" at bounding box center [883, 292] width 63 height 23
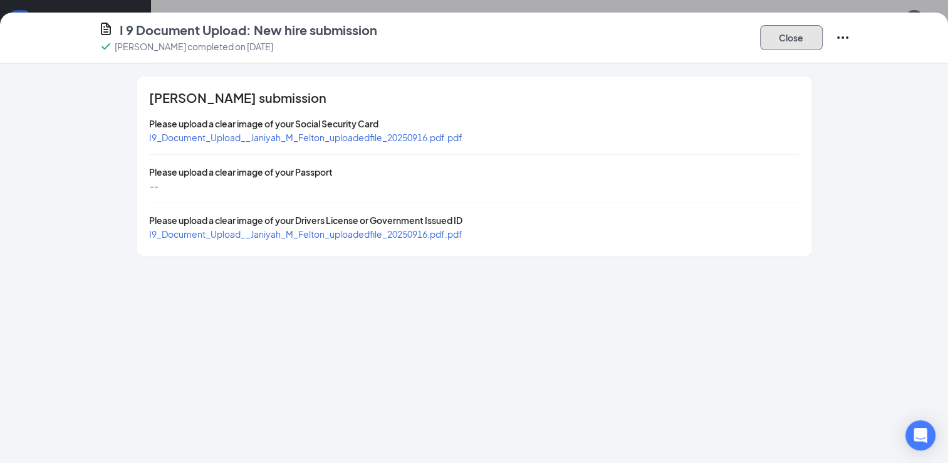
click at [795, 37] on button "Close" at bounding box center [791, 37] width 63 height 25
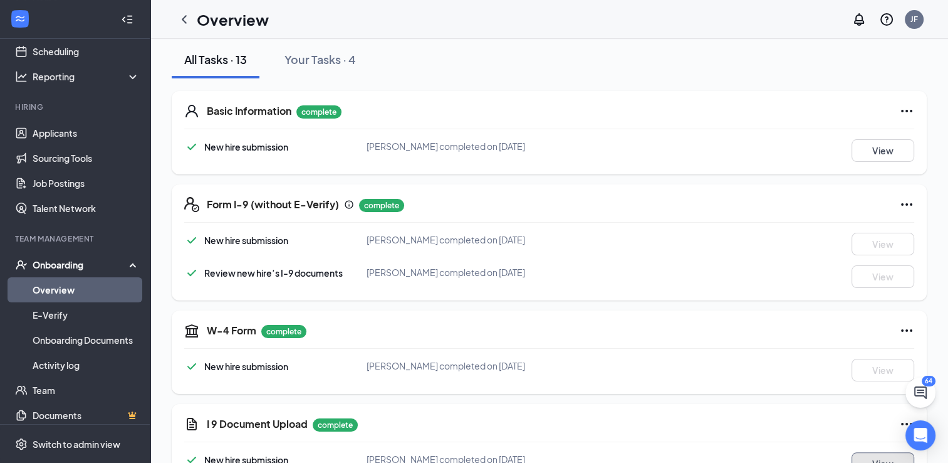
scroll to position [0, 0]
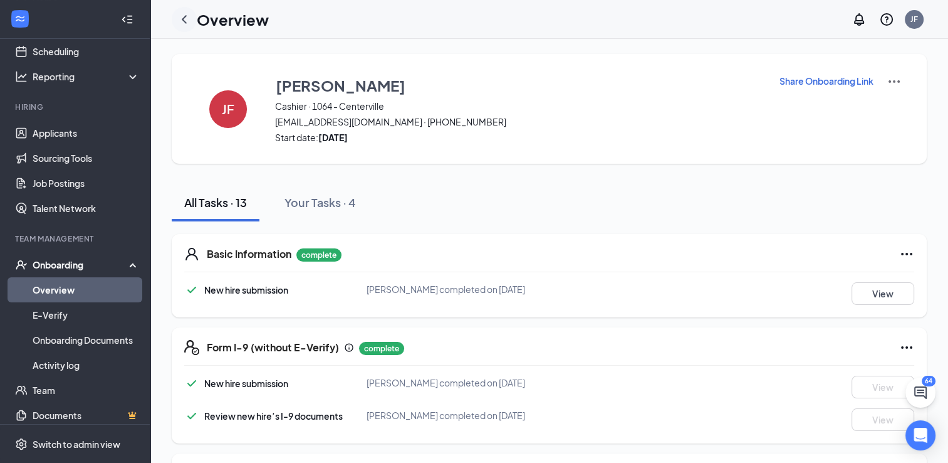
click at [183, 18] on icon "ChevronLeft" at bounding box center [184, 19] width 5 height 8
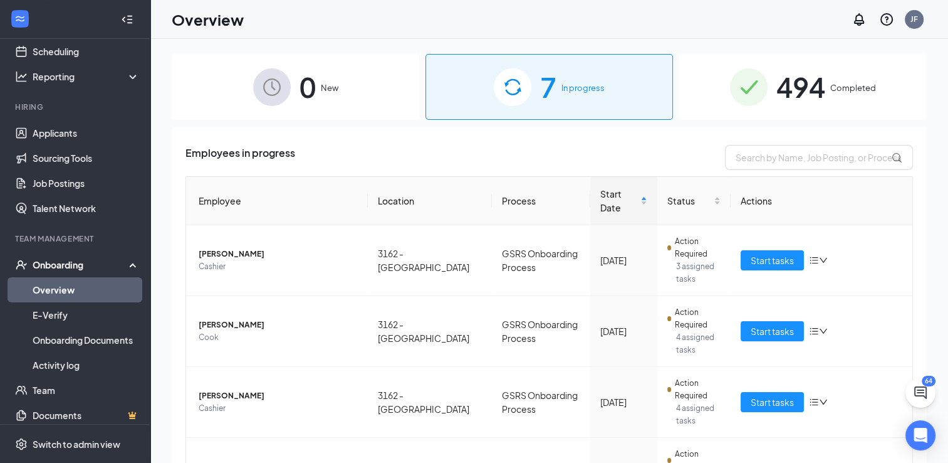
click at [672, 99] on div "0 New 7 In progress 494 Completed" at bounding box center [549, 87] width 755 height 66
click at [680, 100] on div "494 Completed" at bounding box center [804, 87] width 248 height 66
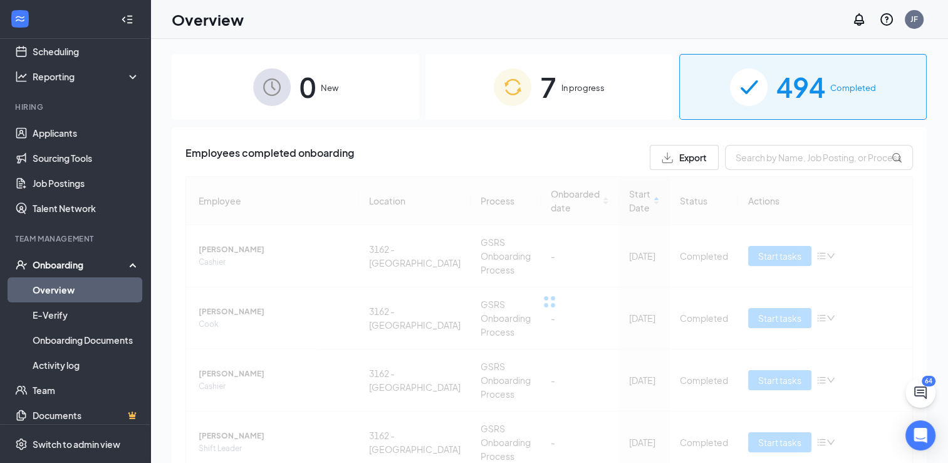
click at [619, 105] on div "7 In progress" at bounding box center [550, 87] width 248 height 66
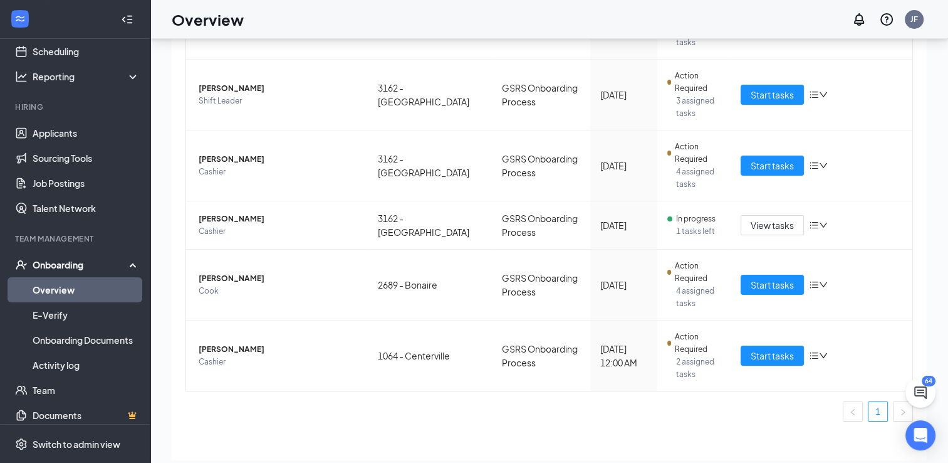
scroll to position [56, 0]
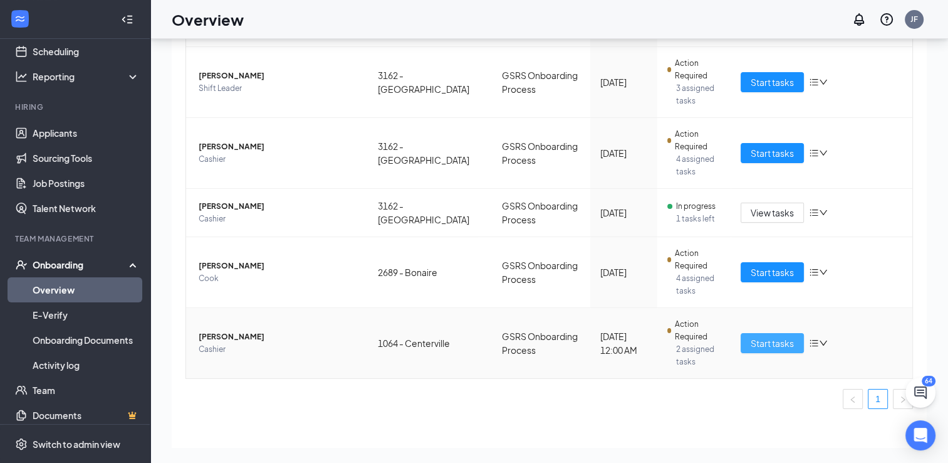
click at [773, 336] on span "Start tasks" at bounding box center [772, 343] width 43 height 14
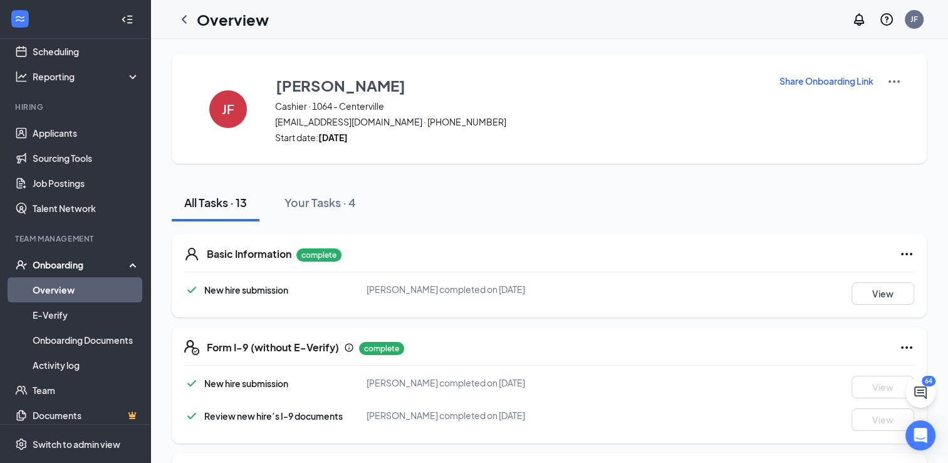
click at [779, 118] on div "Share Onboarding Link" at bounding box center [840, 109] width 123 height 70
click at [182, 16] on icon "ChevronLeft" at bounding box center [184, 19] width 15 height 15
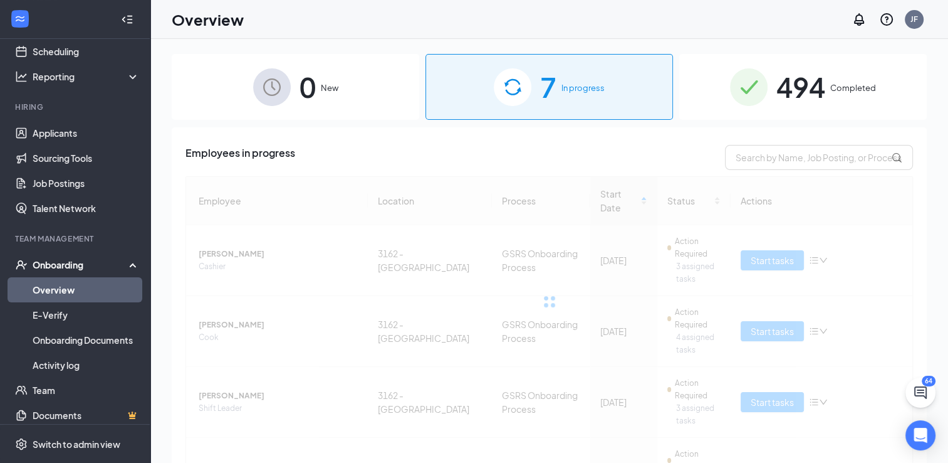
click at [686, 104] on div "494 Completed" at bounding box center [804, 87] width 248 height 66
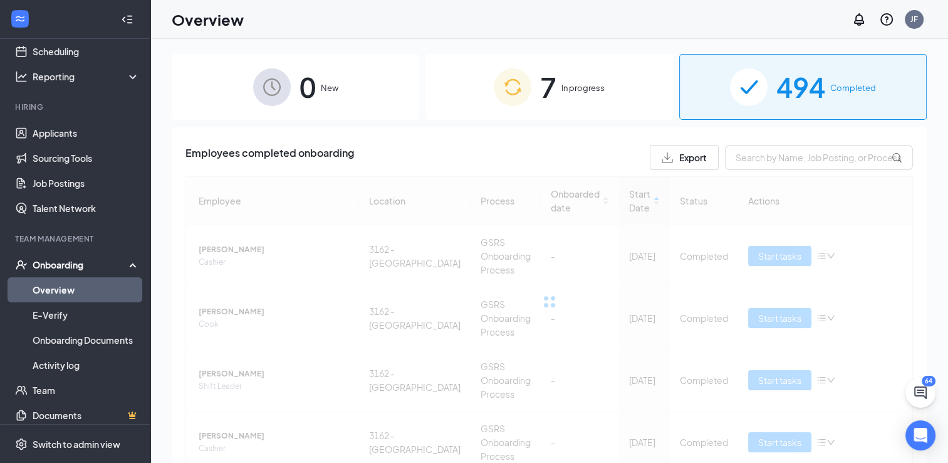
click at [609, 103] on div "7 In progress" at bounding box center [550, 87] width 248 height 66
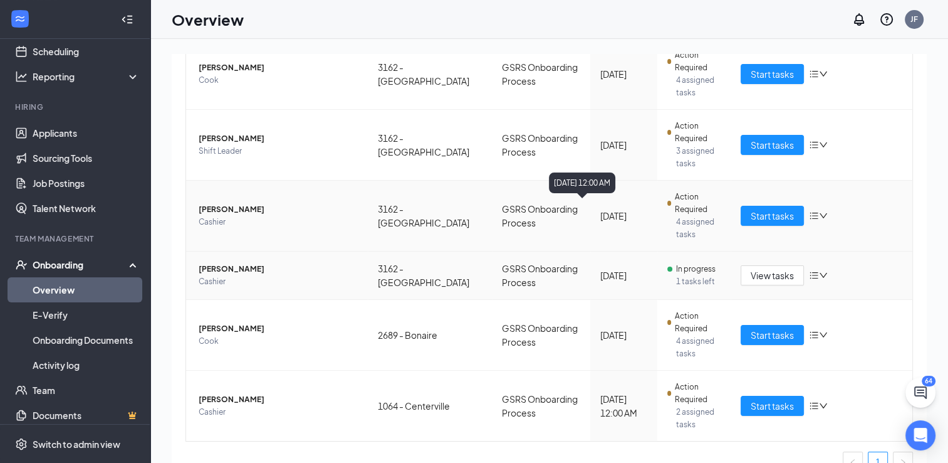
scroll to position [263, 0]
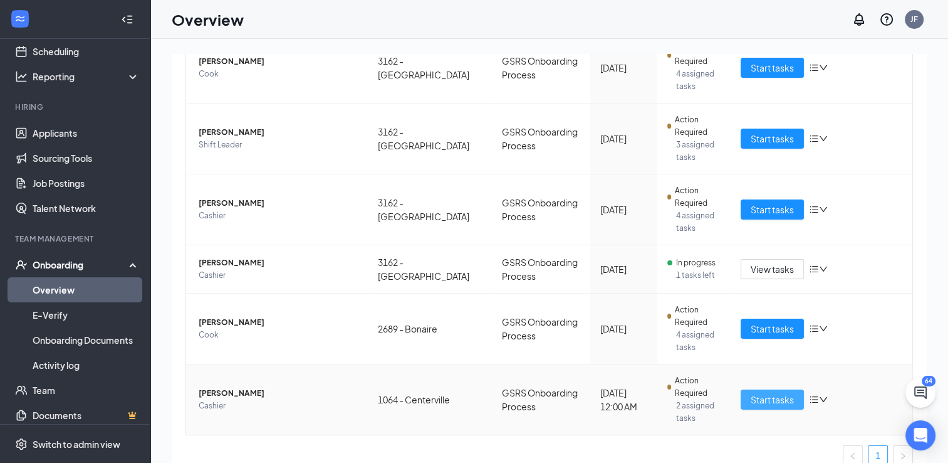
click at [779, 392] on span "Start tasks" at bounding box center [772, 399] width 43 height 14
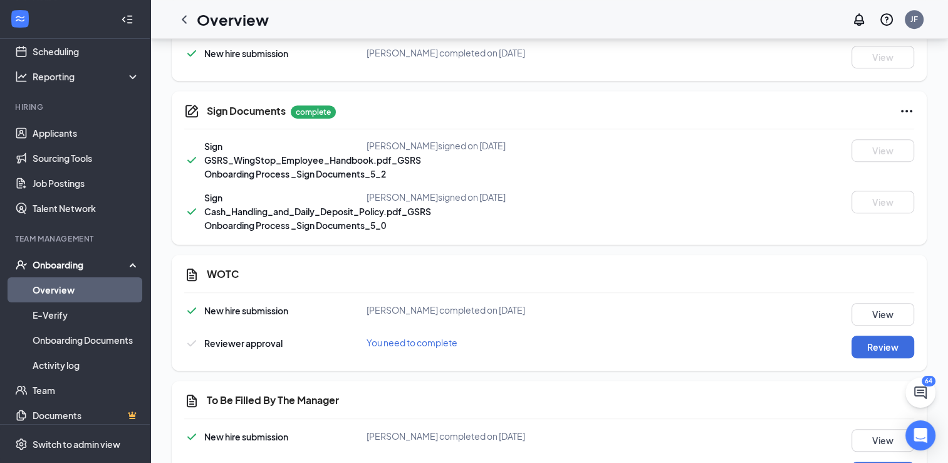
scroll to position [722, 0]
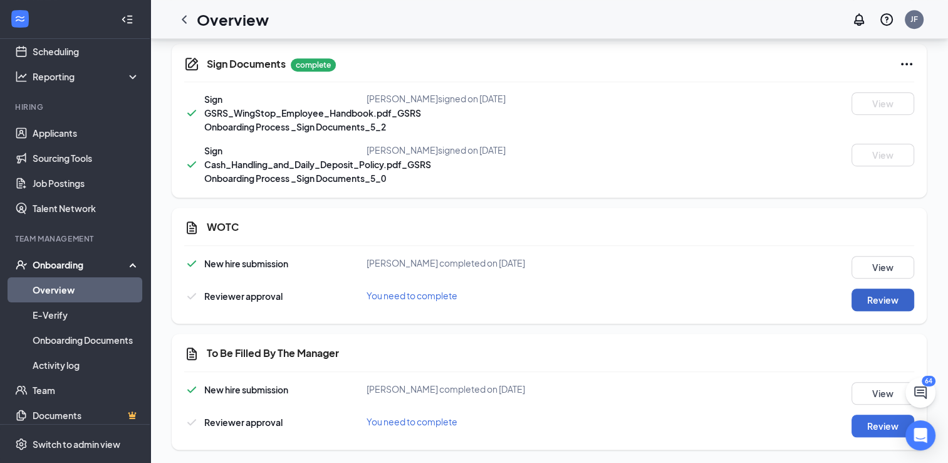
click at [906, 295] on button "Review" at bounding box center [883, 299] width 63 height 23
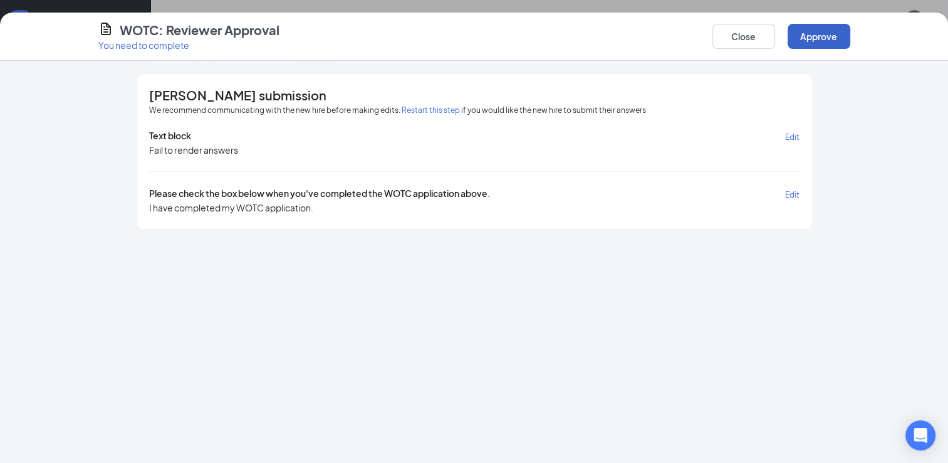
click at [827, 40] on button "Approve" at bounding box center [819, 36] width 63 height 25
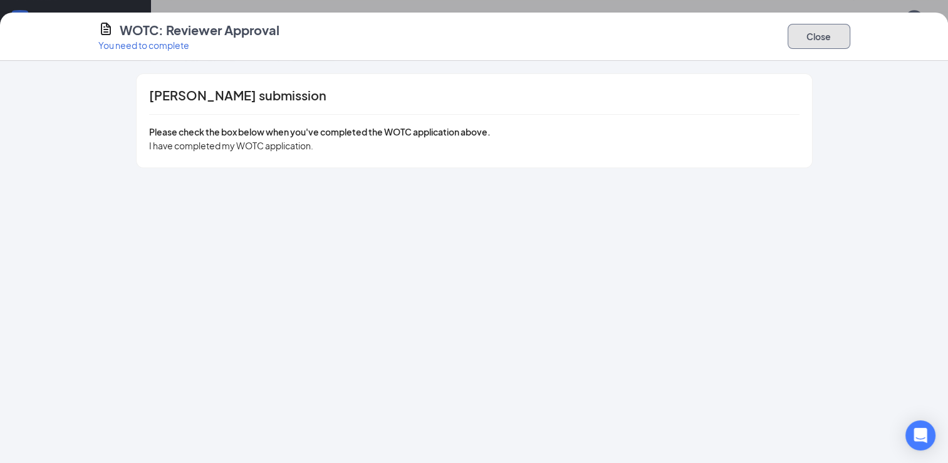
click at [802, 43] on button "Close" at bounding box center [819, 36] width 63 height 25
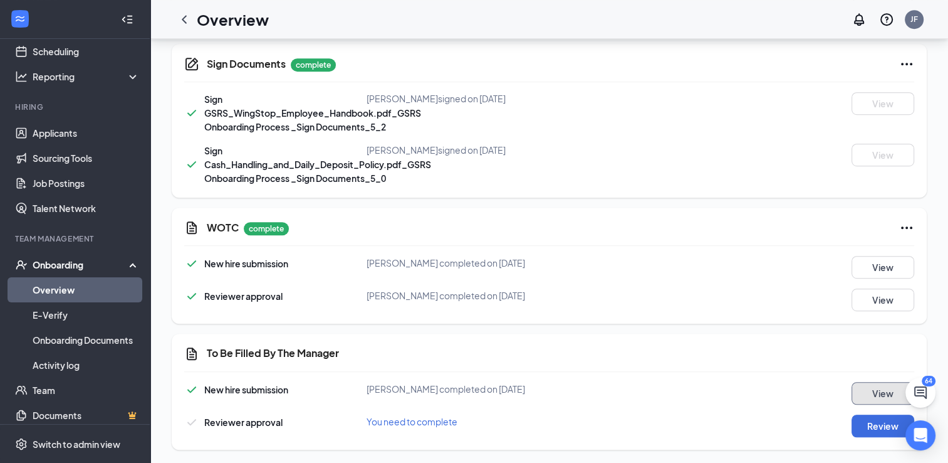
click at [866, 391] on button "View" at bounding box center [883, 393] width 63 height 23
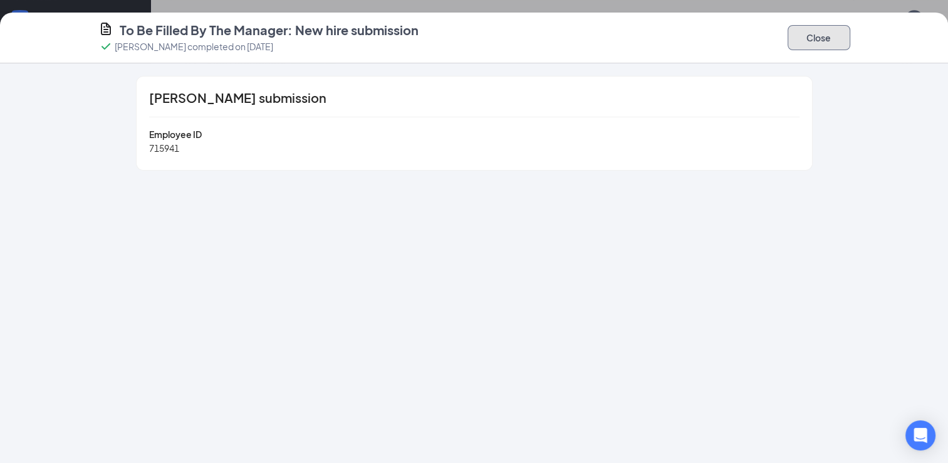
click at [811, 39] on button "Close" at bounding box center [819, 37] width 63 height 25
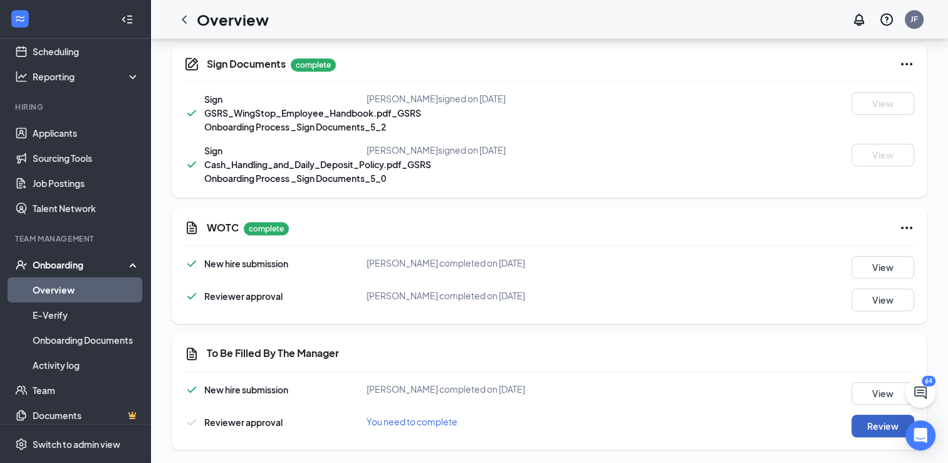
click at [883, 423] on button "Review" at bounding box center [883, 425] width 63 height 23
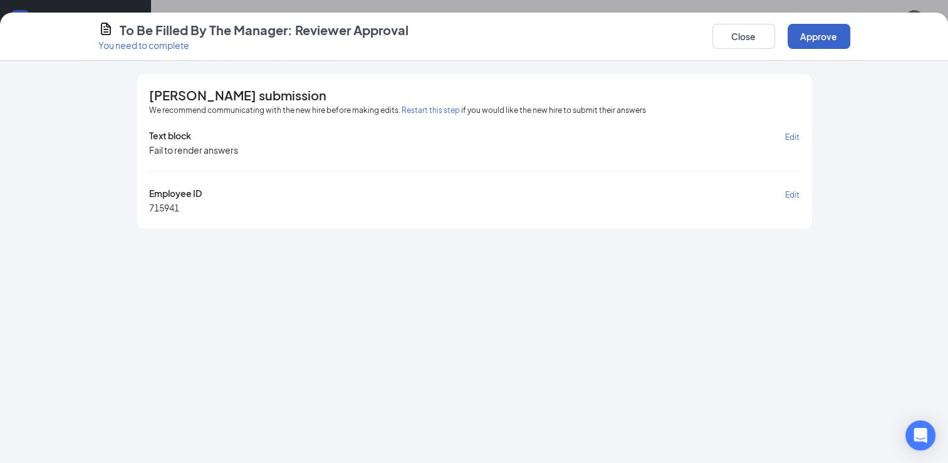
click at [807, 36] on button "Approve" at bounding box center [819, 36] width 63 height 25
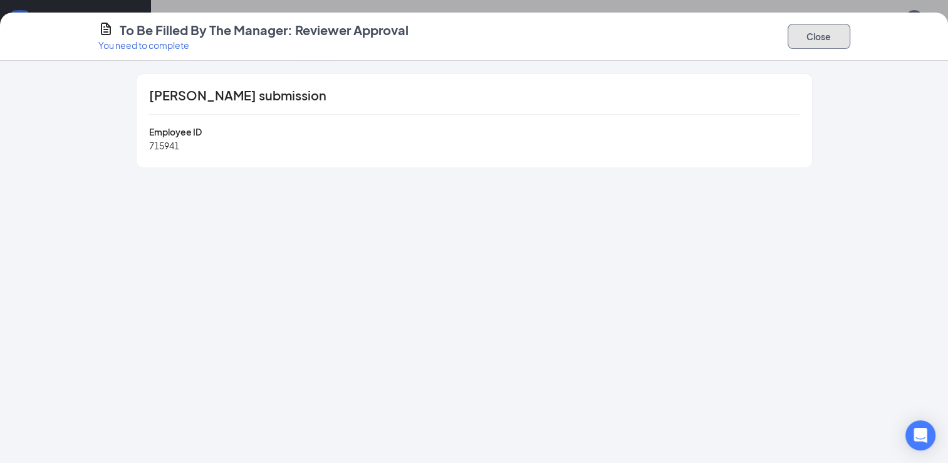
click at [795, 36] on button "Close" at bounding box center [819, 36] width 63 height 25
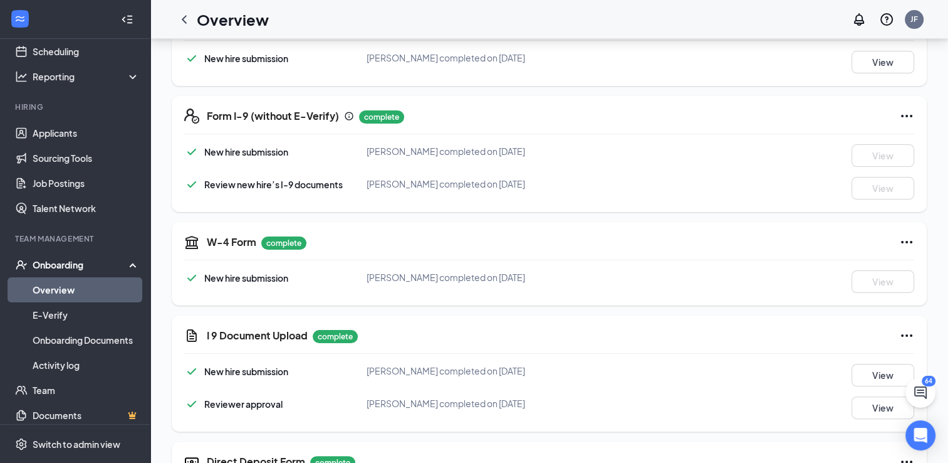
scroll to position [0, 0]
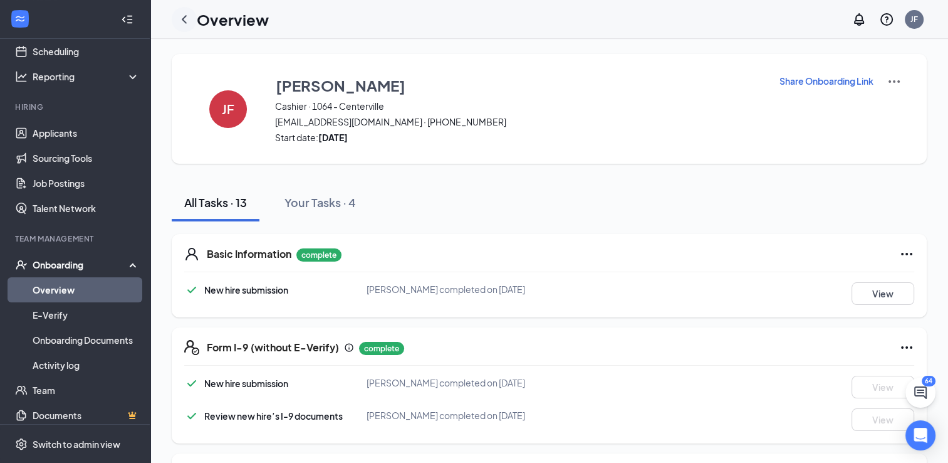
click at [182, 16] on icon "ChevronLeft" at bounding box center [184, 19] width 15 height 15
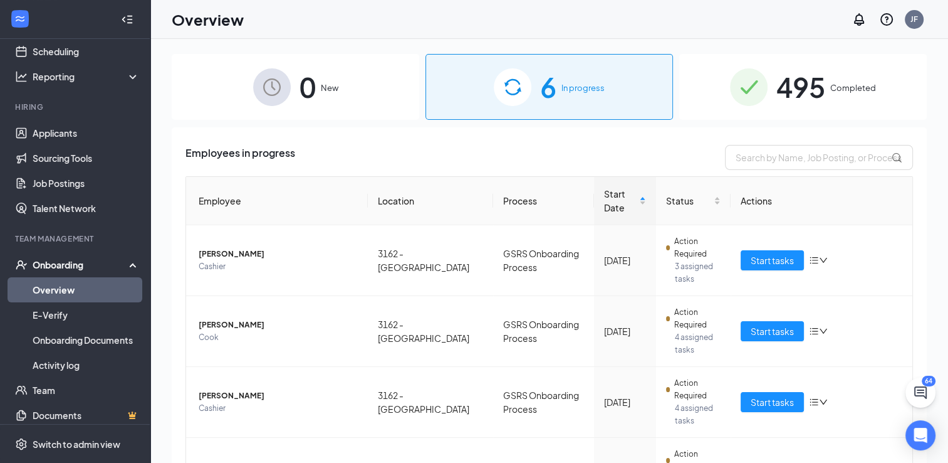
click at [705, 98] on div "495 Completed" at bounding box center [804, 87] width 248 height 66
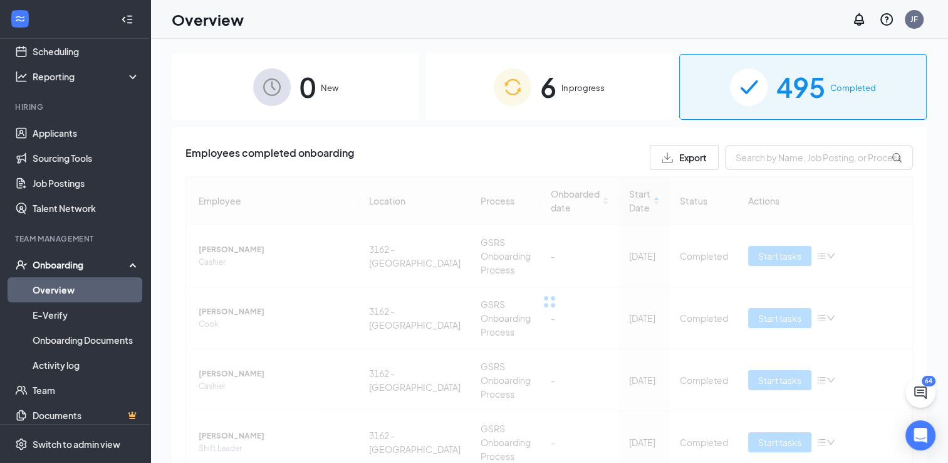
click at [325, 88] on span "New" at bounding box center [330, 87] width 18 height 13
